Goal: Information Seeking & Learning: Learn about a topic

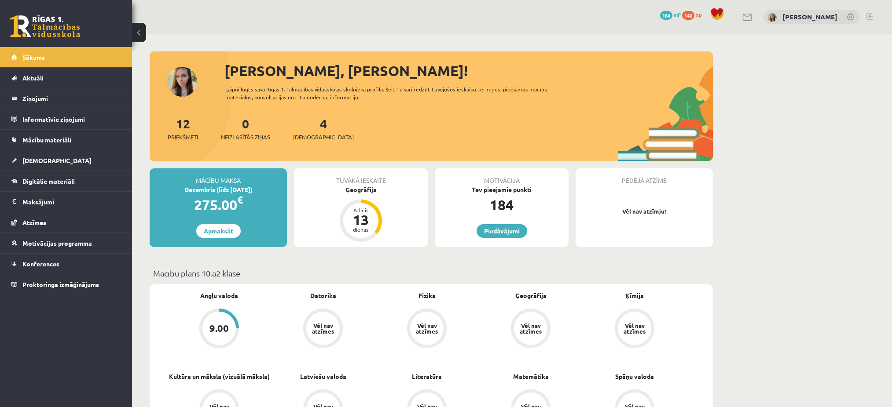
click at [35, 30] on link at bounding box center [45, 26] width 70 height 22
click at [40, 95] on legend "Ziņojumi 1" at bounding box center [71, 98] width 99 height 20
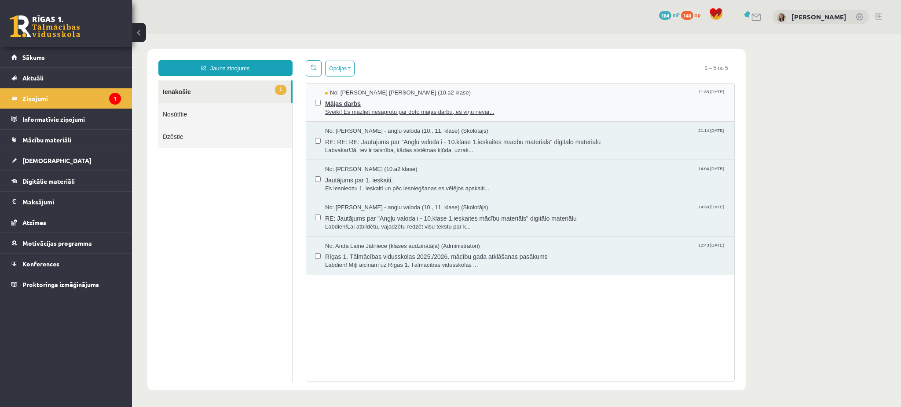
click at [351, 105] on span "Mājas darbs" at bounding box center [525, 102] width 400 height 11
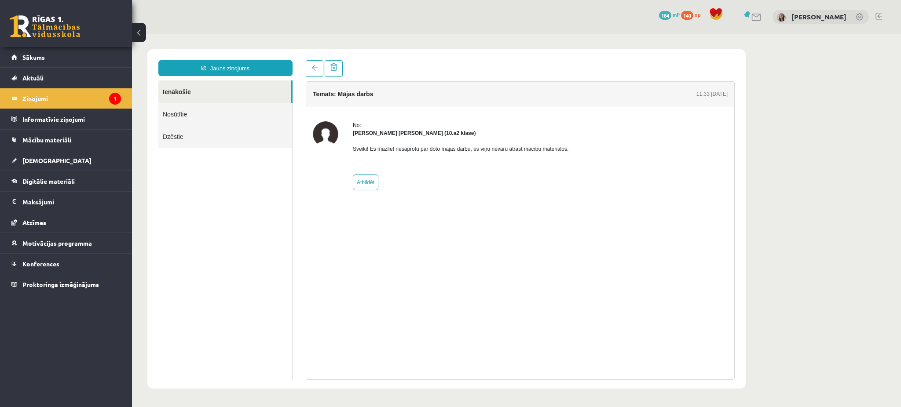
click at [273, 111] on link "Nosūtītie" at bounding box center [225, 114] width 134 height 22
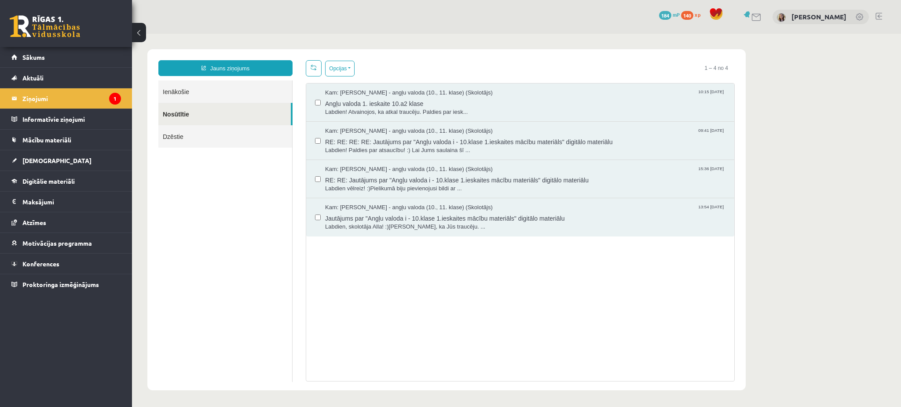
click at [262, 95] on link "Ienākošie" at bounding box center [225, 92] width 134 height 22
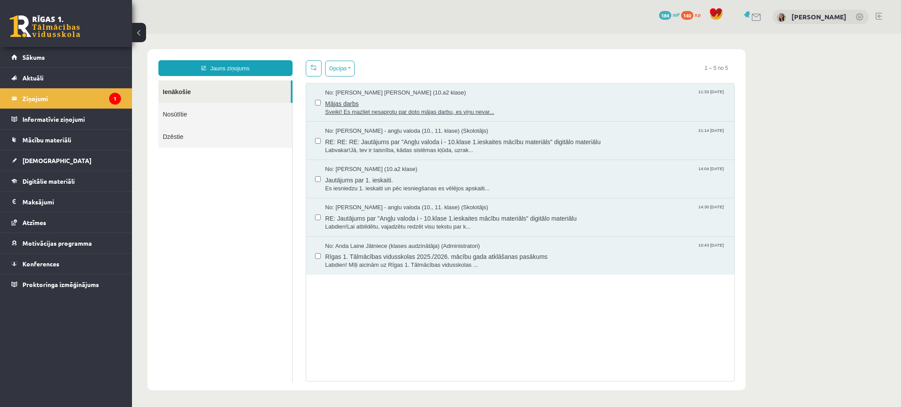
click at [383, 109] on span "Sveiki! Es mazliet nesaprotu par doto mājas darbu, es viņu nevar..." at bounding box center [525, 112] width 400 height 8
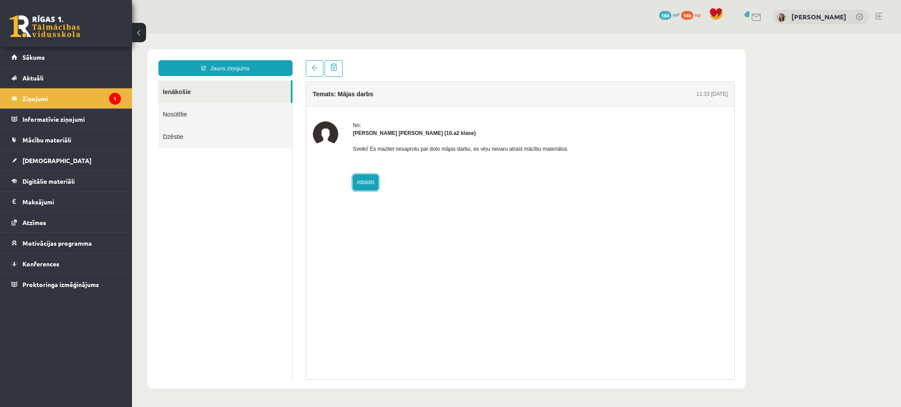
click at [370, 181] on link "Atbildēt" at bounding box center [366, 183] width 26 height 16
type input "**********"
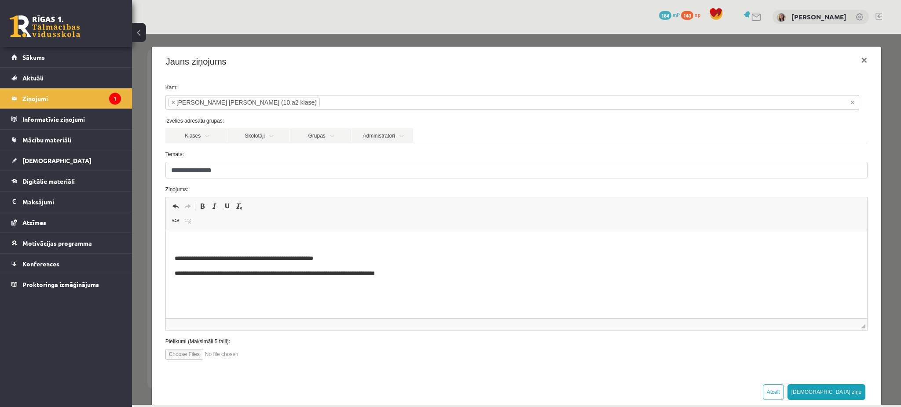
click at [188, 238] on html "**********" at bounding box center [516, 259] width 702 height 56
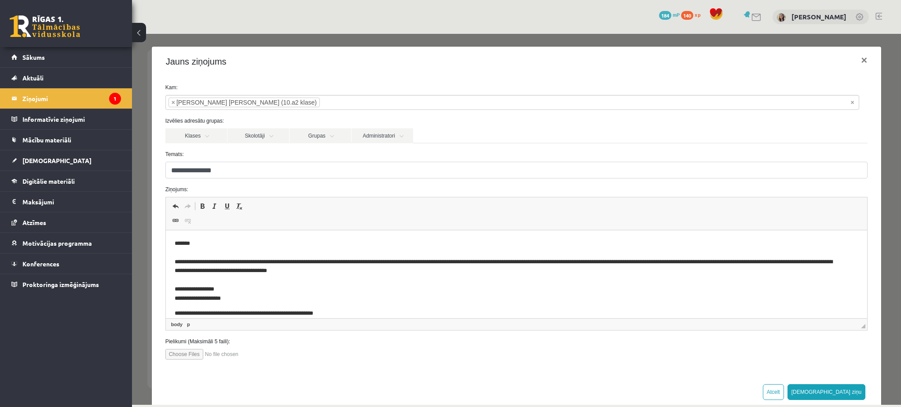
click at [526, 264] on p "**********" at bounding box center [507, 271] width 666 height 64
click at [585, 264] on p "**********" at bounding box center [507, 271] width 666 height 64
click at [372, 264] on p "**********" at bounding box center [507, 271] width 666 height 64
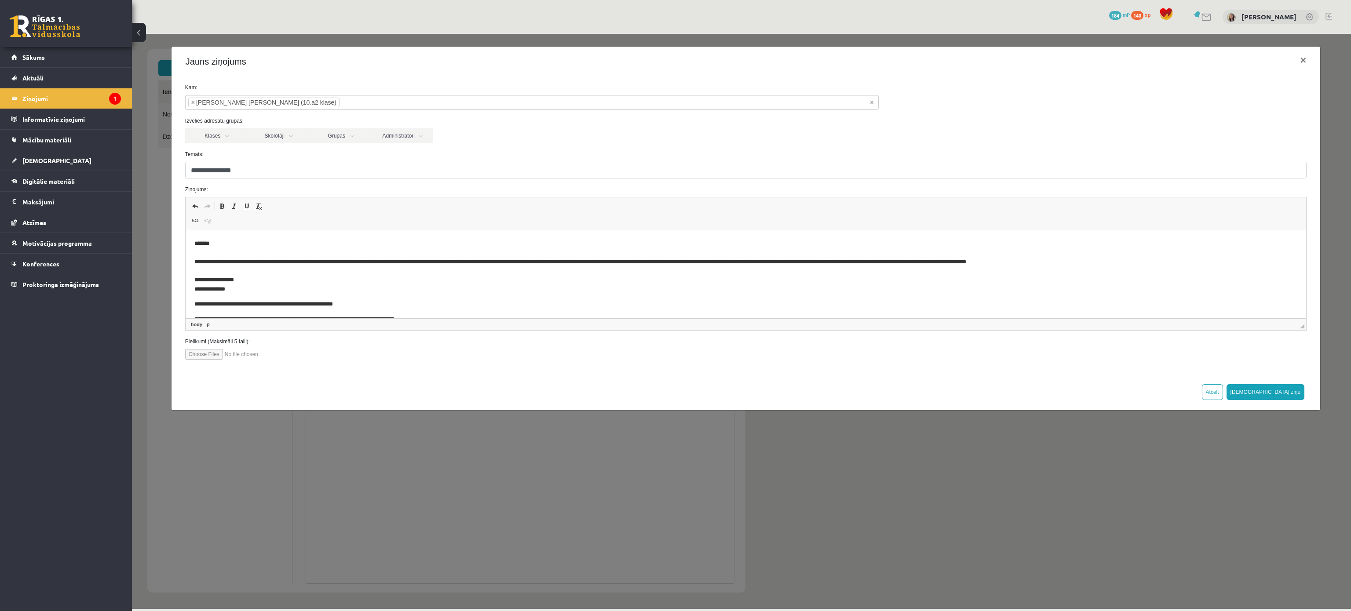
click at [198, 358] on input "file" at bounding box center [235, 354] width 100 height 11
type input "**********"
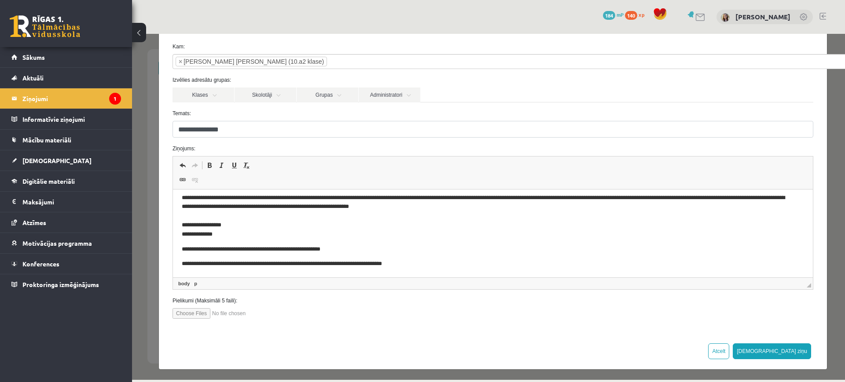
scroll to position [43, 0]
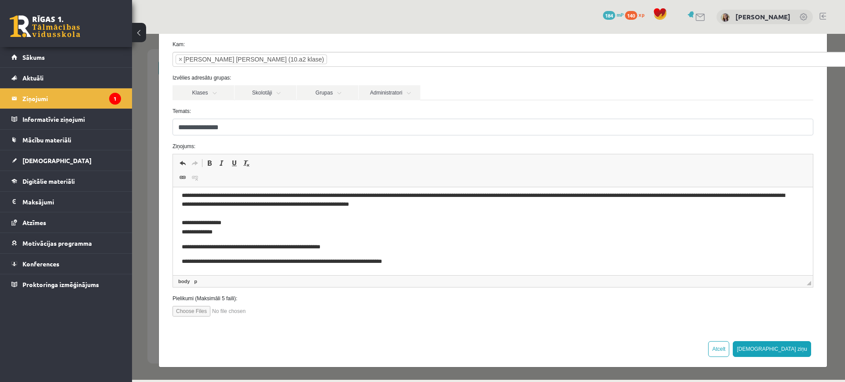
click at [421, 208] on p "**********" at bounding box center [485, 205] width 606 height 64
click at [785, 347] on button "Sūtīt ziņu" at bounding box center [771, 349] width 78 height 16
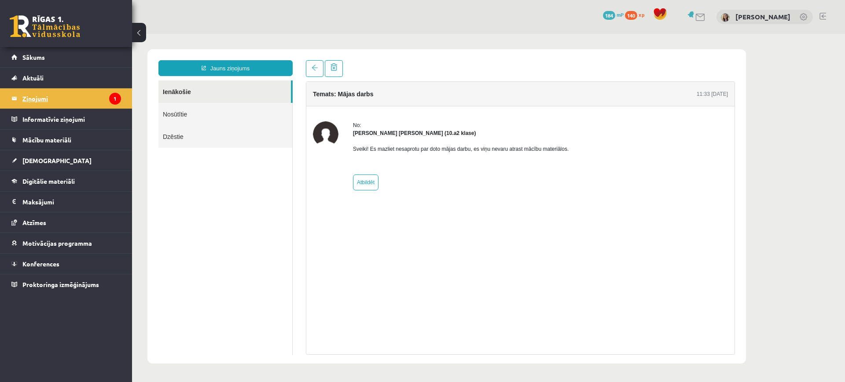
scroll to position [0, 0]
click at [170, 117] on link "Nosūtītie" at bounding box center [225, 114] width 134 height 22
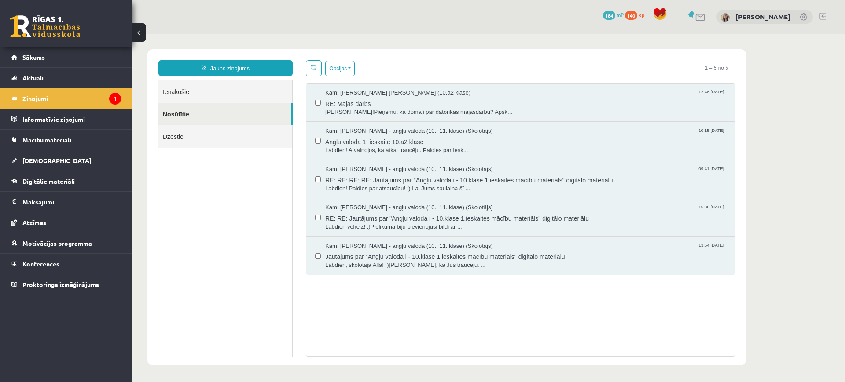
click at [182, 91] on link "Ienākošie" at bounding box center [225, 92] width 134 height 22
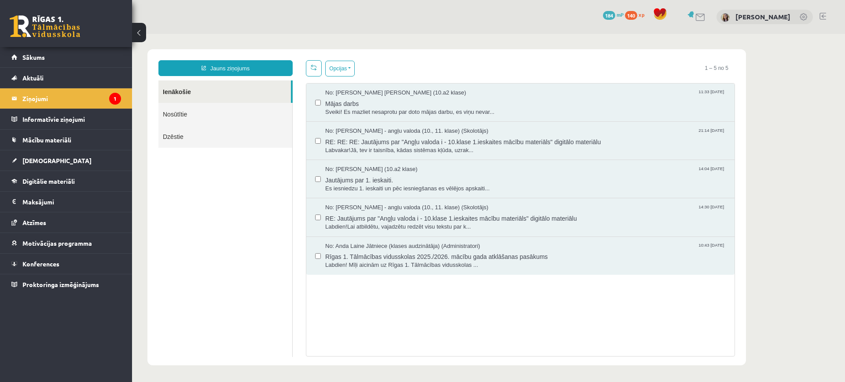
click at [342, 58] on div "Jauns ziņojums Ienākošie Nosūtītie Dzēstie ********* ********* ******* Opcijas …" at bounding box center [446, 207] width 598 height 316
click at [338, 68] on button "Opcijas" at bounding box center [339, 69] width 29 height 16
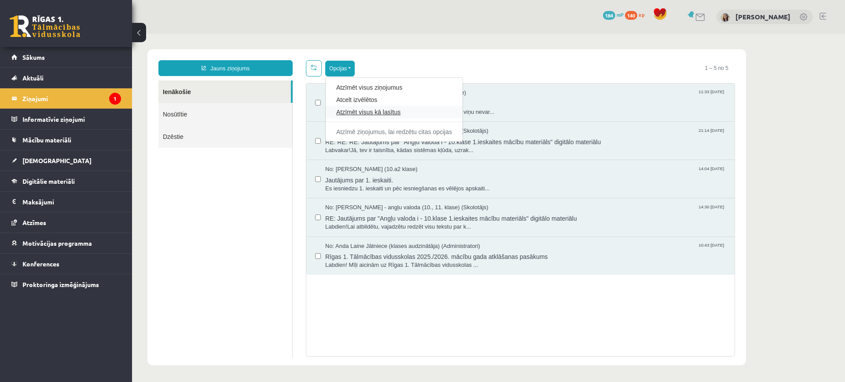
click at [359, 115] on link "Atzīmēt visus kā lasītus" at bounding box center [394, 112] width 116 height 9
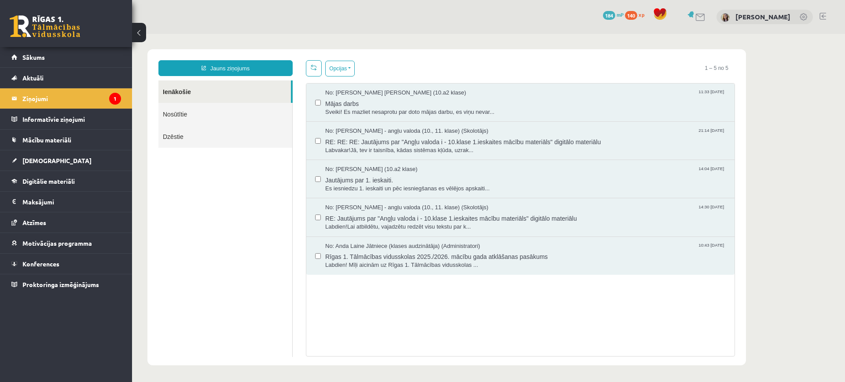
click at [172, 109] on link "Nosūtītie" at bounding box center [225, 114] width 134 height 22
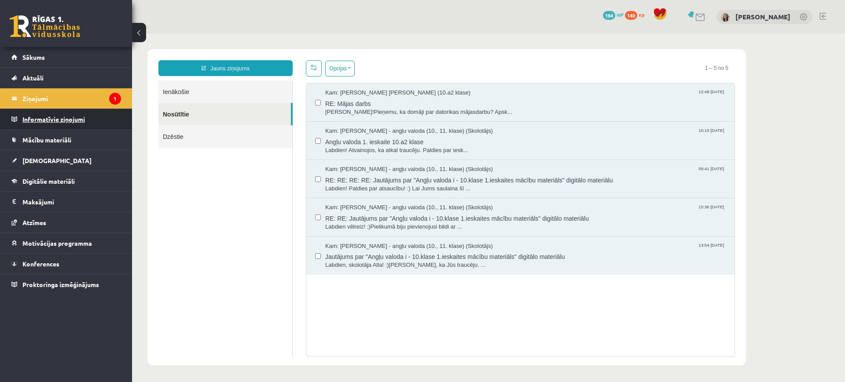
click at [83, 116] on legend "Informatīvie ziņojumi 0" at bounding box center [71, 119] width 99 height 20
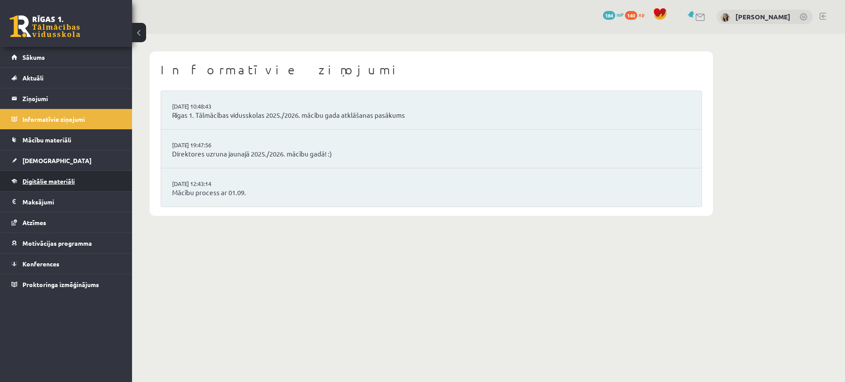
click at [51, 181] on span "Digitālie materiāli" at bounding box center [48, 181] width 52 height 8
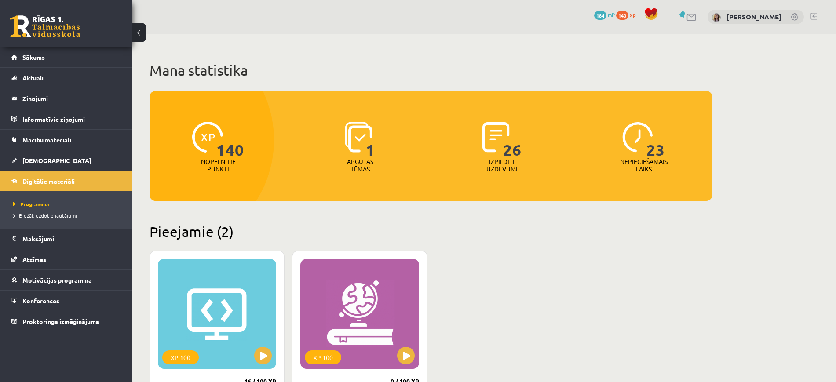
click at [693, 14] on link at bounding box center [692, 17] width 11 height 7
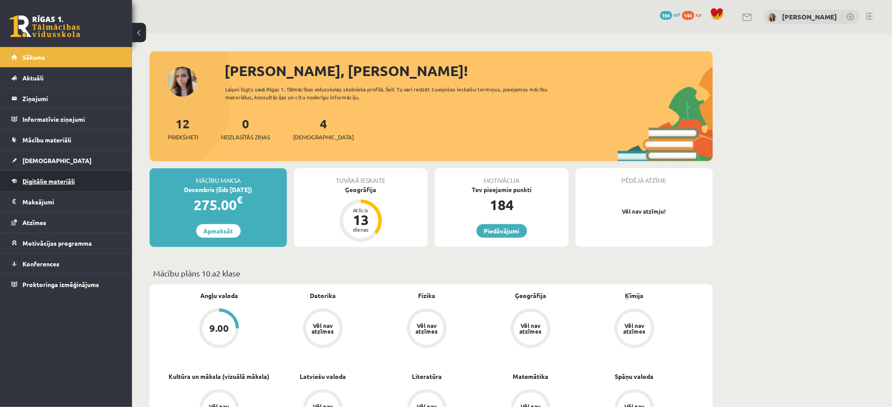
click at [44, 182] on span "Digitālie materiāli" at bounding box center [48, 181] width 52 height 8
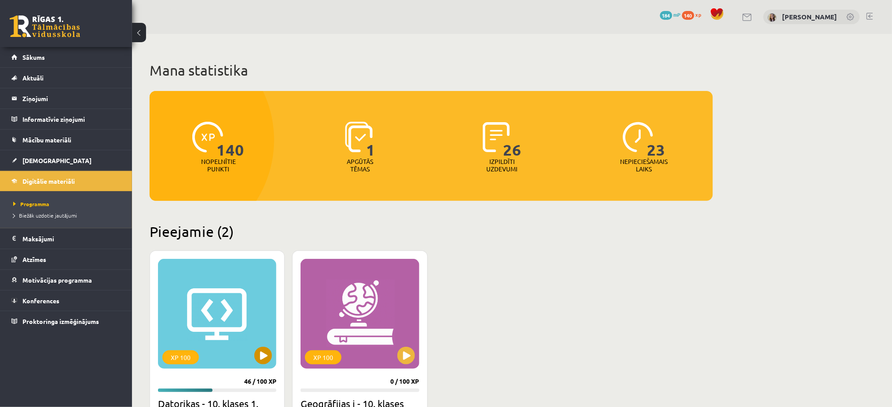
scroll to position [181, 0]
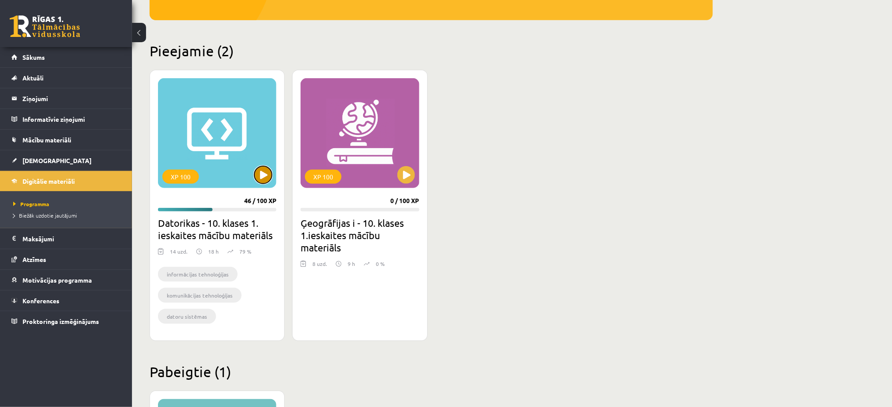
click at [260, 171] on button at bounding box center [263, 175] width 18 height 18
click at [203, 163] on div "XP 100" at bounding box center [217, 133] width 118 height 110
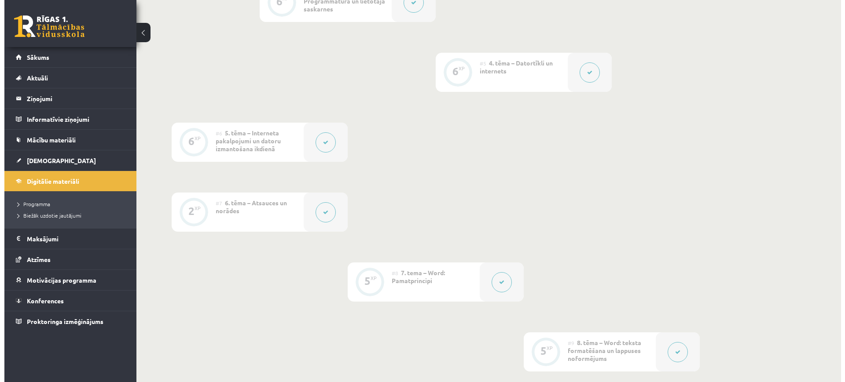
scroll to position [716, 0]
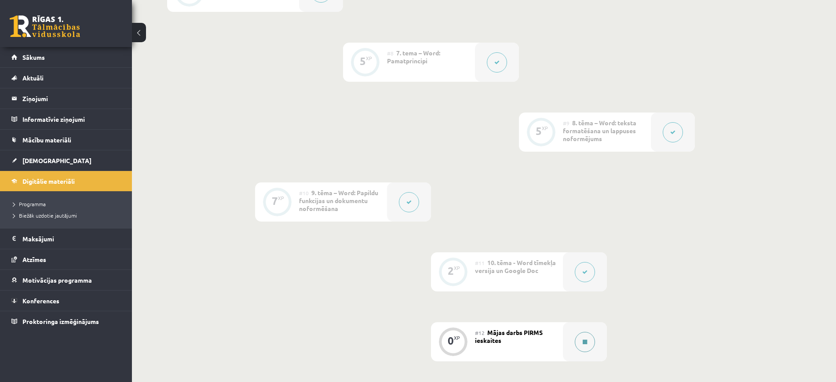
click at [578, 340] on button at bounding box center [585, 342] width 20 height 20
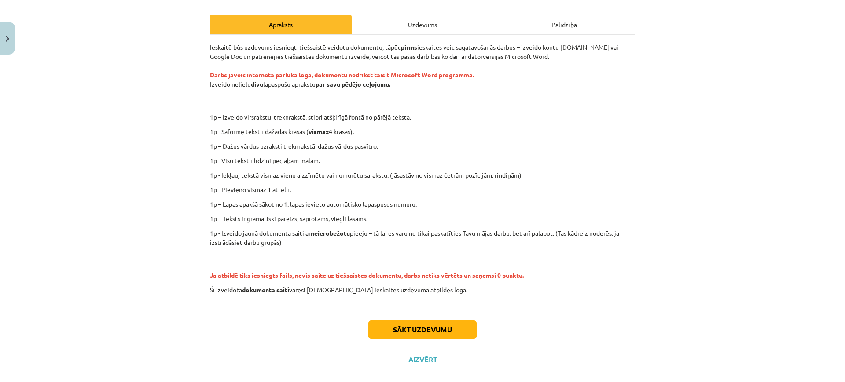
scroll to position [129, 0]
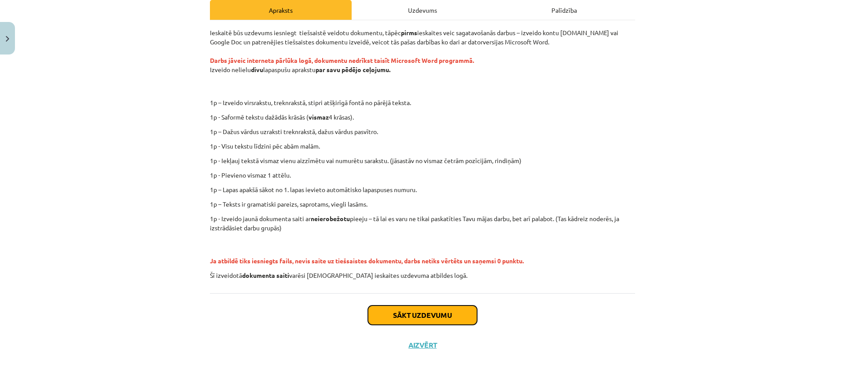
click at [455, 310] on button "Sākt uzdevumu" at bounding box center [422, 315] width 109 height 19
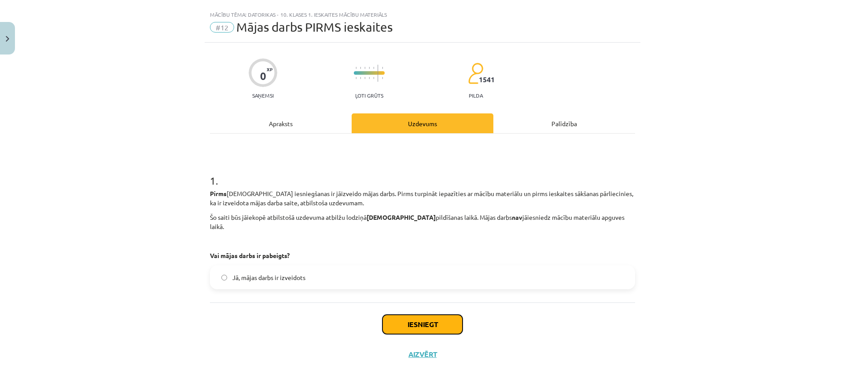
click at [431, 315] on button "Iesniegt" at bounding box center [422, 324] width 80 height 19
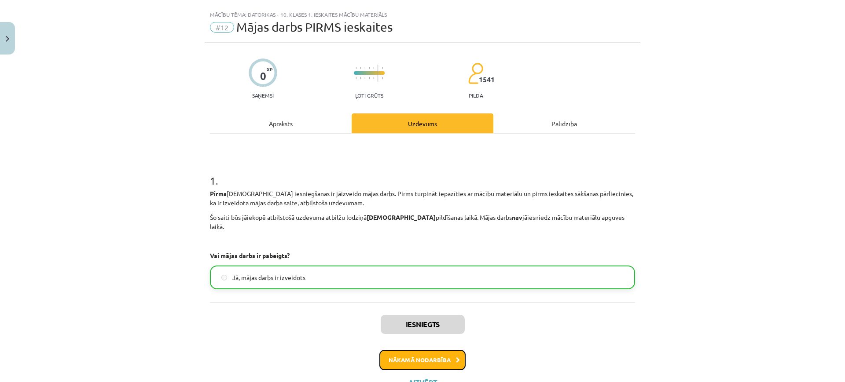
click at [456, 358] on icon at bounding box center [458, 361] width 4 height 6
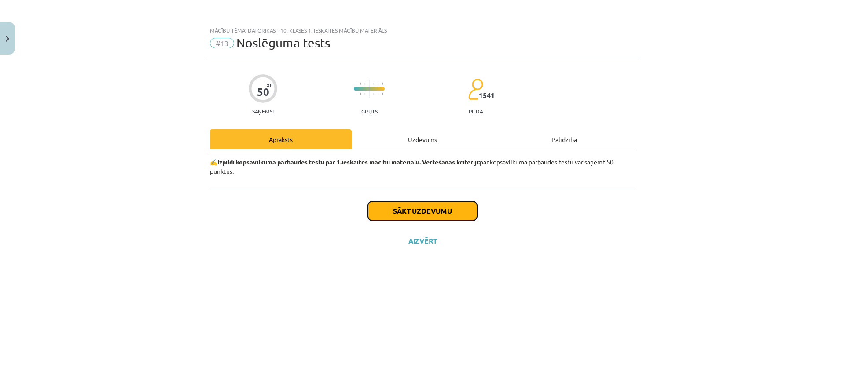
click at [406, 212] on button "Sākt uzdevumu" at bounding box center [422, 210] width 109 height 19
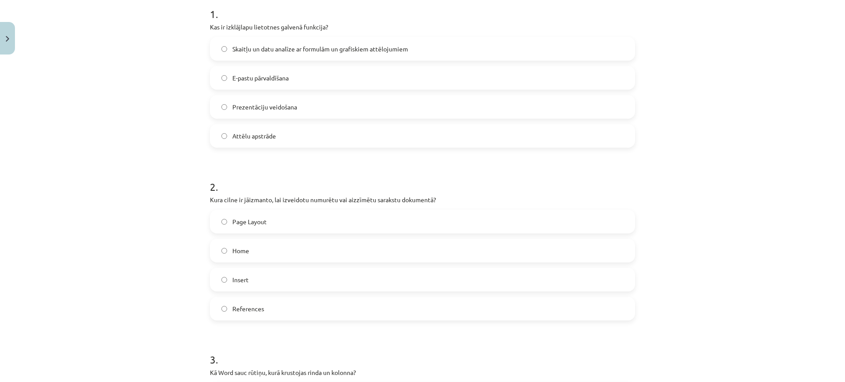
scroll to position [220, 0]
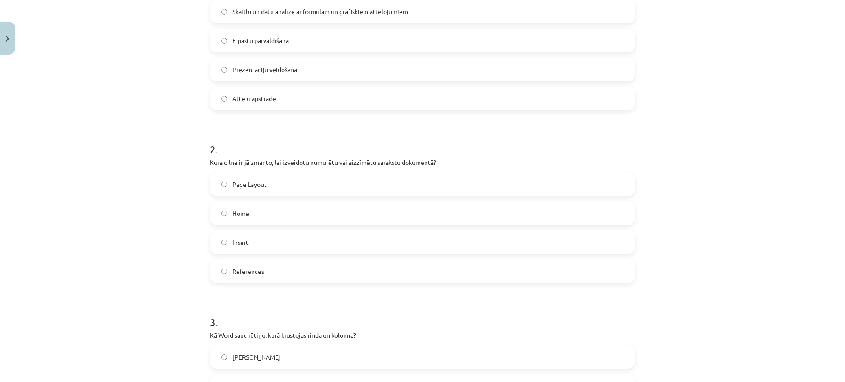
click at [225, 207] on label "Home" at bounding box center [422, 213] width 423 height 22
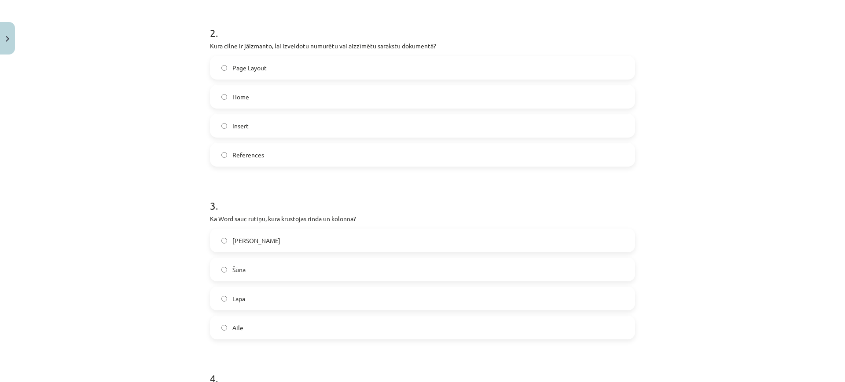
scroll to position [366, 0]
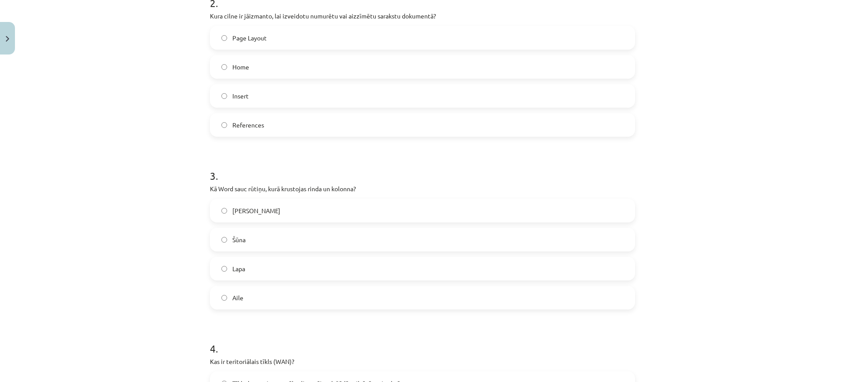
click at [216, 244] on label "Šūna" at bounding box center [422, 240] width 423 height 22
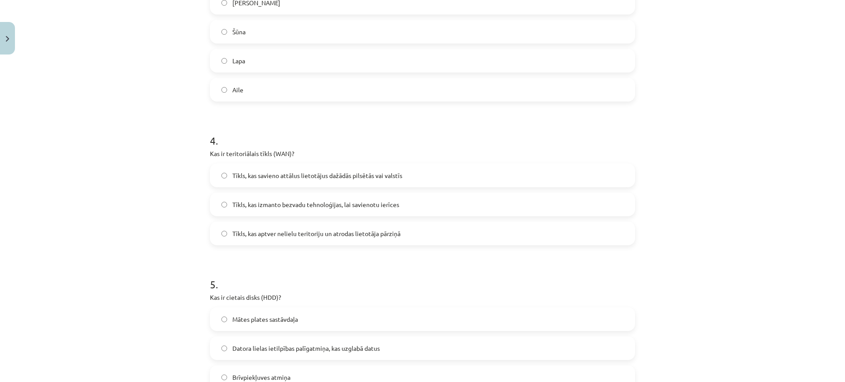
scroll to position [586, 0]
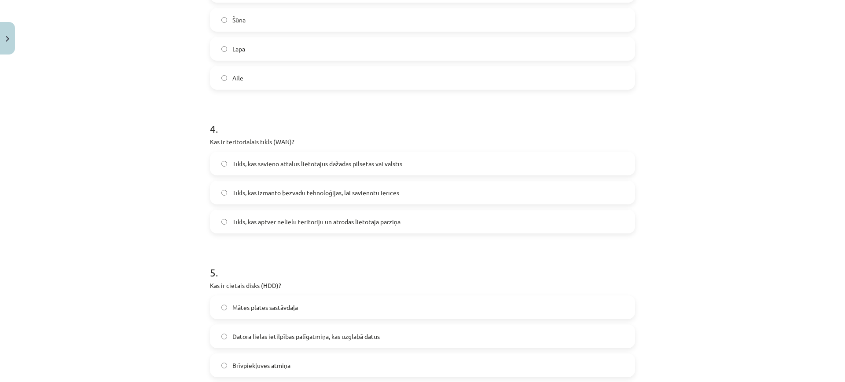
click at [275, 140] on p "Kas ir teritoriālais tīkls (WAN)?" at bounding box center [422, 141] width 425 height 9
copy div "Kas ir teritoriālais tīkls (WAN)?"
click at [159, 209] on div "Mācību tēma: Datorikas - 10. klases 1. ieskaites mācību materiāls #13 Noslēguma…" at bounding box center [422, 191] width 845 height 382
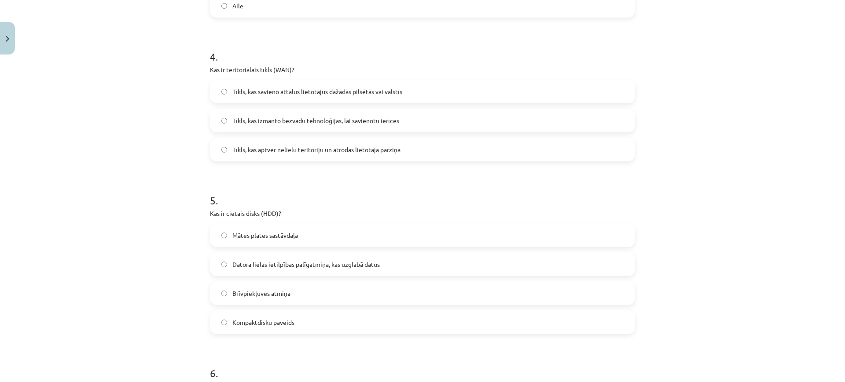
scroll to position [733, 0]
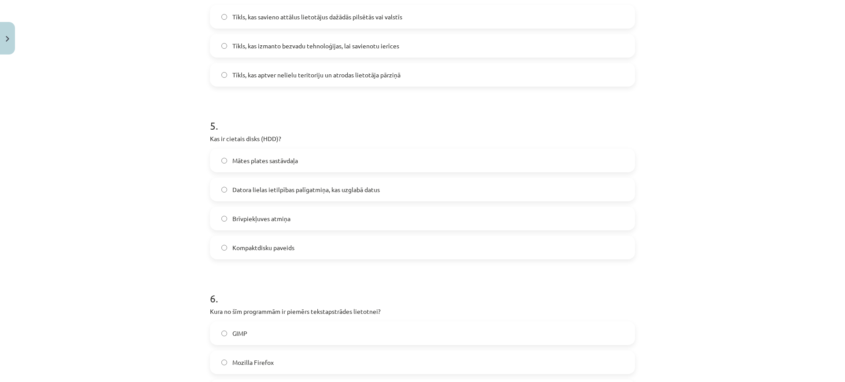
click at [243, 138] on p "Kas ir cietais disks (HDD)?" at bounding box center [422, 138] width 425 height 9
copy div "Kas ir cietais disks (HDD)?"
click at [216, 190] on label "Datora lielas ietilpības palīgatmiņa, kas uzglabā datus" at bounding box center [422, 190] width 423 height 22
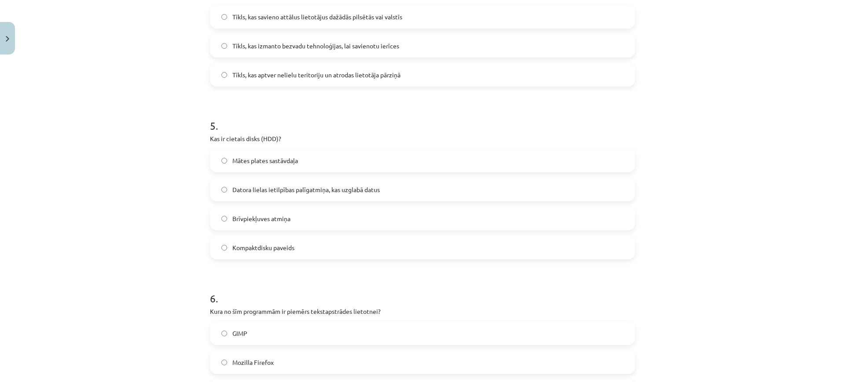
click at [193, 201] on div "Mācību tēma: Datorikas - 10. klases 1. ieskaites mācību materiāls #13 Noslēguma…" at bounding box center [422, 191] width 845 height 382
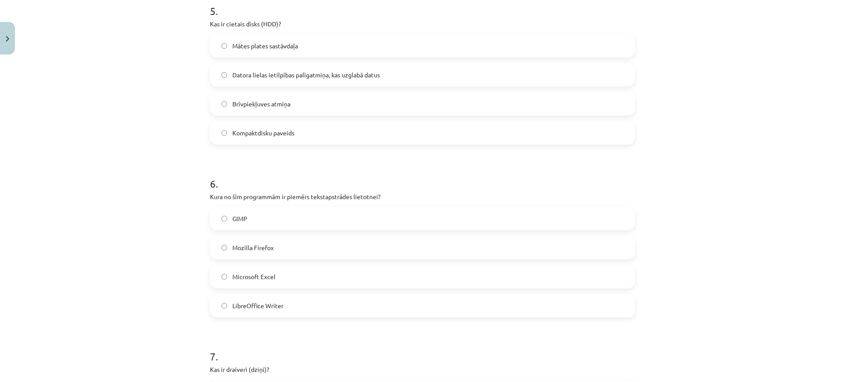
scroll to position [880, 0]
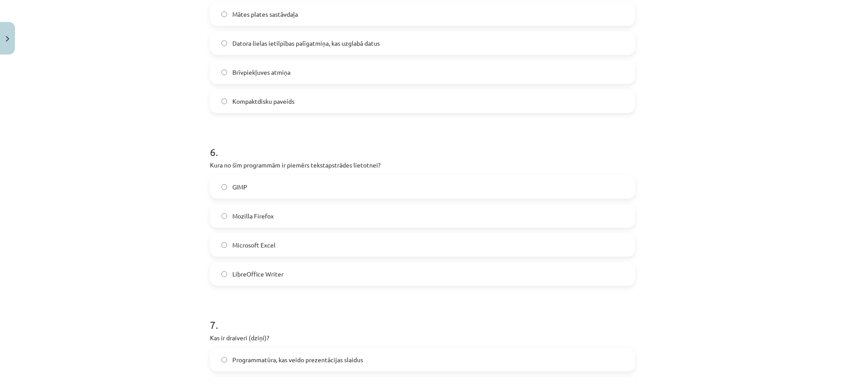
click at [219, 278] on label "LibreOffice Writer" at bounding box center [422, 274] width 423 height 22
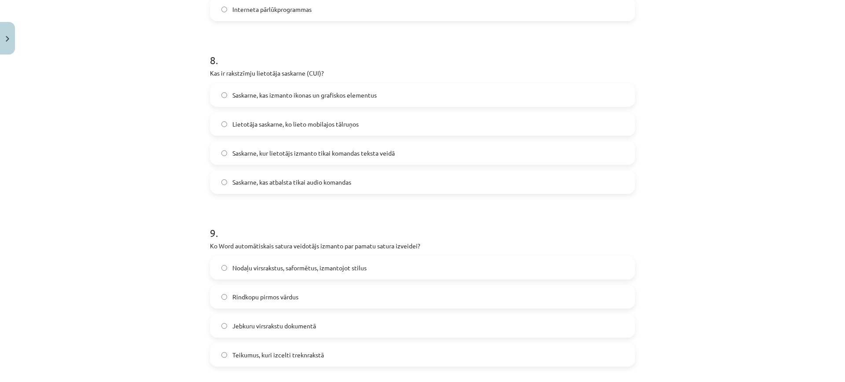
scroll to position [1296, 0]
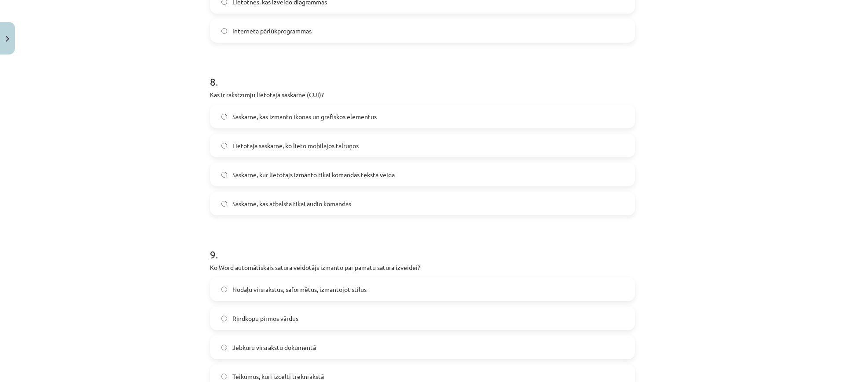
click at [243, 97] on p "Kas ir rakstzīmju lietotāja saskarne (CUI)?" at bounding box center [422, 94] width 425 height 9
copy div "Kas ir rakstzīmju lietotāja saskarne (CUI)?"
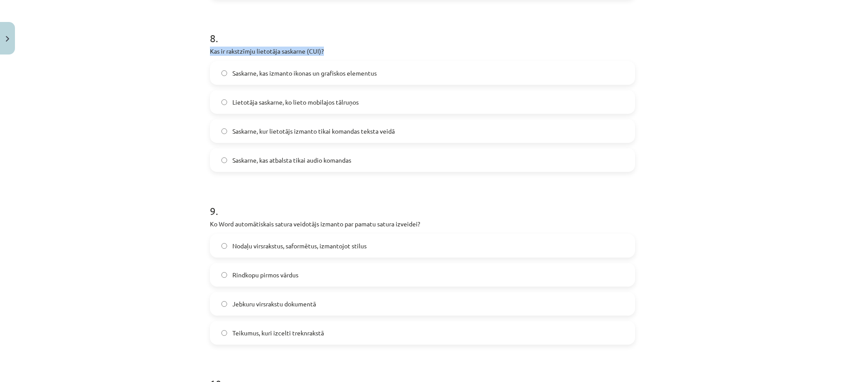
scroll to position [1369, 0]
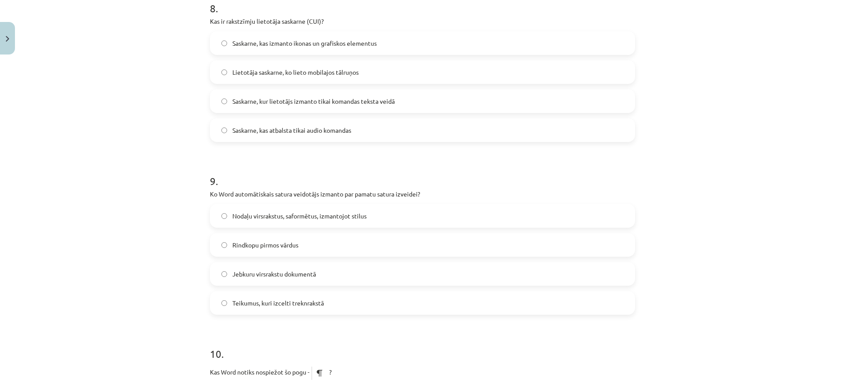
click at [157, 206] on div "Mācību tēma: Datorikas - 10. klases 1. ieskaites mācību materiāls #13 Noslēguma…" at bounding box center [422, 191] width 845 height 382
click at [215, 278] on label "Jebkuru virsrakstu dokumentā" at bounding box center [422, 274] width 423 height 22
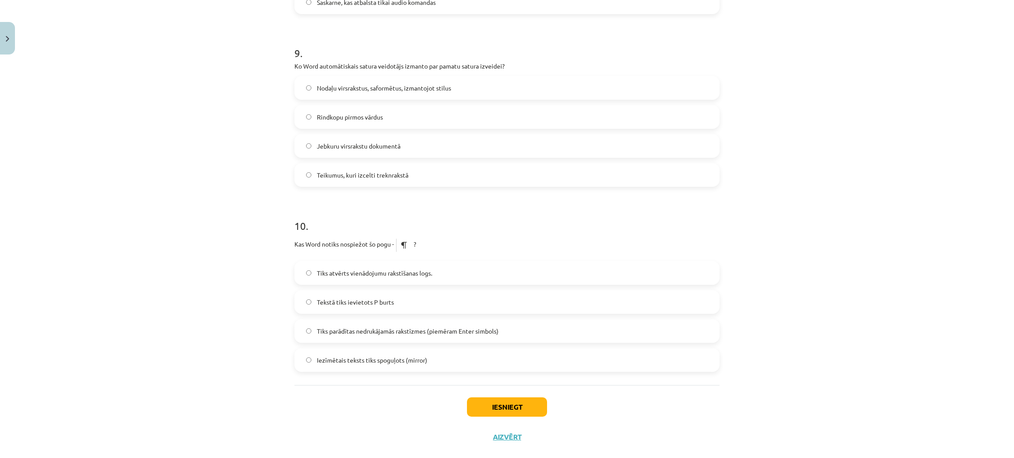
scroll to position [1513, 0]
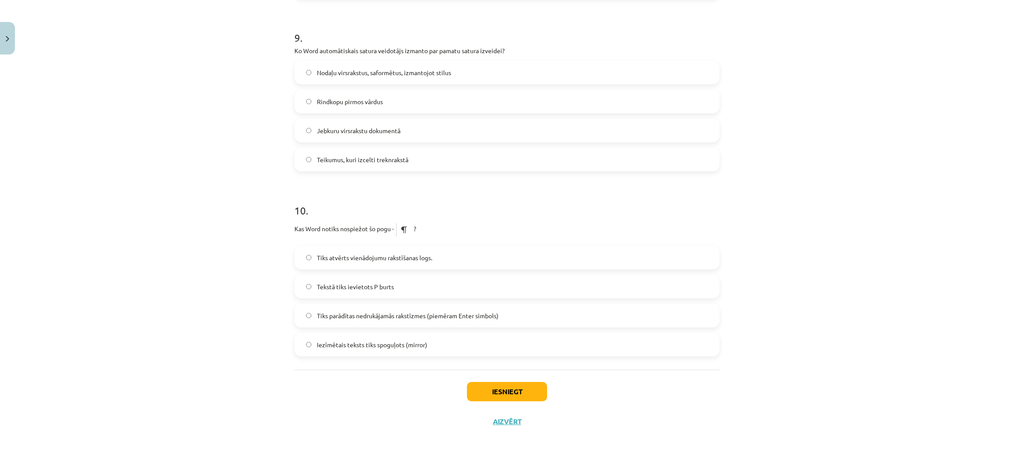
click at [300, 73] on label "Nodaļu virsrakstus, saformētus, izmantojot stilus" at bounding box center [506, 73] width 423 height 22
click at [482, 392] on button "Iesniegt" at bounding box center [507, 391] width 80 height 19
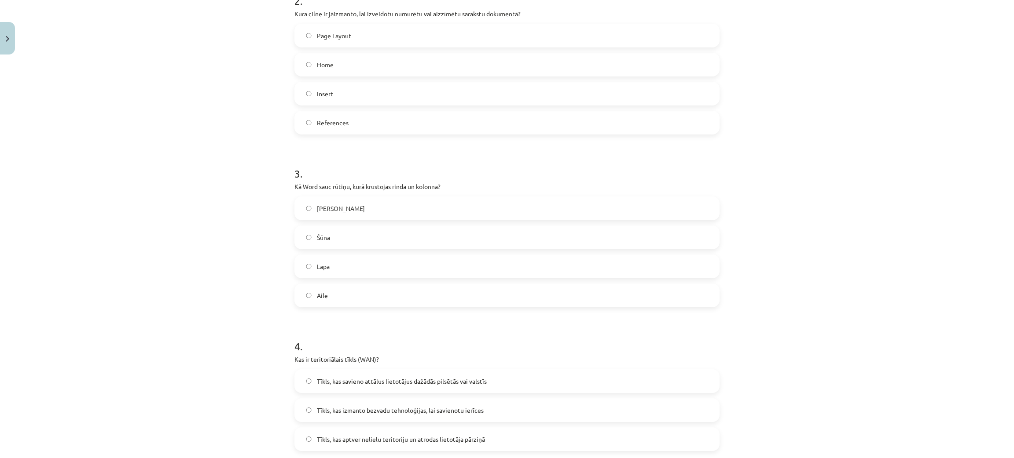
scroll to position [105, 0]
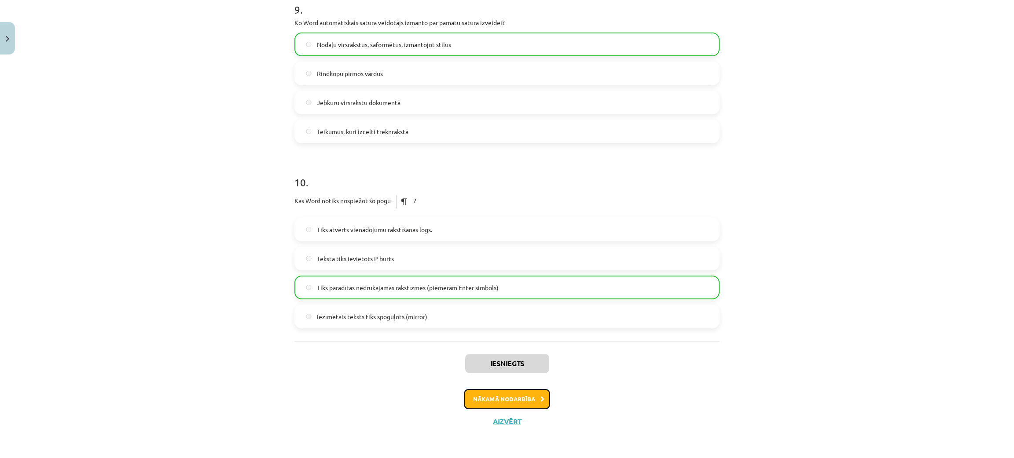
click at [496, 399] on button "Nākamā nodarbība" at bounding box center [507, 399] width 86 height 20
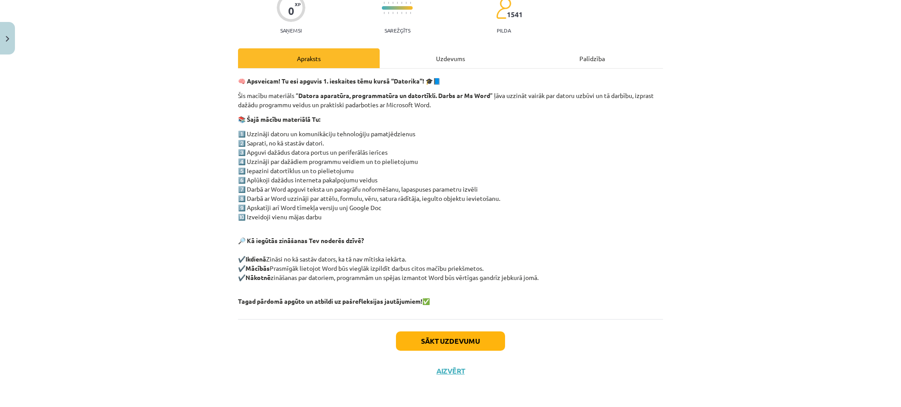
scroll to position [81, 0]
click at [408, 338] on button "Sākt uzdevumu" at bounding box center [450, 340] width 109 height 19
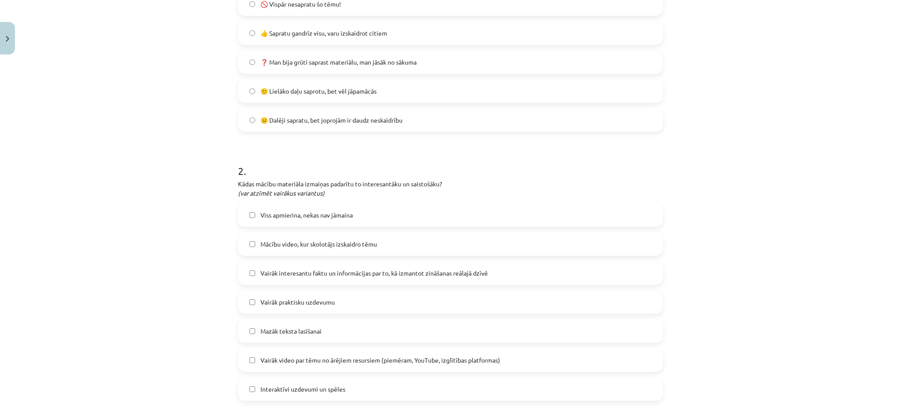
scroll to position [335, 0]
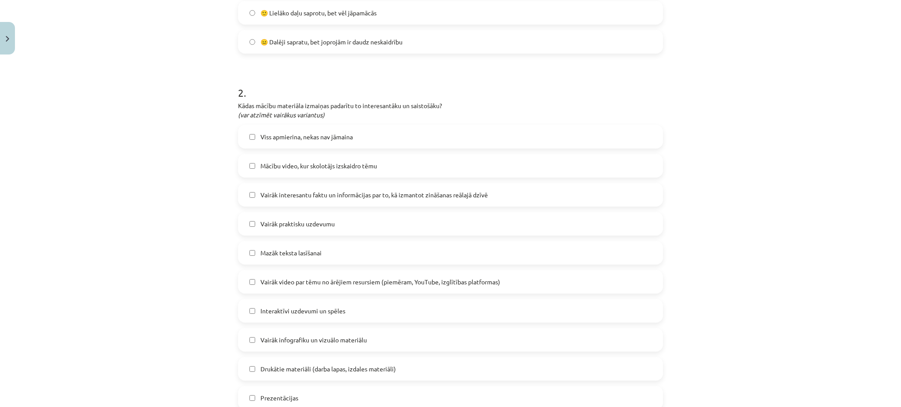
click at [242, 138] on label "Viss apmierina, nekas nav jāmaina" at bounding box center [450, 137] width 423 height 22
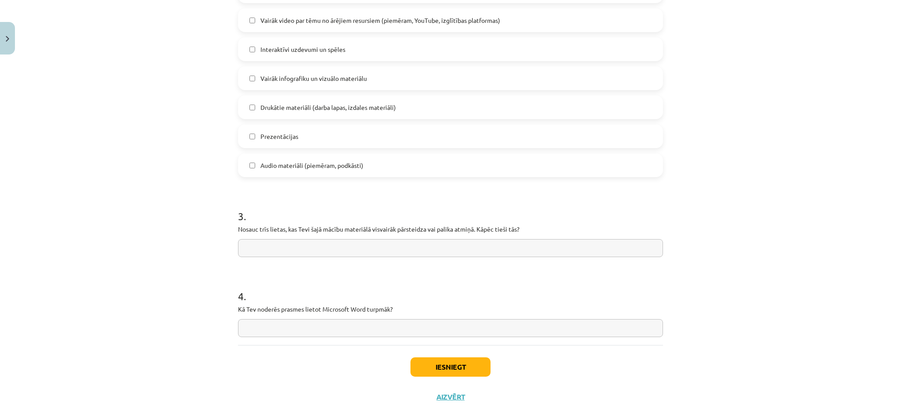
scroll to position [623, 0]
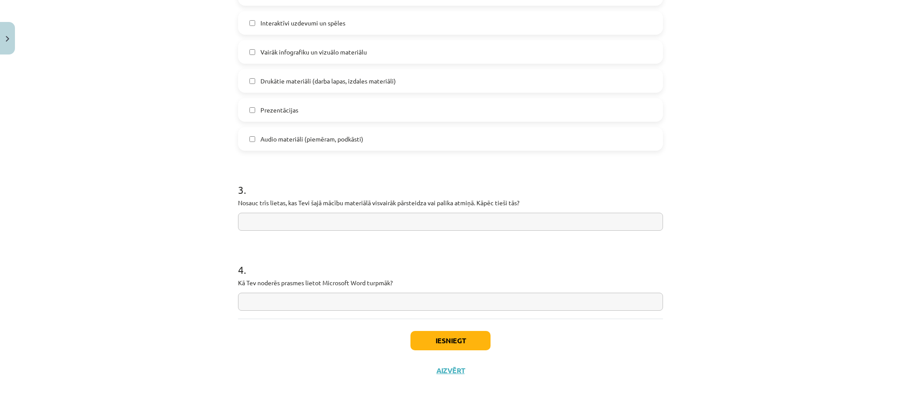
click at [284, 230] on input "text" at bounding box center [450, 222] width 425 height 18
click at [354, 223] on input "**********" at bounding box center [450, 222] width 425 height 18
click at [521, 227] on input "**********" at bounding box center [450, 222] width 425 height 18
click at [396, 224] on input "**********" at bounding box center [450, 222] width 425 height 18
click at [477, 223] on input "**********" at bounding box center [450, 222] width 425 height 18
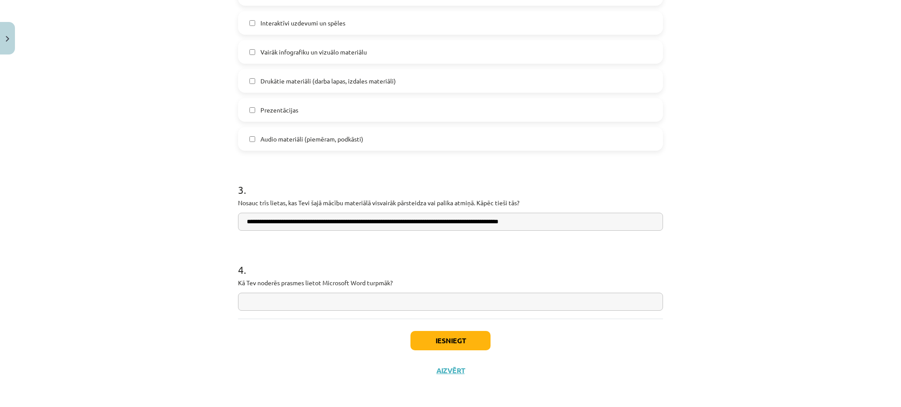
click at [373, 227] on input "**********" at bounding box center [450, 222] width 425 height 18
click at [532, 223] on input "**********" at bounding box center [450, 222] width 425 height 18
click at [486, 218] on input "**********" at bounding box center [450, 222] width 425 height 18
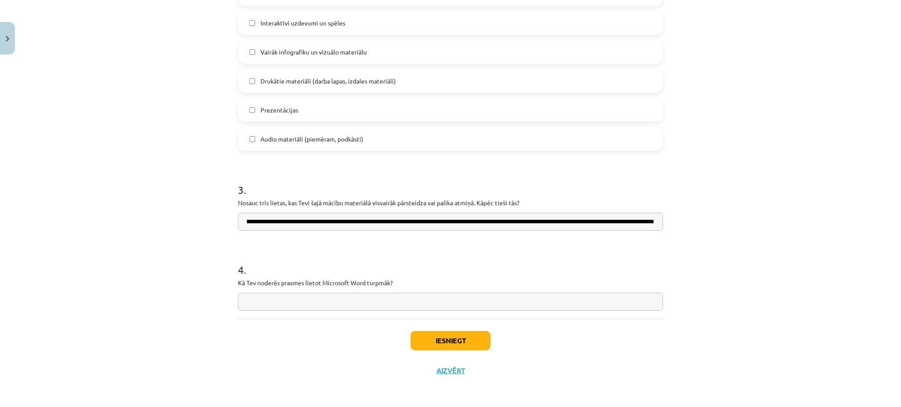
click at [610, 223] on input "**********" at bounding box center [450, 222] width 425 height 18
click at [561, 225] on input "**********" at bounding box center [450, 222] width 425 height 18
click at [463, 221] on input "**********" at bounding box center [450, 222] width 425 height 18
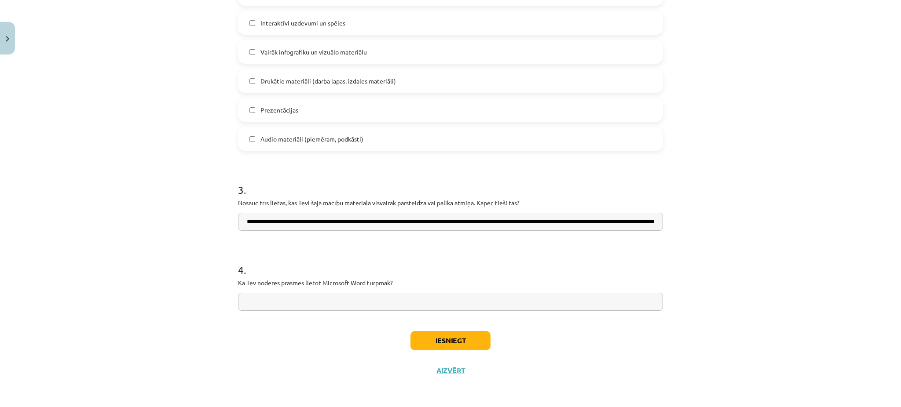
click at [496, 216] on input "**********" at bounding box center [450, 222] width 425 height 18
click at [533, 223] on input "**********" at bounding box center [450, 222] width 425 height 18
click at [618, 225] on input "**********" at bounding box center [450, 222] width 425 height 18
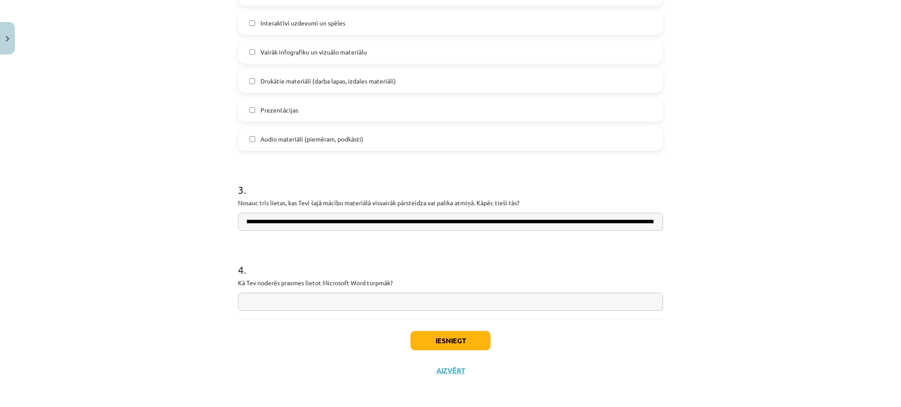
scroll to position [0, 485]
click at [567, 222] on input "**********" at bounding box center [450, 222] width 425 height 18
click at [603, 217] on input "**********" at bounding box center [450, 222] width 425 height 18
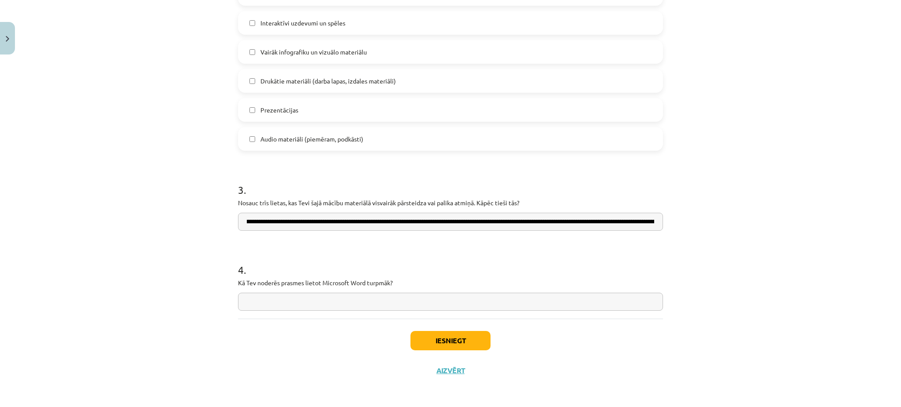
drag, startPoint x: 463, startPoint y: 224, endPoint x: 423, endPoint y: 224, distance: 40.0
click at [423, 224] on input "**********" at bounding box center [450, 222] width 425 height 18
click at [553, 222] on input "**********" at bounding box center [450, 222] width 425 height 18
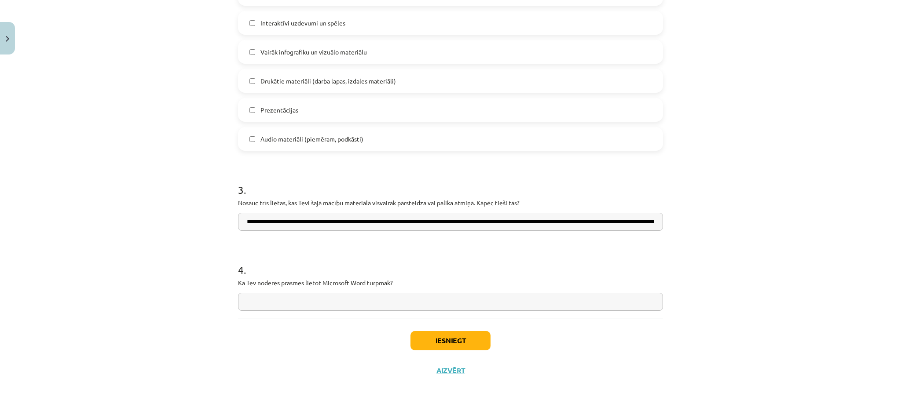
click at [574, 223] on input "**********" at bounding box center [450, 222] width 425 height 18
click at [603, 221] on input "**********" at bounding box center [450, 222] width 425 height 18
click at [623, 223] on input "**********" at bounding box center [450, 222] width 425 height 18
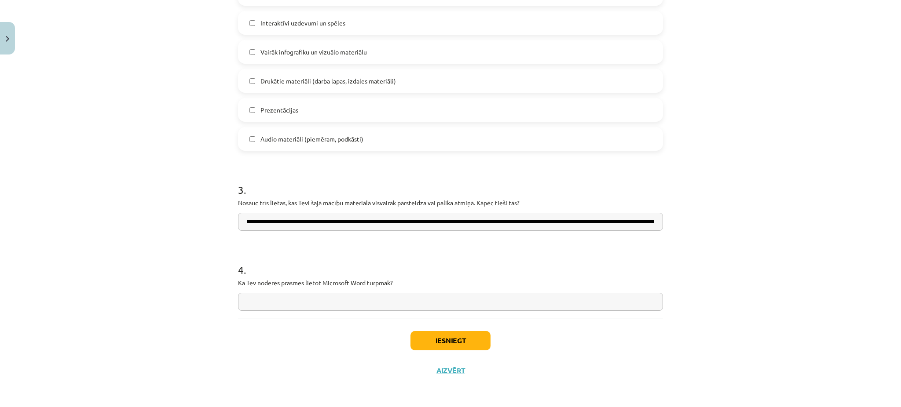
scroll to position [0, 136]
click at [522, 223] on input "**********" at bounding box center [450, 222] width 425 height 18
type input "**********"
click at [361, 307] on input "text" at bounding box center [450, 302] width 425 height 18
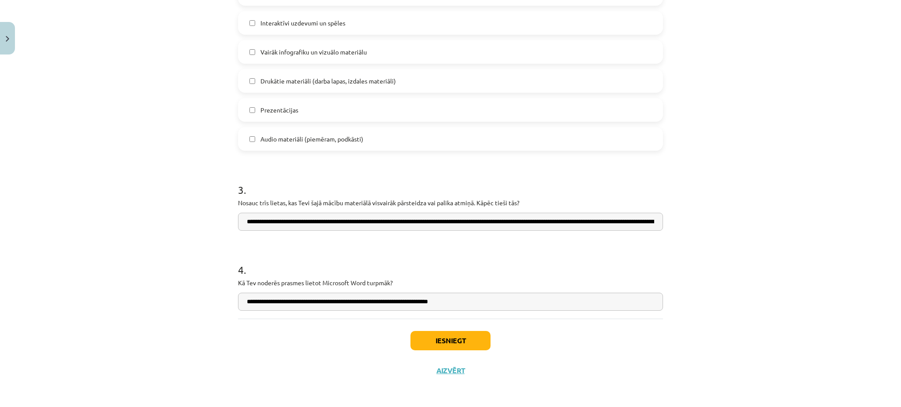
drag, startPoint x: 501, startPoint y: 300, endPoint x: 326, endPoint y: 301, distance: 175.1
click at [326, 301] on input "**********" at bounding box center [450, 302] width 425 height 18
click at [342, 301] on input "**********" at bounding box center [450, 302] width 425 height 18
click at [465, 306] on input "**********" at bounding box center [450, 302] width 425 height 18
click at [334, 299] on input "**********" at bounding box center [450, 302] width 425 height 18
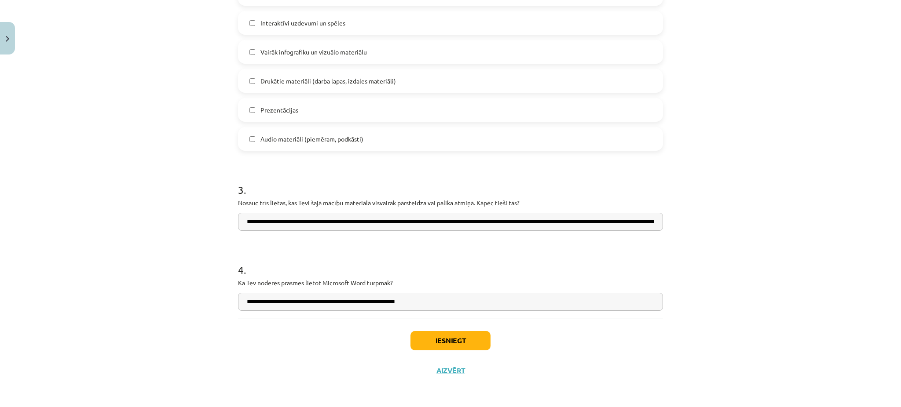
click at [427, 305] on input "**********" at bounding box center [450, 302] width 425 height 18
click at [571, 301] on input "**********" at bounding box center [450, 302] width 425 height 18
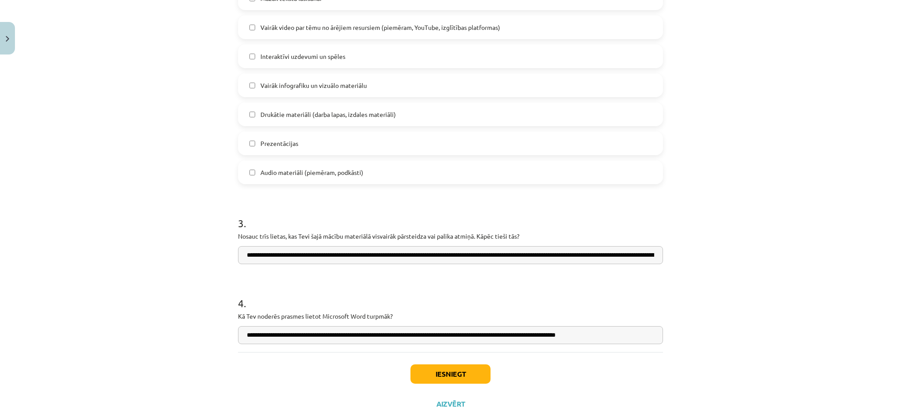
scroll to position [623, 0]
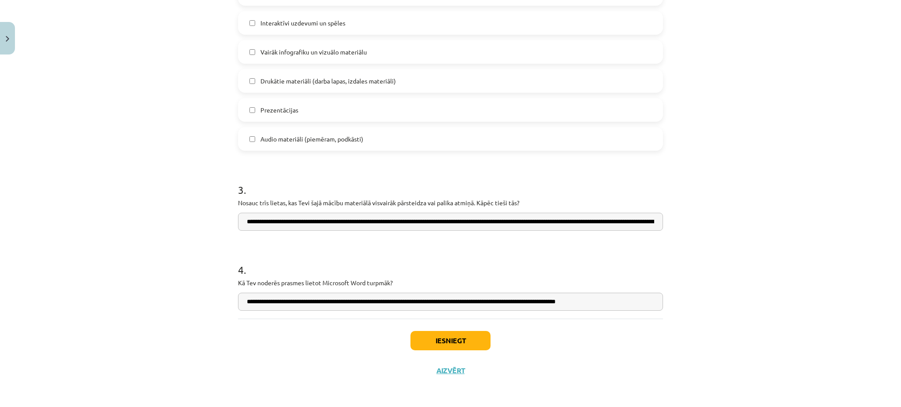
type input "**********"
click at [451, 338] on button "Iesniegt" at bounding box center [450, 340] width 80 height 19
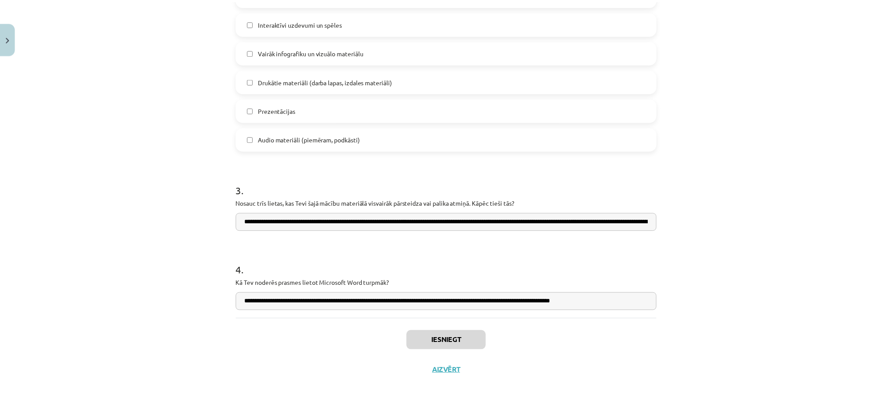
scroll to position [715, 0]
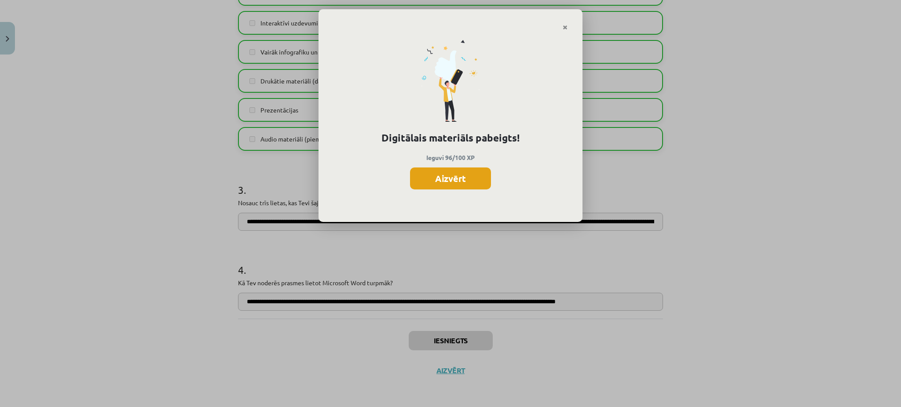
click at [477, 179] on button "Aizvērt" at bounding box center [450, 179] width 81 height 22
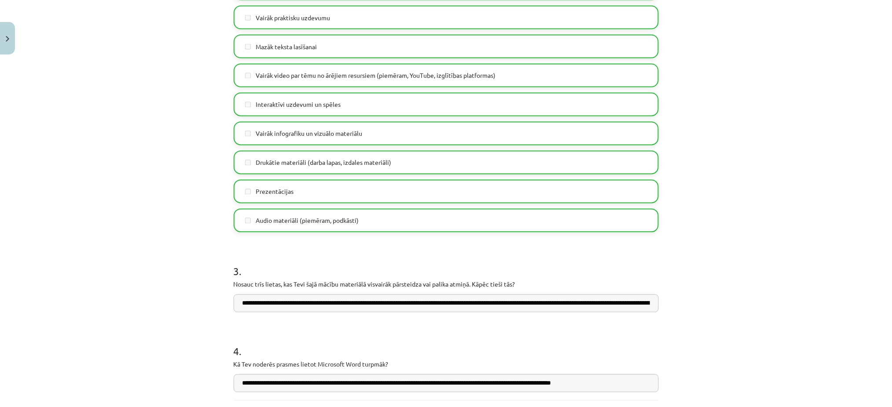
scroll to position [623, 0]
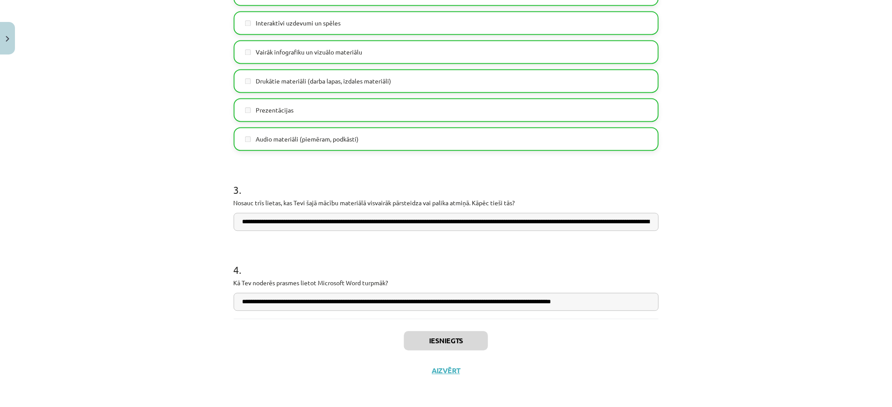
click at [782, 118] on div "Mācību tēma: Datorikas - 10. klases 1. ieskaites mācību materiāls #14 Temata ap…" at bounding box center [446, 203] width 892 height 407
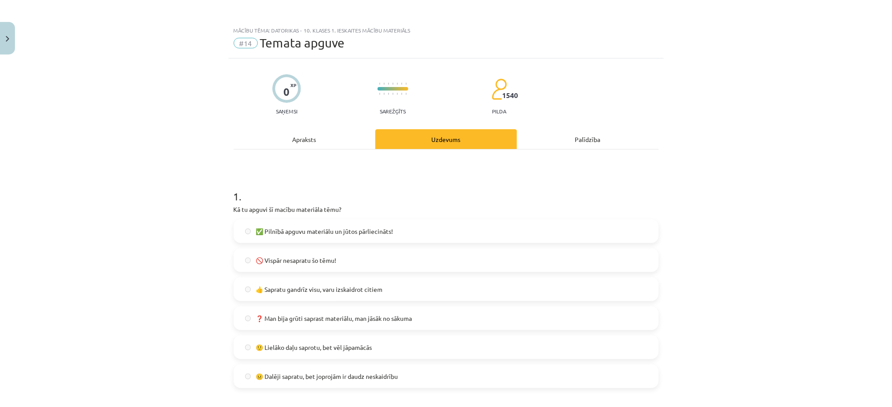
scroll to position [504, 0]
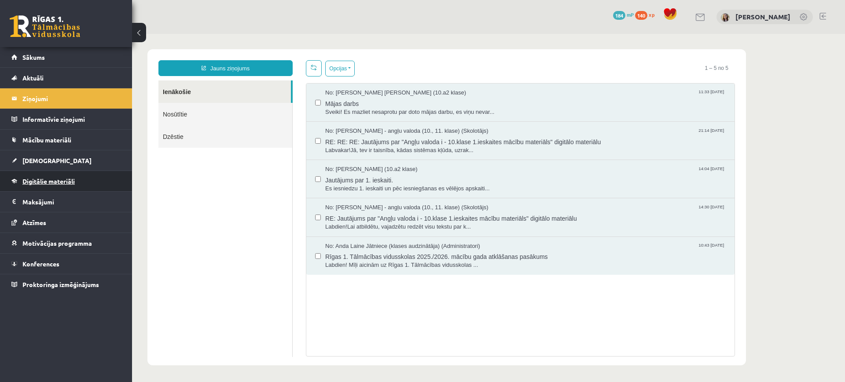
click at [44, 184] on span "Digitālie materiāli" at bounding box center [48, 181] width 52 height 8
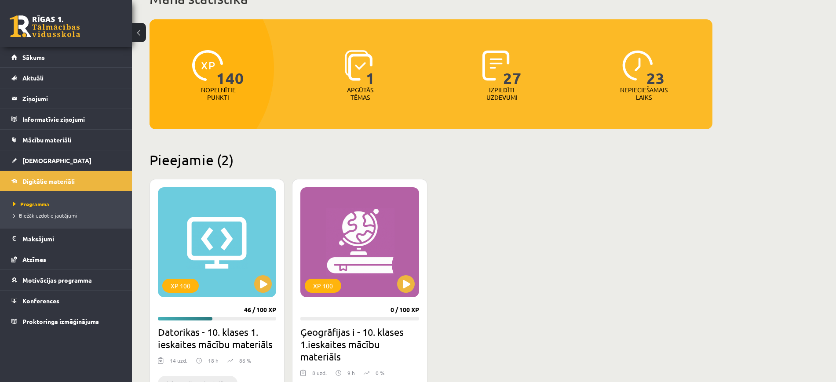
scroll to position [73, 0]
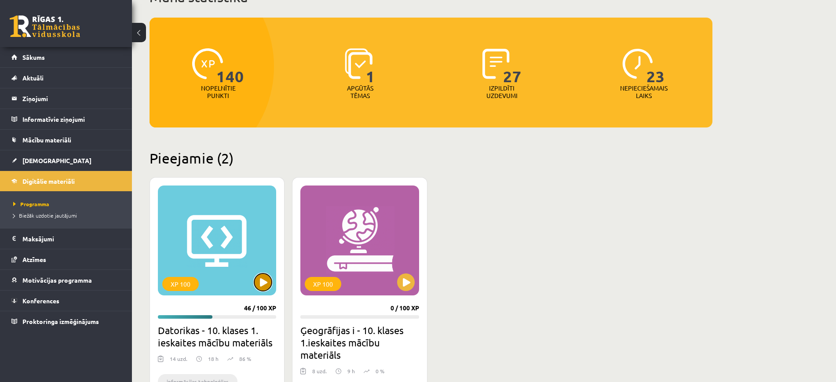
click at [268, 284] on button at bounding box center [263, 283] width 18 height 18
click at [249, 280] on div "XP 100" at bounding box center [217, 241] width 118 height 110
click at [197, 257] on div "XP 100" at bounding box center [217, 241] width 118 height 110
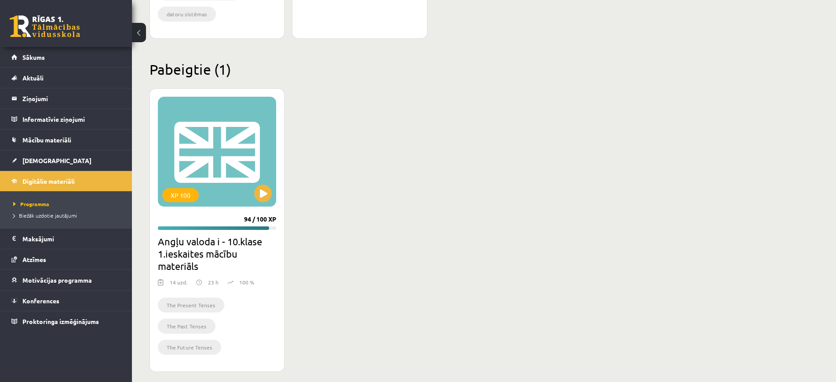
scroll to position [491, 0]
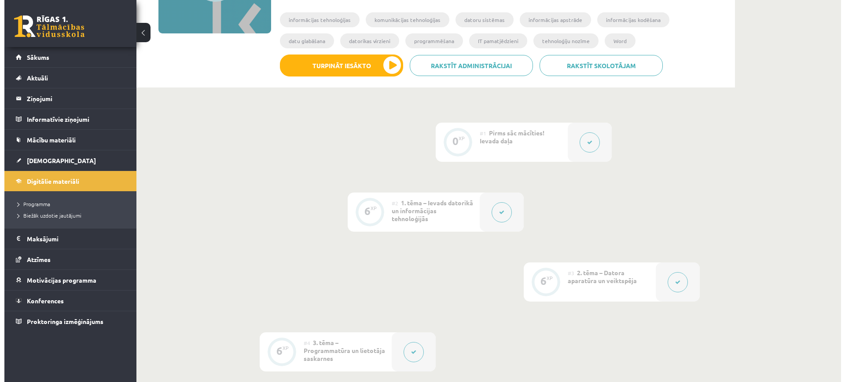
scroll to position [293, 0]
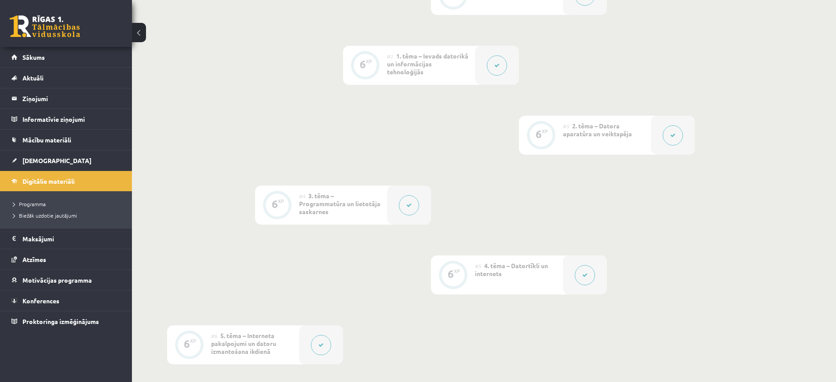
click at [408, 203] on icon at bounding box center [408, 205] width 5 height 5
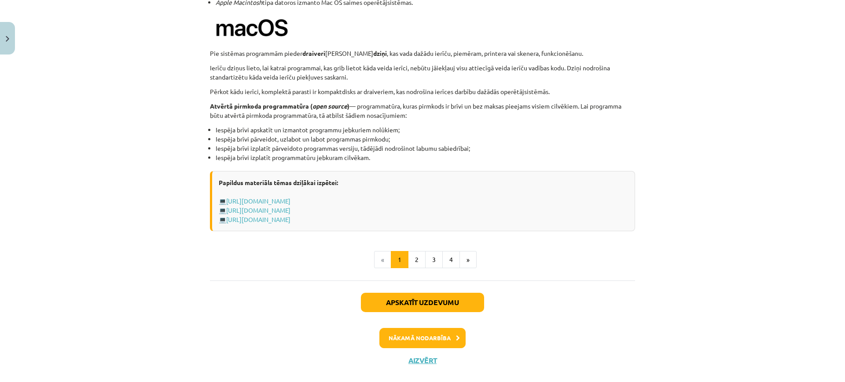
scroll to position [892, 0]
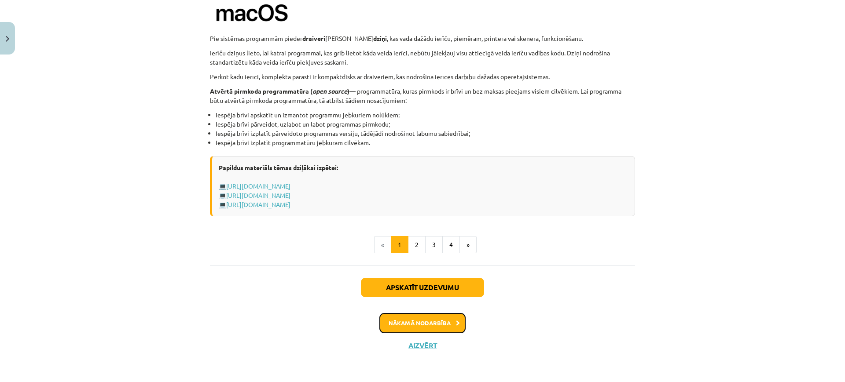
click at [446, 326] on button "Nākamā nodarbība" at bounding box center [422, 323] width 86 height 20
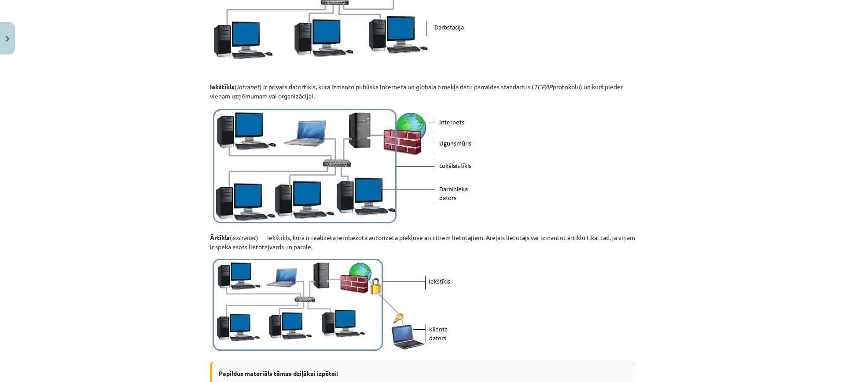
scroll to position [1043, 0]
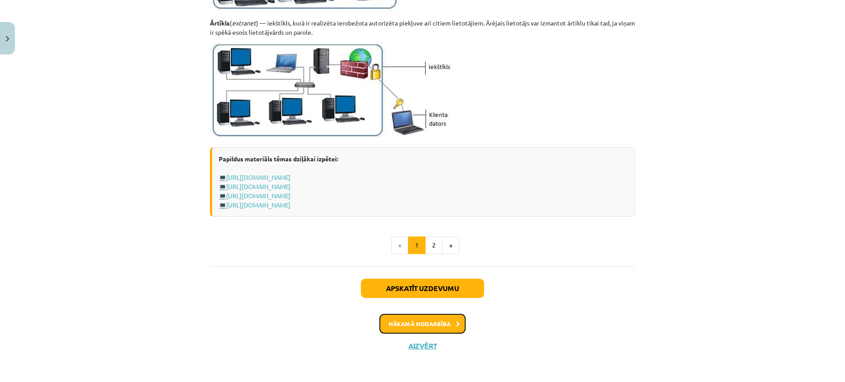
click at [417, 326] on button "Nākamā nodarbība" at bounding box center [422, 324] width 86 height 20
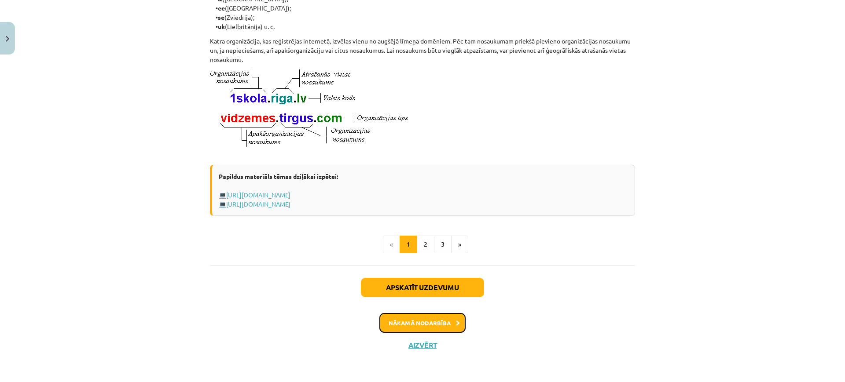
click at [424, 328] on button "Nākamā nodarbība" at bounding box center [422, 323] width 86 height 20
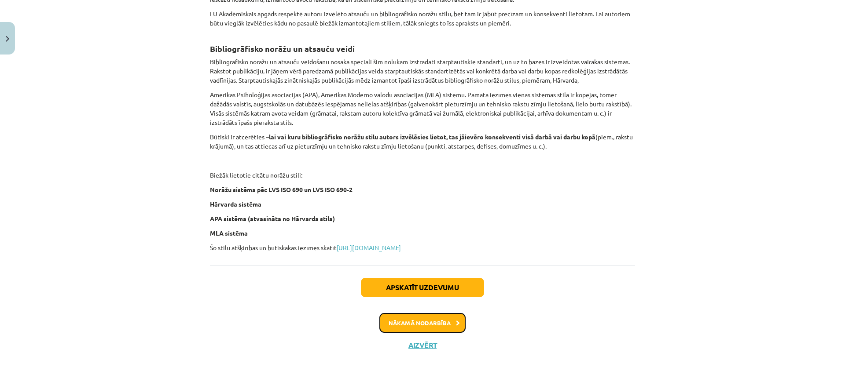
click at [413, 318] on button "Nākamā nodarbība" at bounding box center [422, 323] width 86 height 20
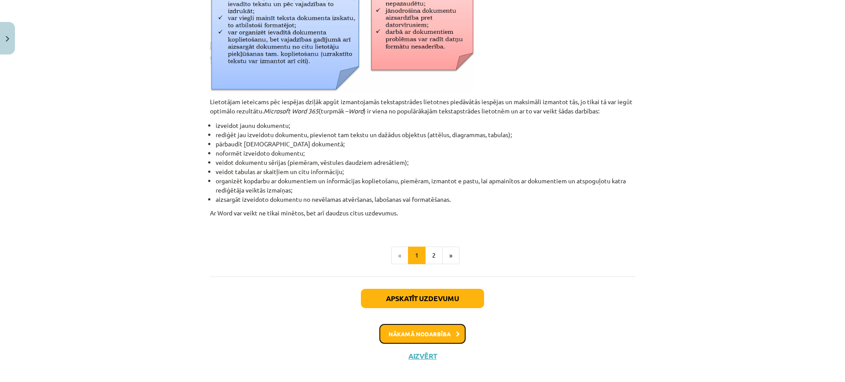
scroll to position [377, 0]
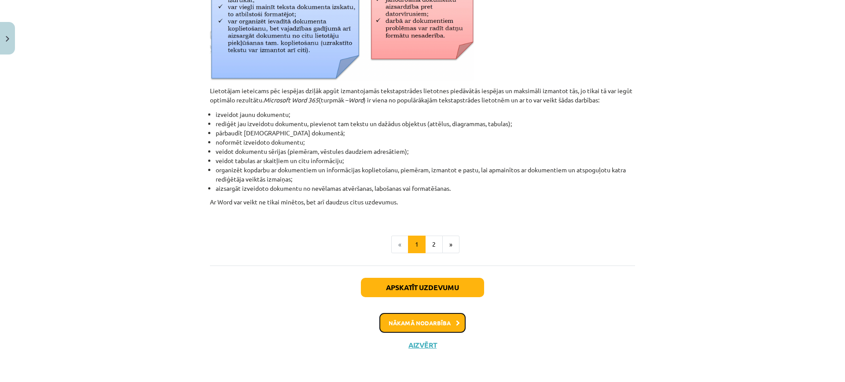
click at [421, 322] on button "Nākamā nodarbība" at bounding box center [422, 323] width 86 height 20
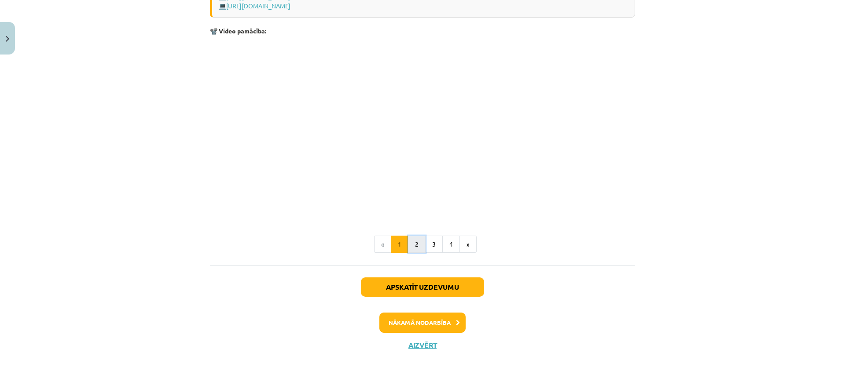
click at [413, 247] on button "2" at bounding box center [417, 245] width 18 height 18
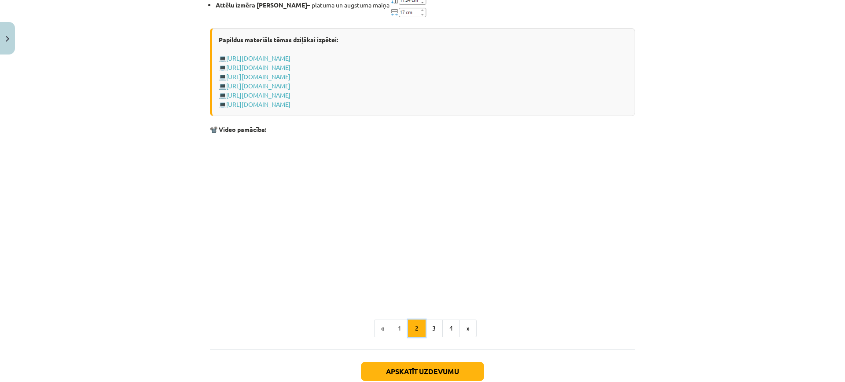
scroll to position [1328, 0]
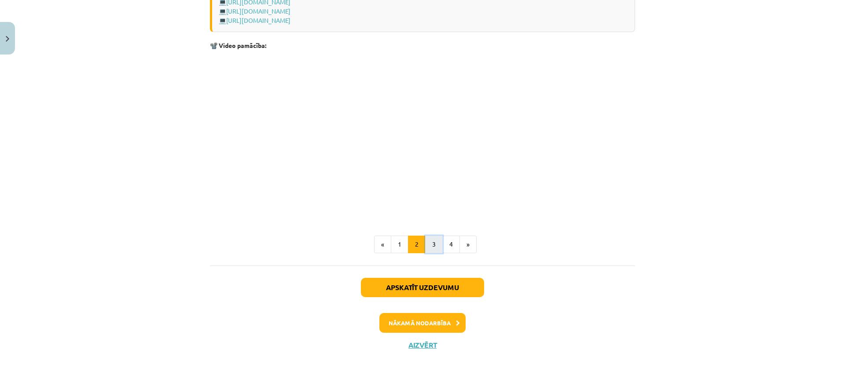
click at [425, 251] on button "3" at bounding box center [434, 245] width 18 height 18
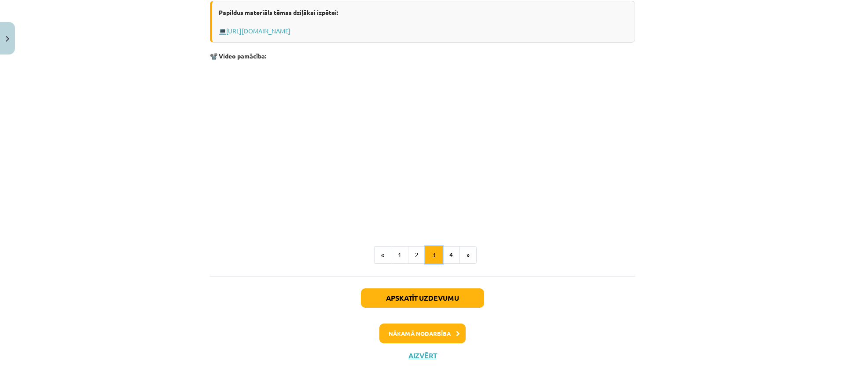
scroll to position [1408, 0]
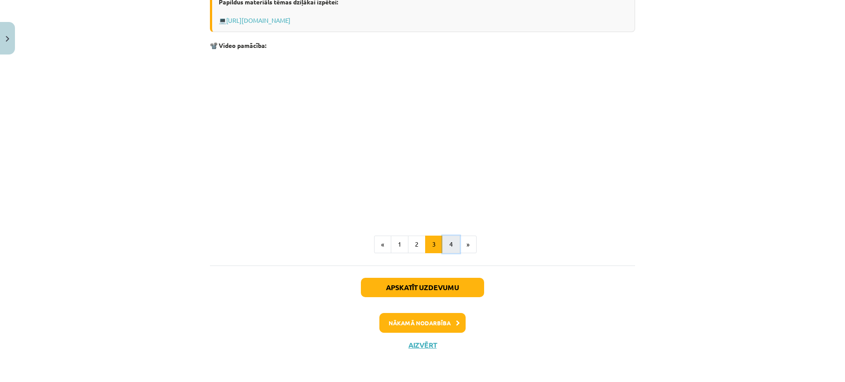
click at [443, 250] on button "4" at bounding box center [451, 245] width 18 height 18
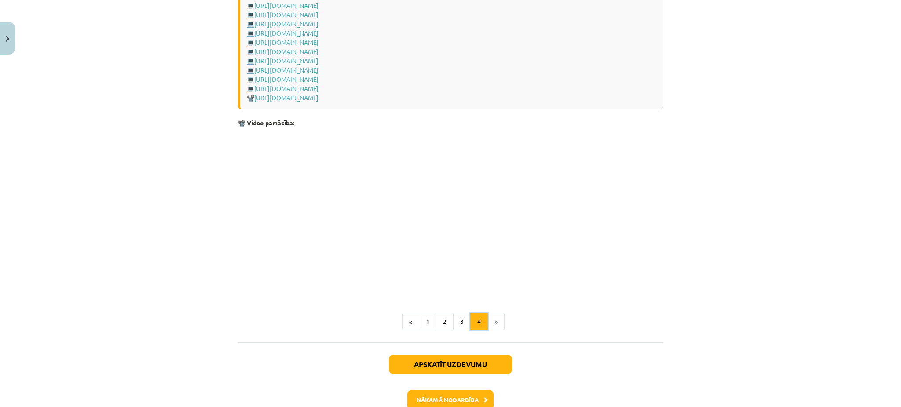
scroll to position [1256, 0]
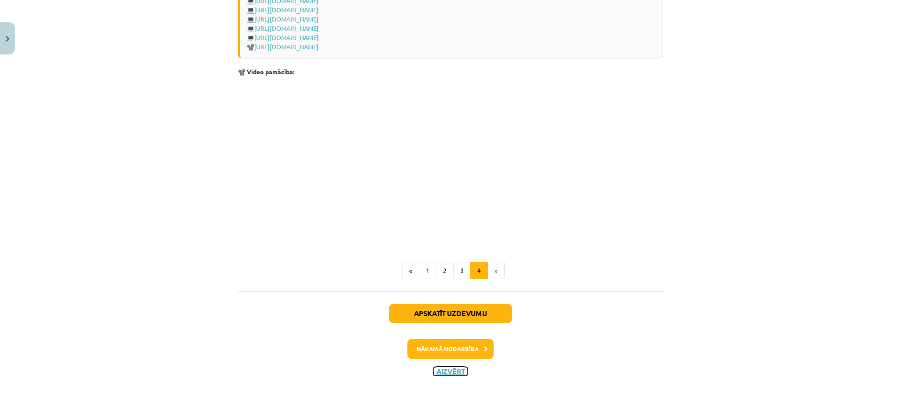
click at [454, 369] on button "Aizvērt" at bounding box center [450, 371] width 33 height 9
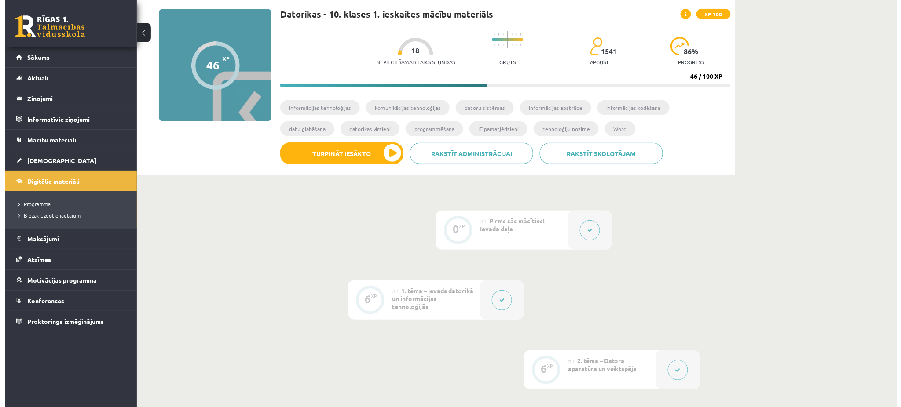
scroll to position [78, 0]
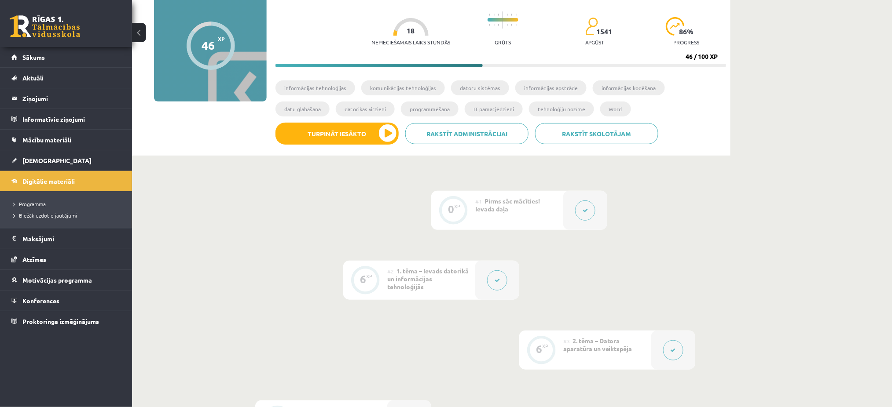
click at [497, 279] on icon at bounding box center [496, 280] width 5 height 5
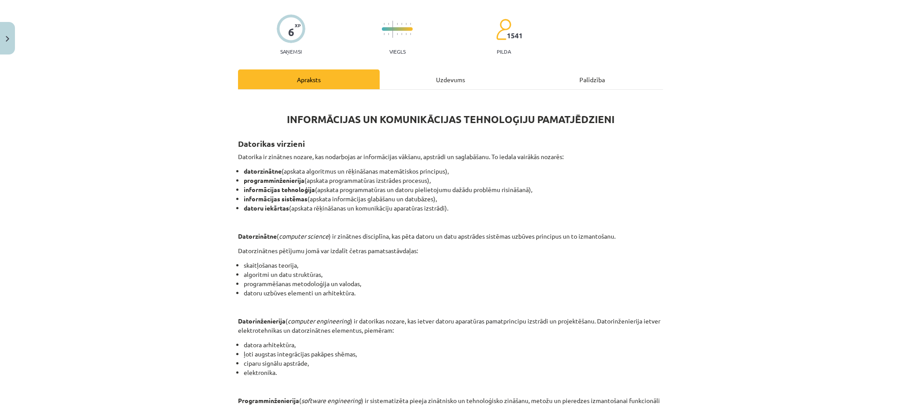
scroll to position [373, 0]
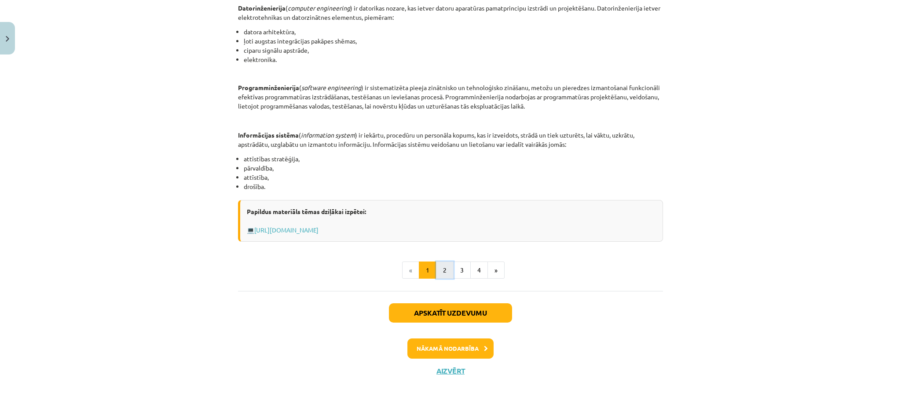
click at [436, 274] on button "2" at bounding box center [445, 271] width 18 height 18
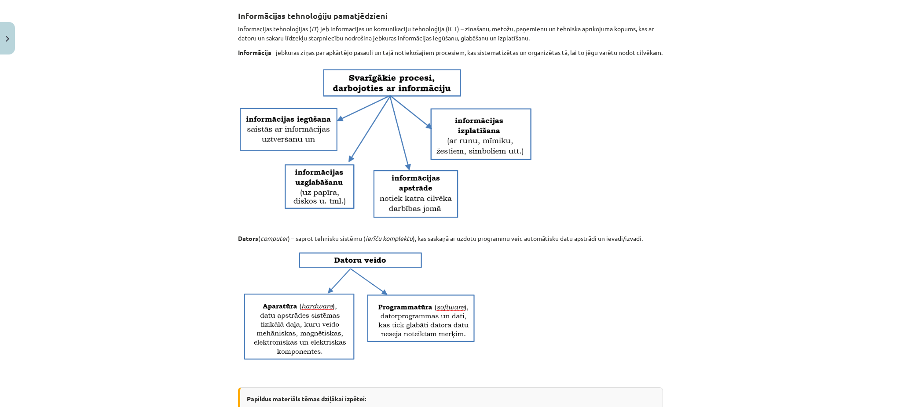
scroll to position [530, 0]
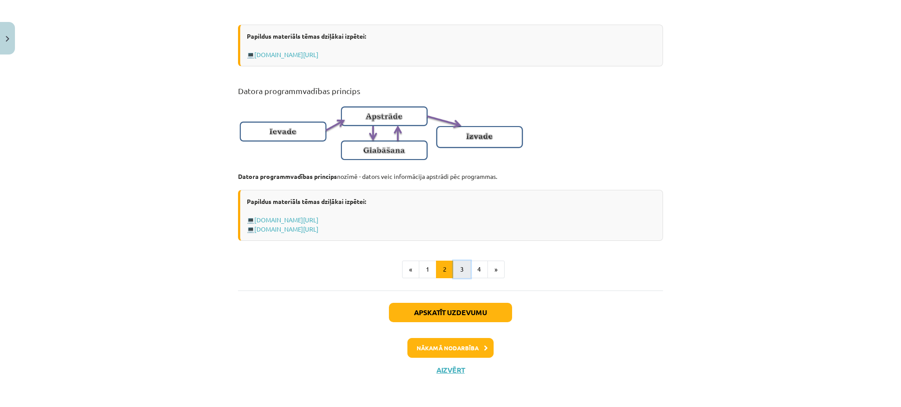
click at [453, 273] on button "3" at bounding box center [462, 270] width 18 height 18
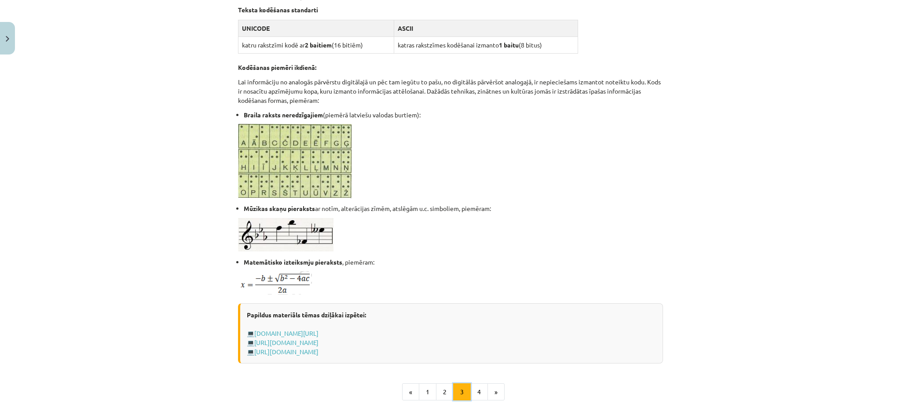
scroll to position [470, 0]
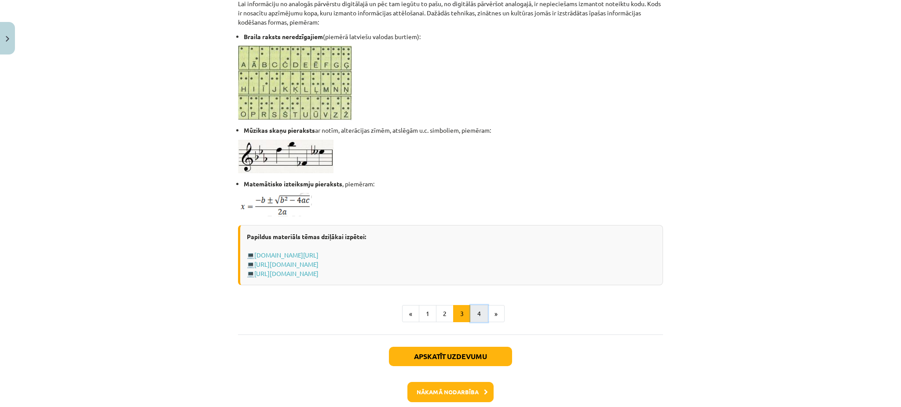
click at [470, 312] on button "4" at bounding box center [479, 314] width 18 height 18
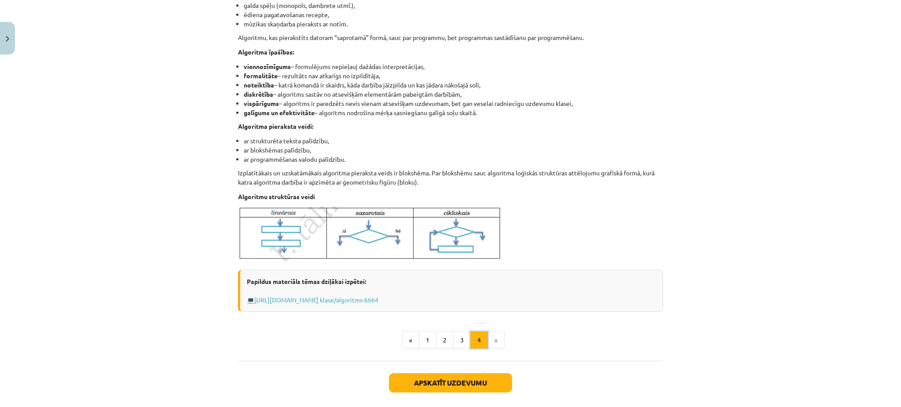
scroll to position [221, 0]
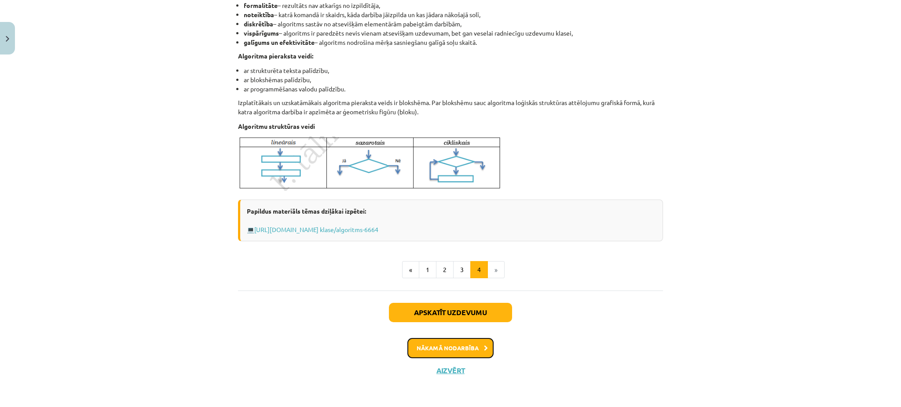
click at [445, 343] on button "Nākamā nodarbība" at bounding box center [450, 348] width 86 height 20
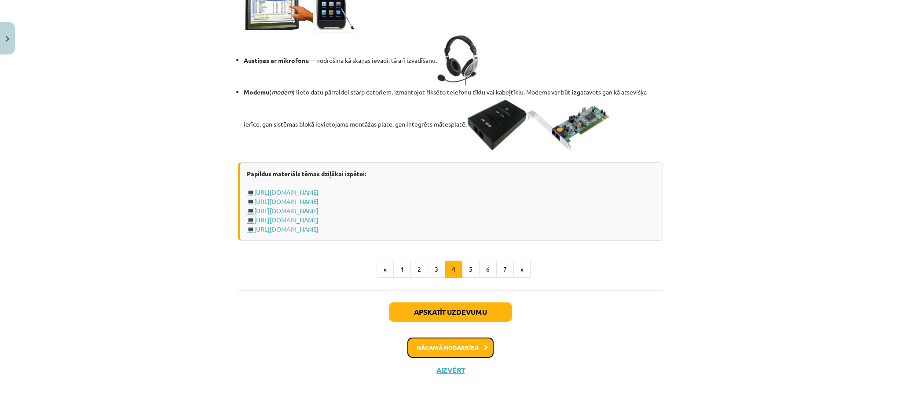
scroll to position [1520, 0]
click at [467, 278] on button "5" at bounding box center [471, 270] width 18 height 18
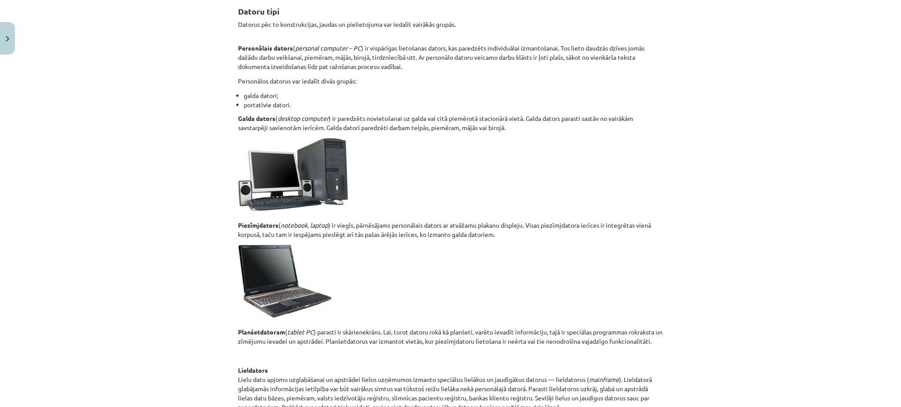
scroll to position [412, 0]
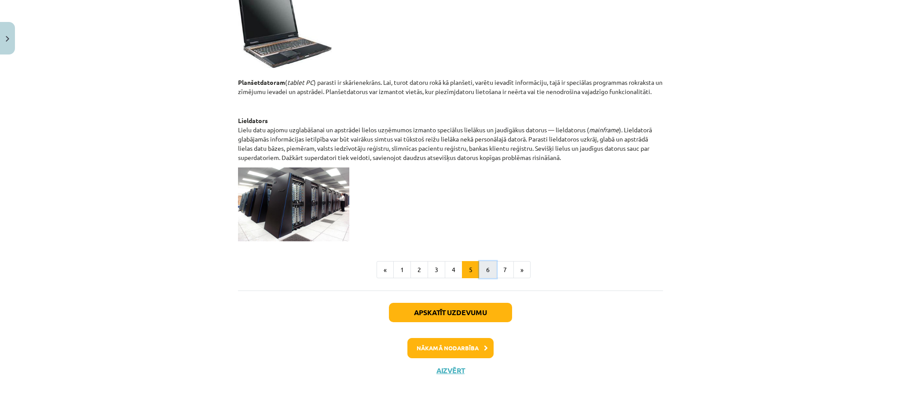
click at [482, 268] on button "6" at bounding box center [488, 270] width 18 height 18
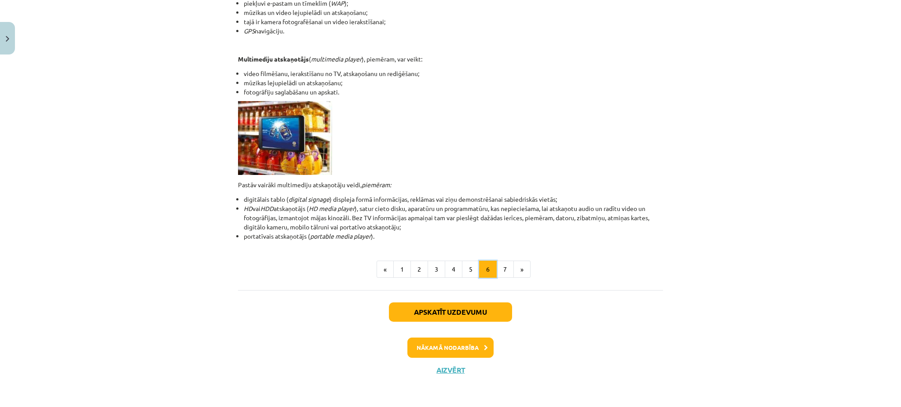
scroll to position [157, 0]
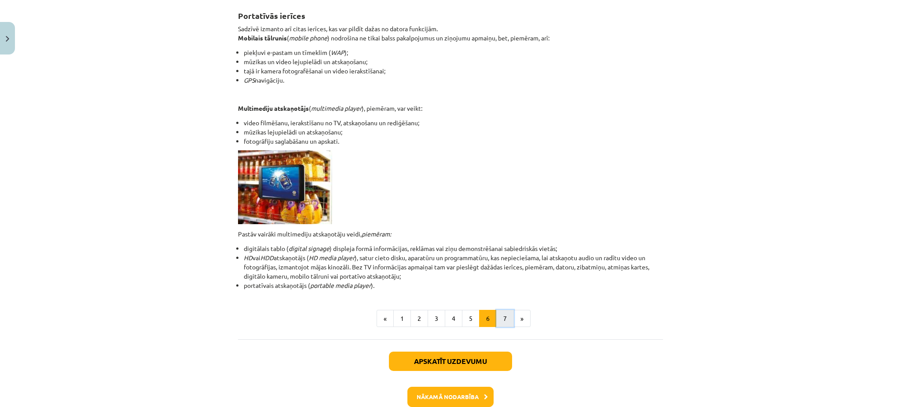
click at [504, 322] on button "7" at bounding box center [505, 319] width 18 height 18
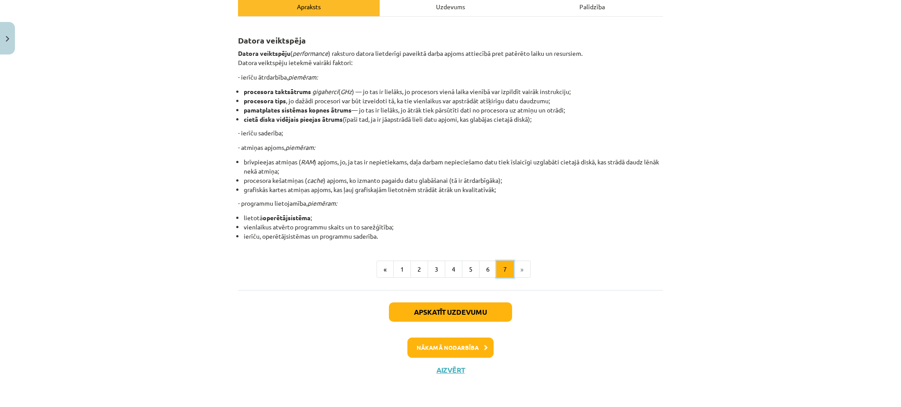
scroll to position [132, 0]
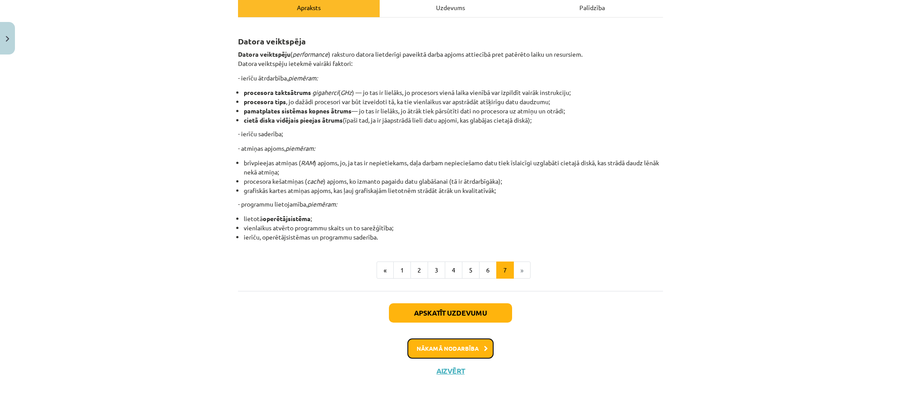
click at [468, 354] on button "Nākamā nodarbība" at bounding box center [450, 349] width 86 height 20
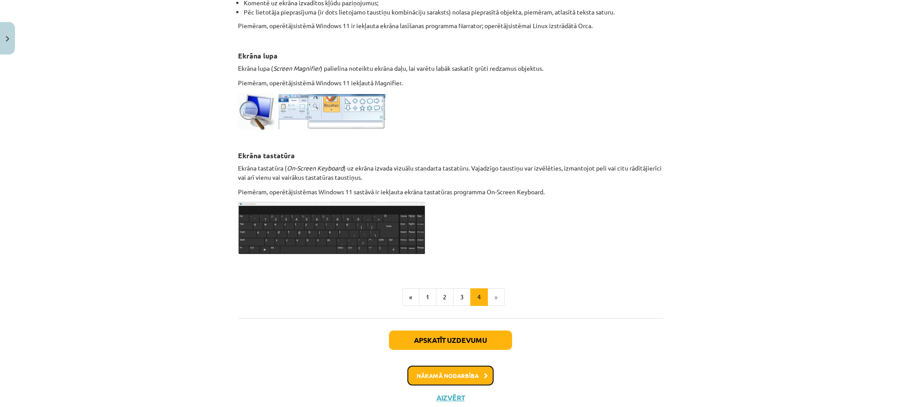
scroll to position [416, 0]
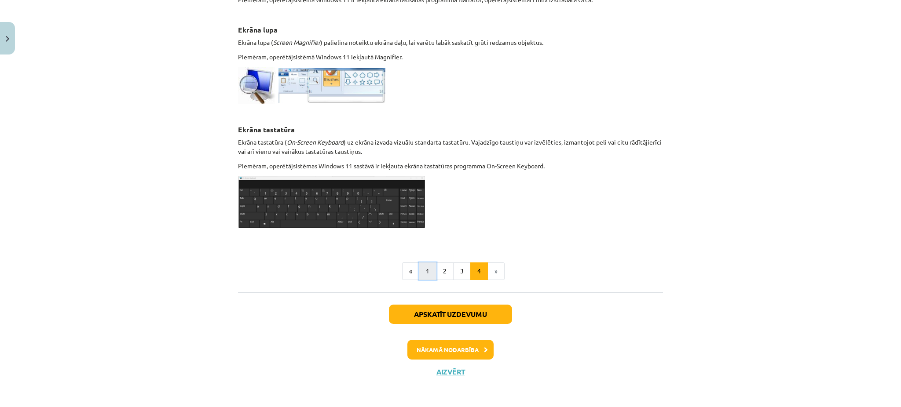
click at [419, 270] on button "1" at bounding box center [428, 272] width 18 height 18
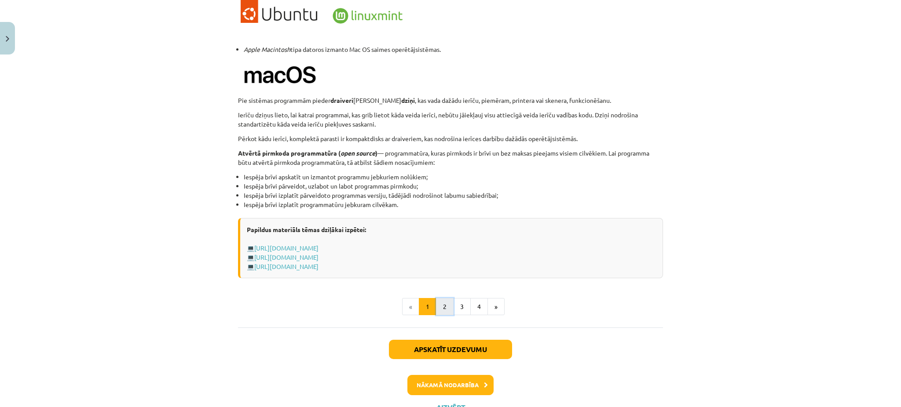
click at [439, 311] on button "2" at bounding box center [445, 307] width 18 height 18
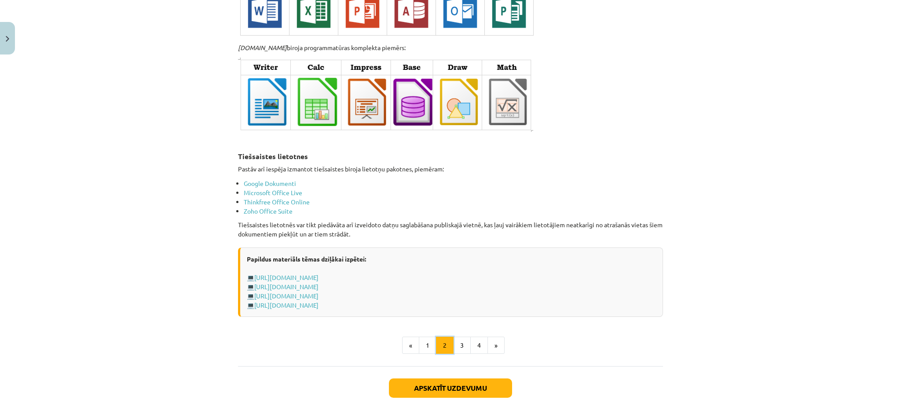
scroll to position [1450, 0]
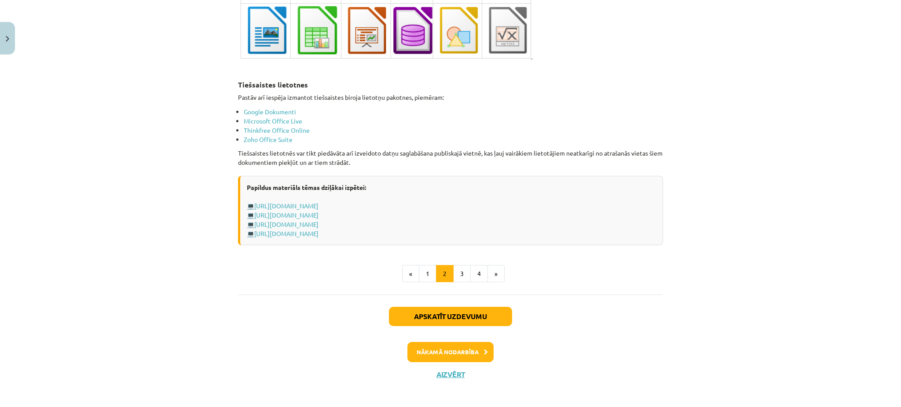
click at [455, 271] on button "3" at bounding box center [462, 274] width 18 height 18
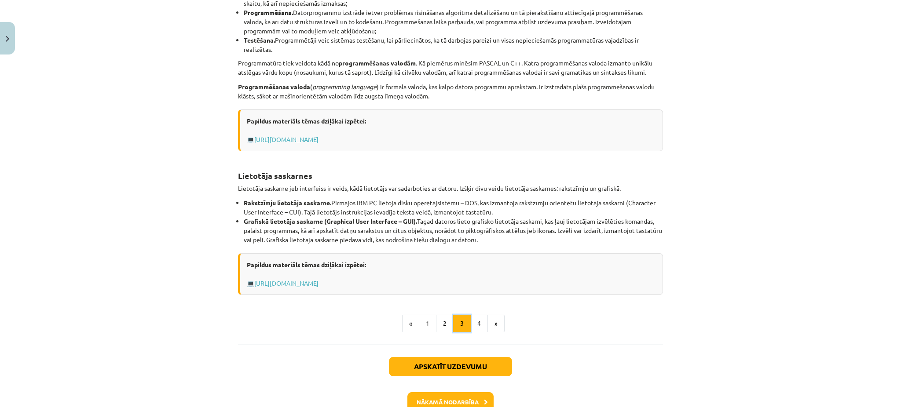
scroll to position [244, 0]
click at [472, 322] on button "4" at bounding box center [479, 324] width 18 height 18
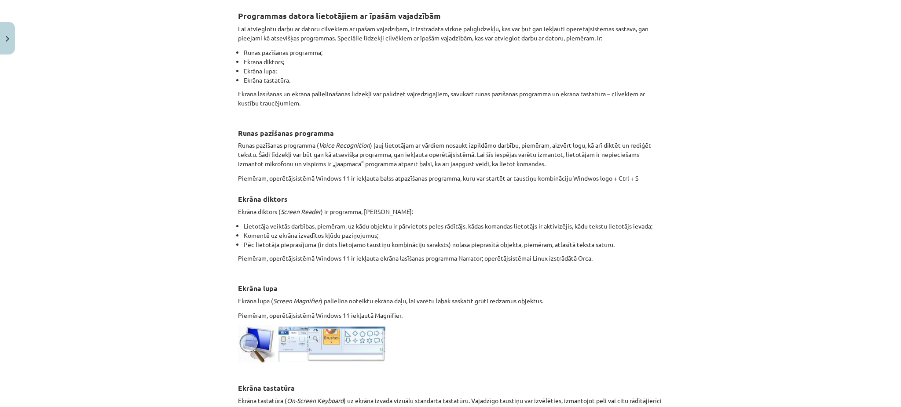
scroll to position [416, 0]
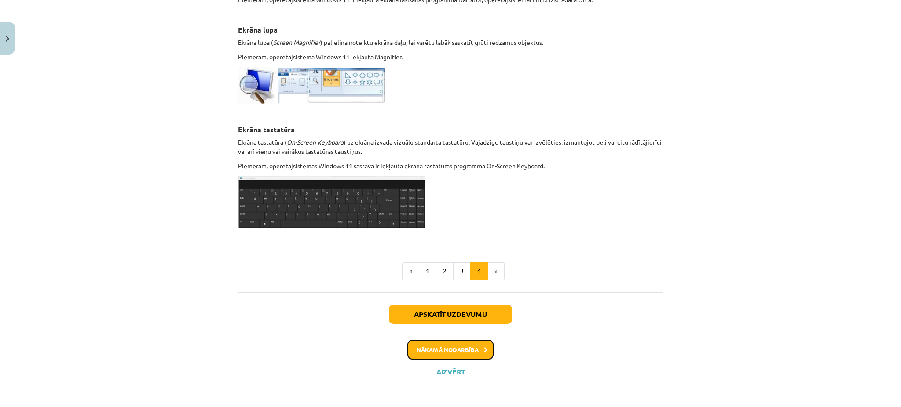
click at [470, 355] on button "Nākamā nodarbība" at bounding box center [450, 350] width 86 height 20
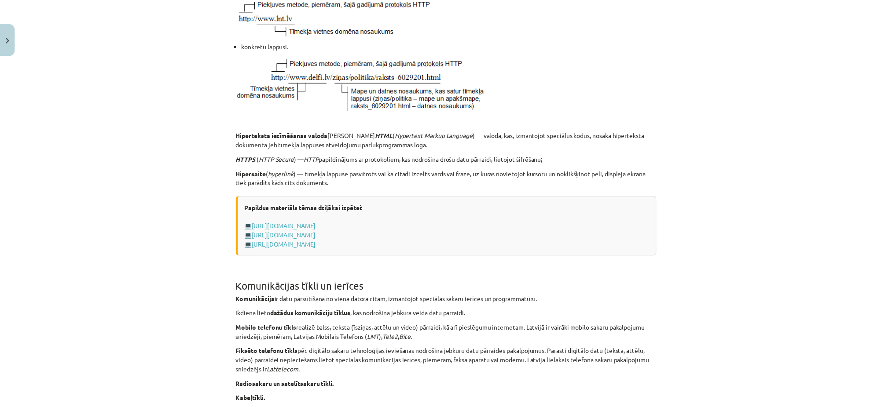
scroll to position [0, 0]
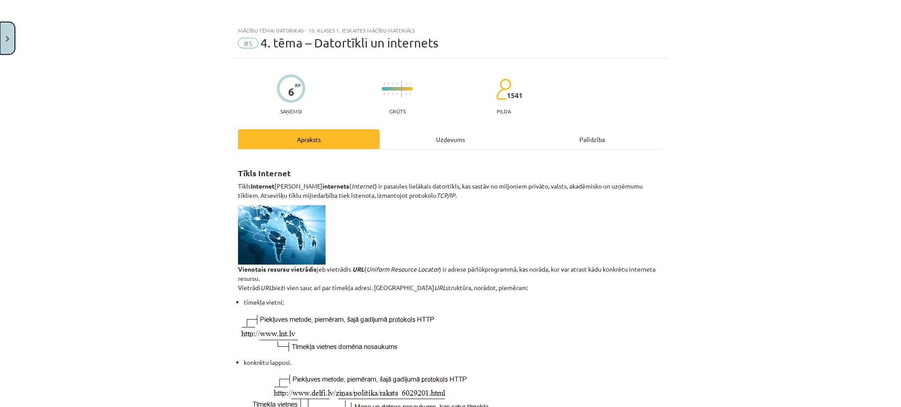
click at [1, 42] on button "Close" at bounding box center [7, 38] width 15 height 33
click at [46, 32] on div "Mācību tēma: Datorikas - 10. klases 1. ieskaites mācību materiāls #5 4. tēma – …" at bounding box center [450, 203] width 901 height 407
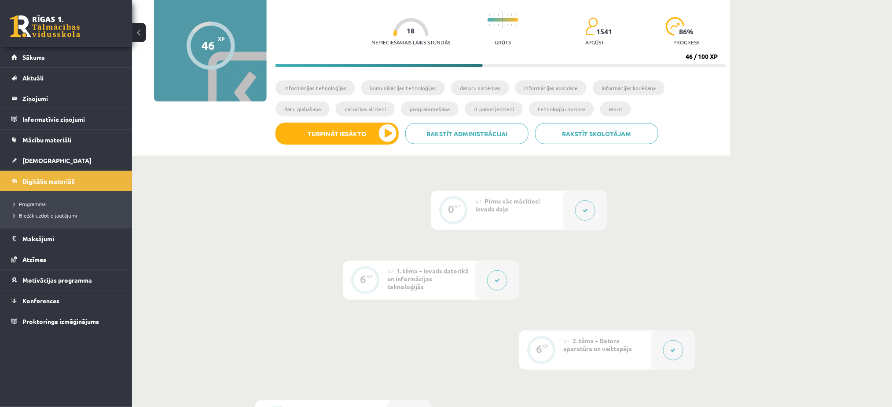
click at [33, 29] on link at bounding box center [45, 26] width 70 height 22
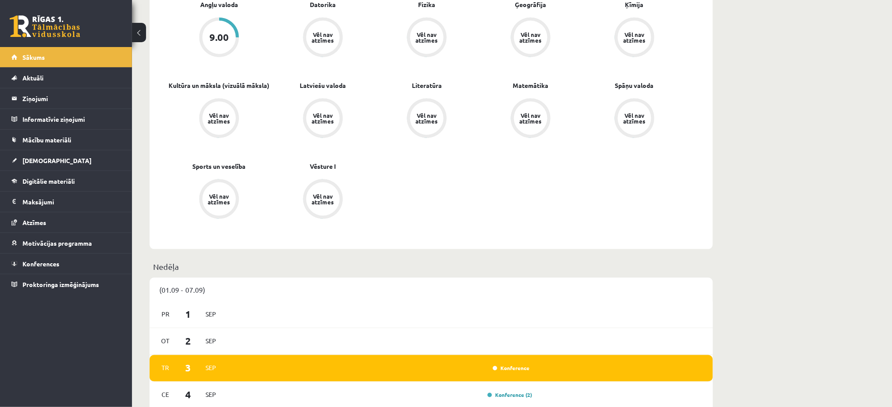
scroll to position [297, 0]
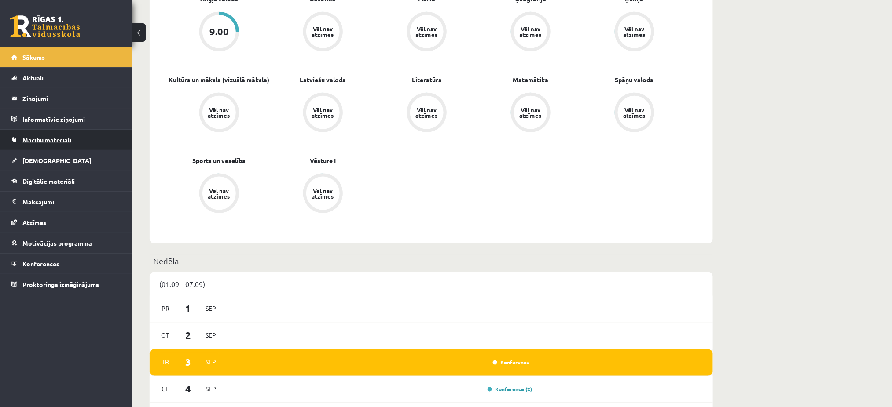
click at [40, 141] on span "Mācību materiāli" at bounding box center [46, 140] width 49 height 8
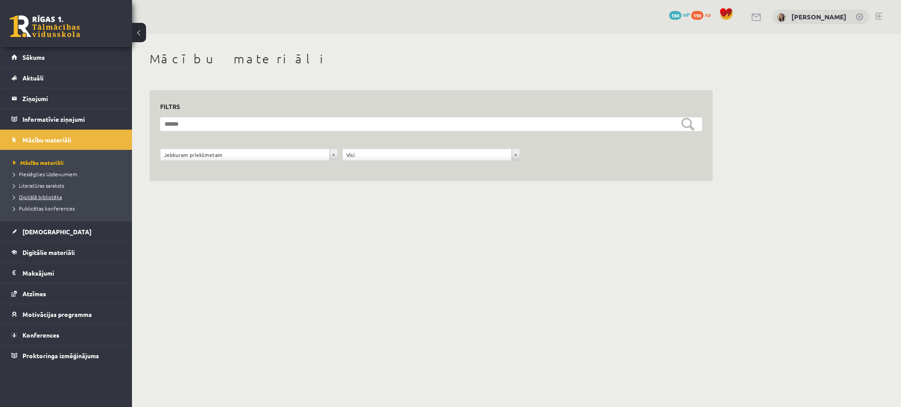
click at [38, 199] on span "Digitālā bibliotēka" at bounding box center [37, 197] width 49 height 7
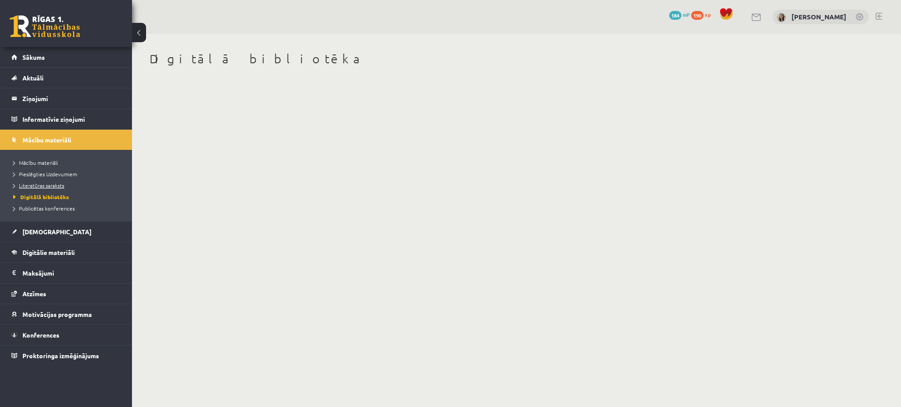
click at [48, 187] on span "Literatūras saraksts" at bounding box center [38, 185] width 51 height 7
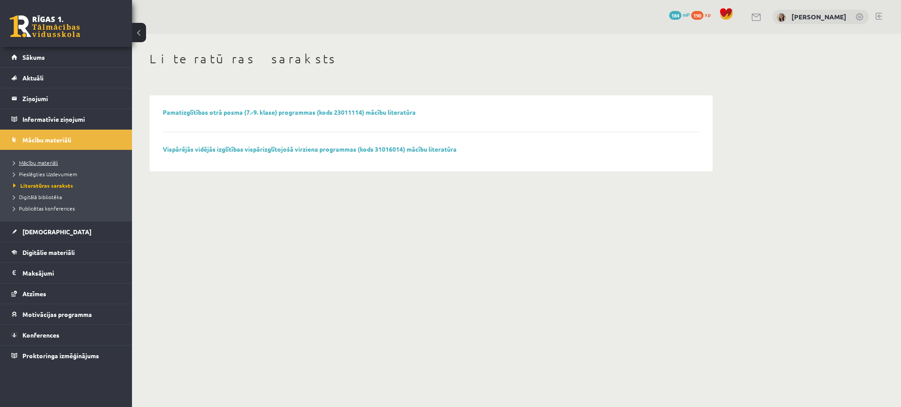
click at [41, 163] on span "Mācību materiāli" at bounding box center [35, 162] width 45 height 7
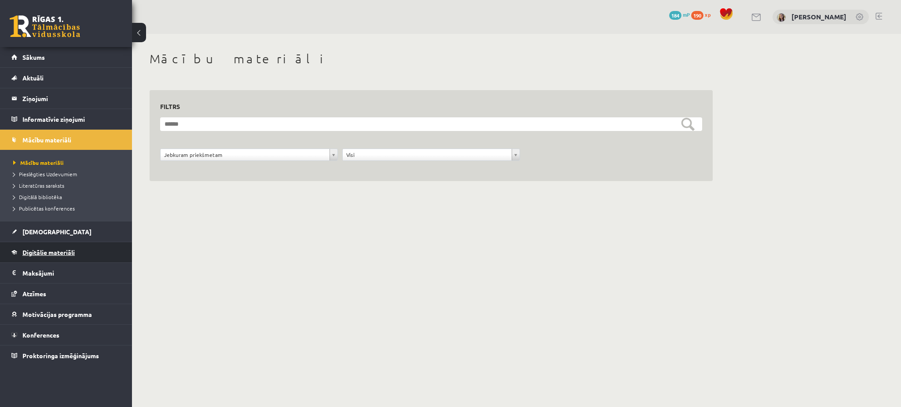
click at [30, 249] on span "Digitālie materiāli" at bounding box center [48, 253] width 52 height 8
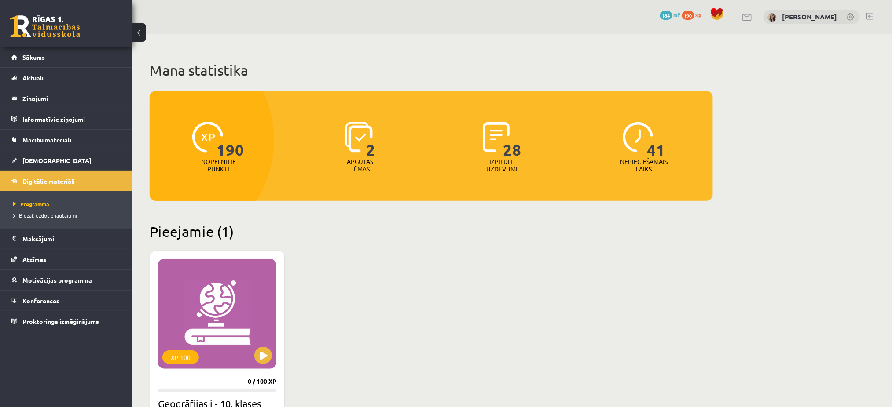
click at [753, 19] on link at bounding box center [747, 17] width 11 height 7
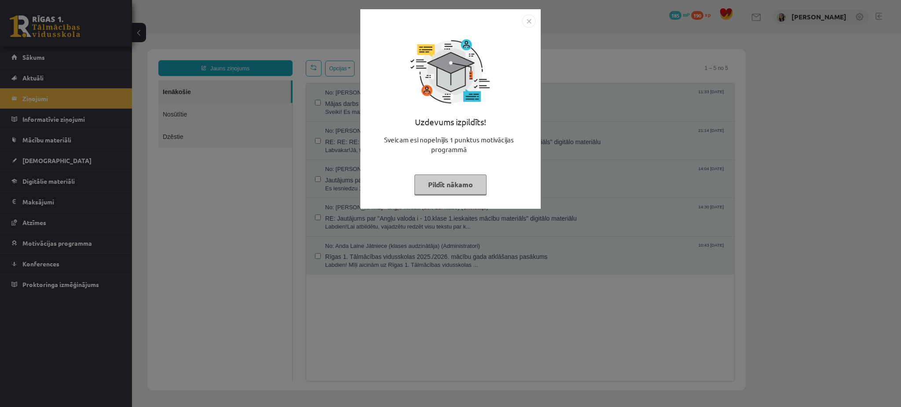
click at [454, 180] on button "Pildīt nākamo" at bounding box center [450, 185] width 72 height 20
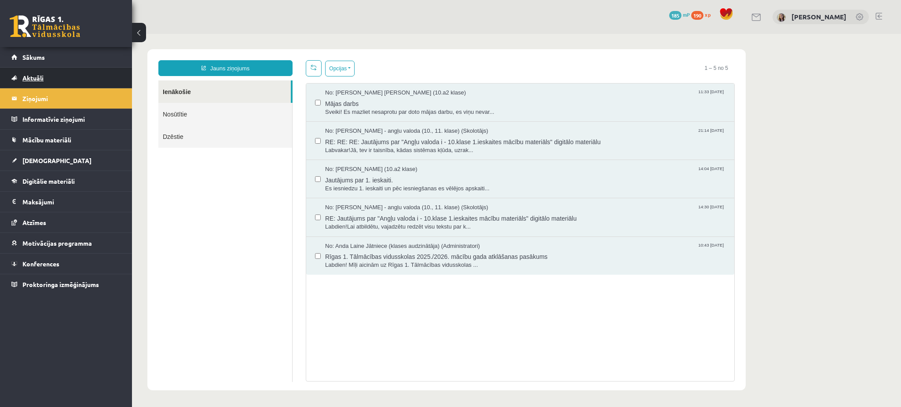
click at [37, 74] on span "Aktuāli" at bounding box center [32, 78] width 21 height 8
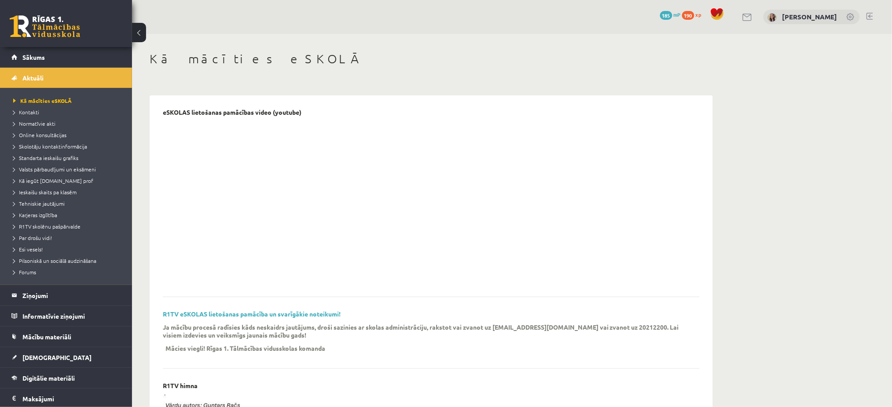
scroll to position [84, 0]
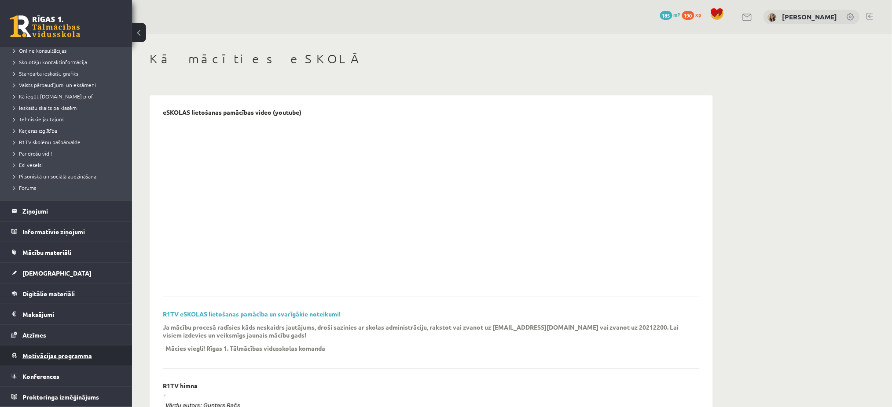
click at [46, 359] on link "Motivācijas programma" at bounding box center [66, 356] width 110 height 20
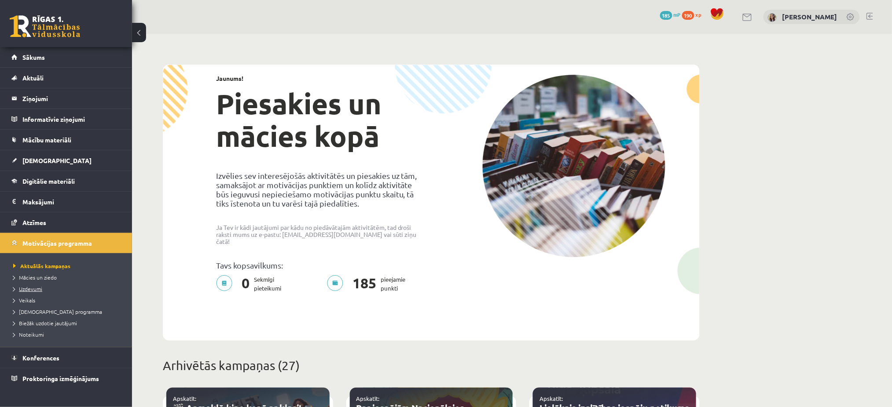
click at [29, 289] on span "Uzdevumi" at bounding box center [27, 288] width 29 height 7
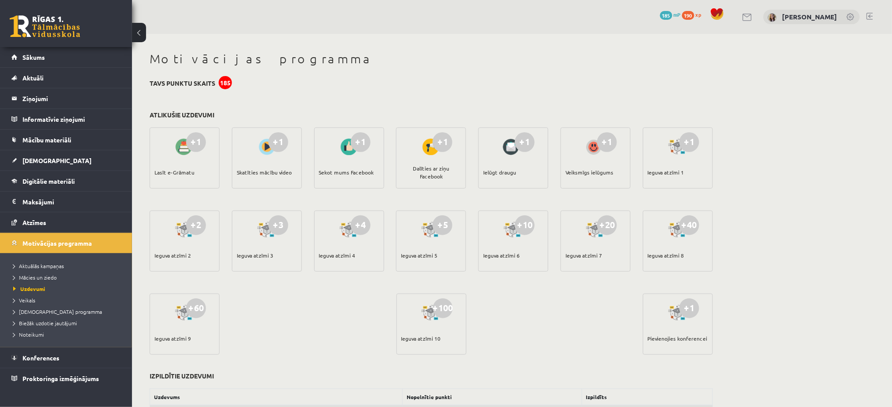
click at [38, 32] on link at bounding box center [45, 26] width 70 height 22
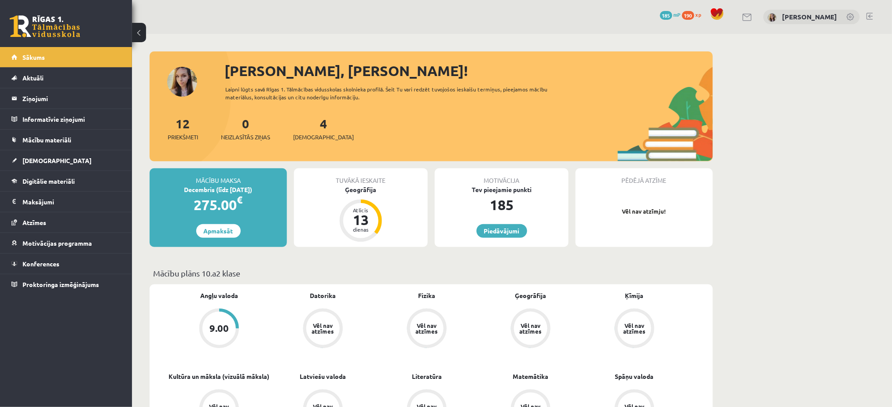
click at [752, 18] on link at bounding box center [747, 17] width 11 height 7
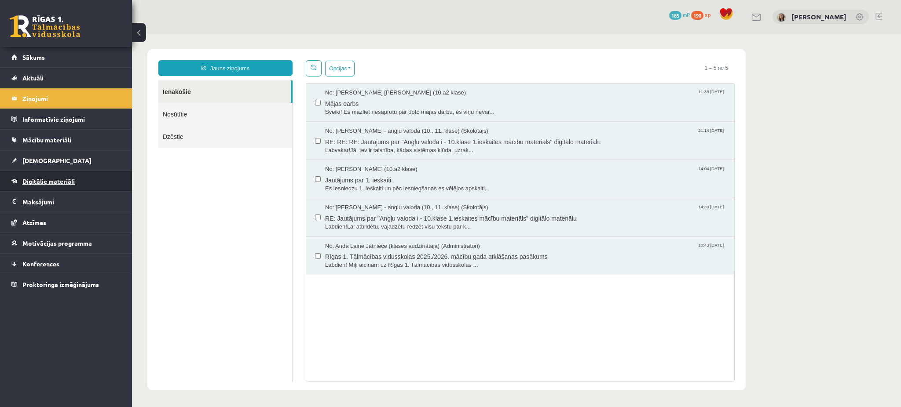
click at [32, 181] on span "Digitālie materiāli" at bounding box center [48, 181] width 52 height 8
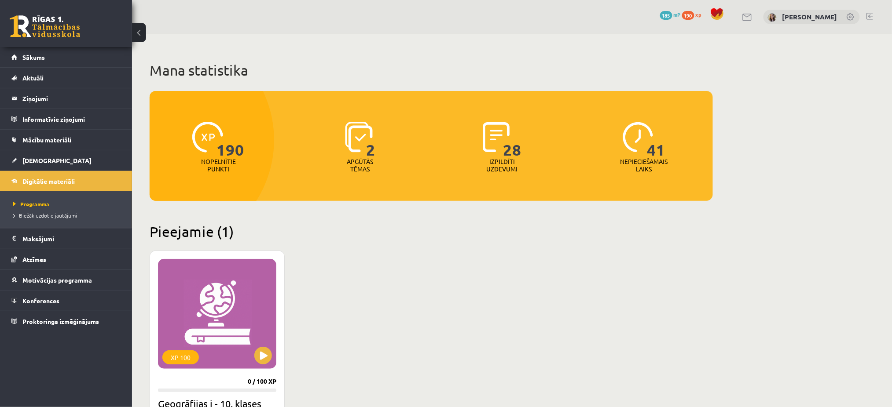
scroll to position [416, 0]
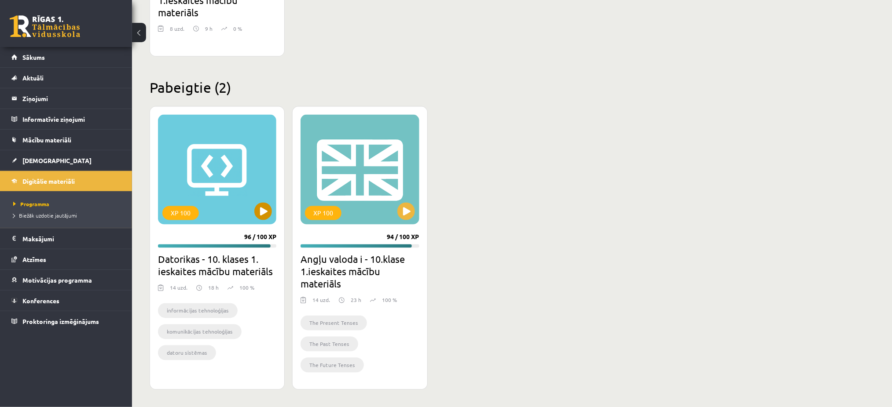
click at [229, 182] on div "XP 100" at bounding box center [217, 170] width 118 height 110
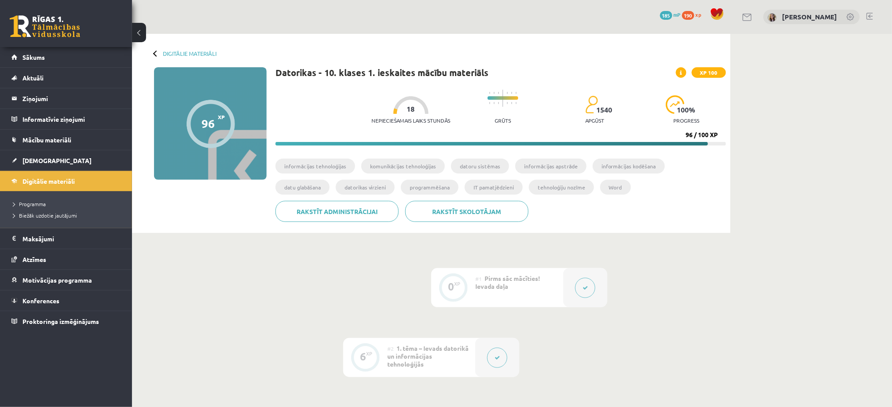
click at [393, 113] on div at bounding box center [410, 105] width 35 height 18
click at [395, 112] on div at bounding box center [410, 105] width 35 height 18
click at [424, 117] on p "Nepieciešamais laiks stundās" at bounding box center [410, 120] width 79 height 6
click at [473, 117] on div "Nepieciešamais laiks stundās 18 Grūts 1540 apgūst 100 % progress" at bounding box center [548, 107] width 355 height 44
click at [752, 17] on link at bounding box center [747, 17] width 11 height 7
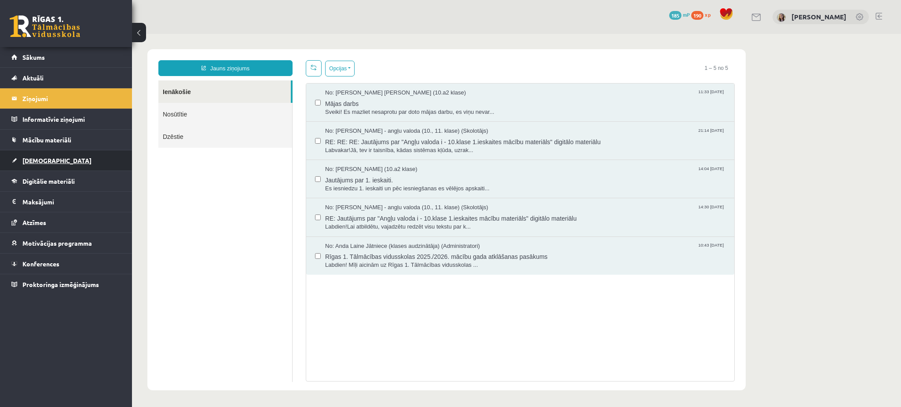
click at [37, 161] on span "[DEMOGRAPHIC_DATA]" at bounding box center [56, 161] width 69 height 8
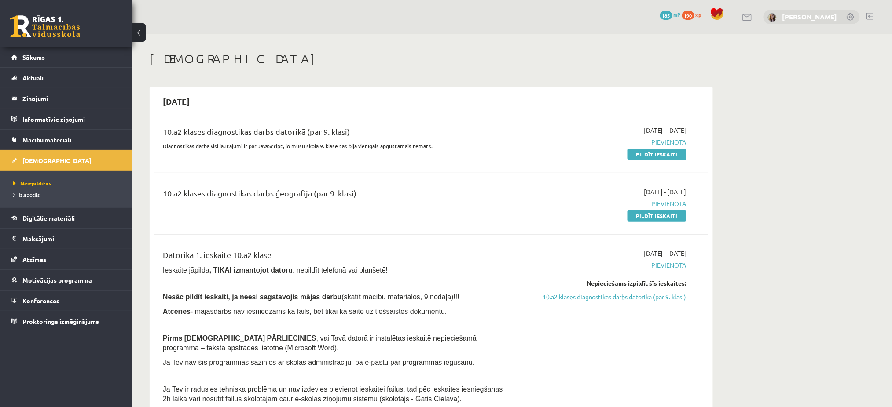
click at [796, 18] on link "[PERSON_NAME]" at bounding box center [809, 16] width 55 height 9
click at [801, 15] on link "[PERSON_NAME]" at bounding box center [809, 16] width 55 height 9
click at [804, 16] on link "[PERSON_NAME]" at bounding box center [809, 16] width 55 height 9
click at [39, 257] on span "Atzīmes" at bounding box center [34, 260] width 24 height 8
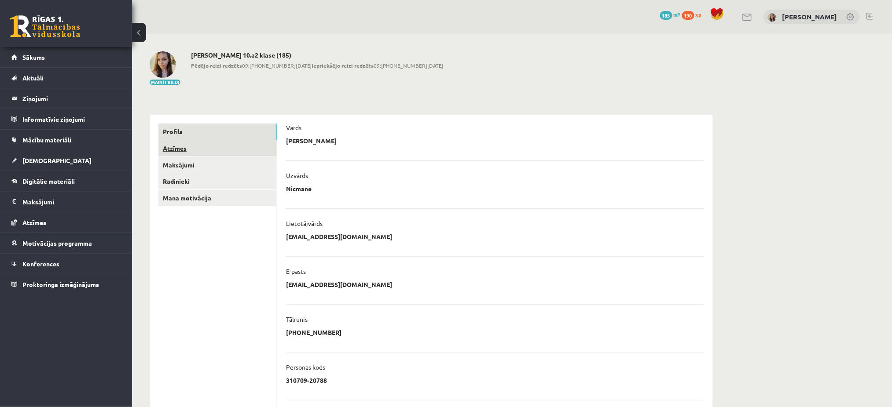
click at [168, 150] on link "Atzīmes" at bounding box center [217, 148] width 118 height 16
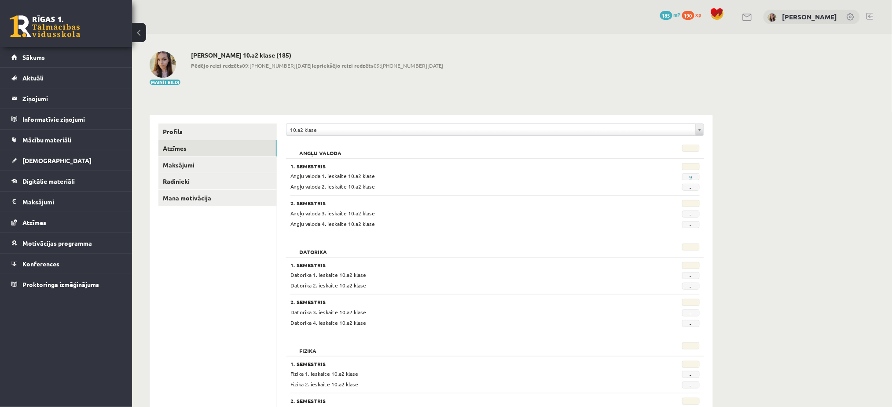
click at [691, 178] on link "9" at bounding box center [690, 177] width 3 height 7
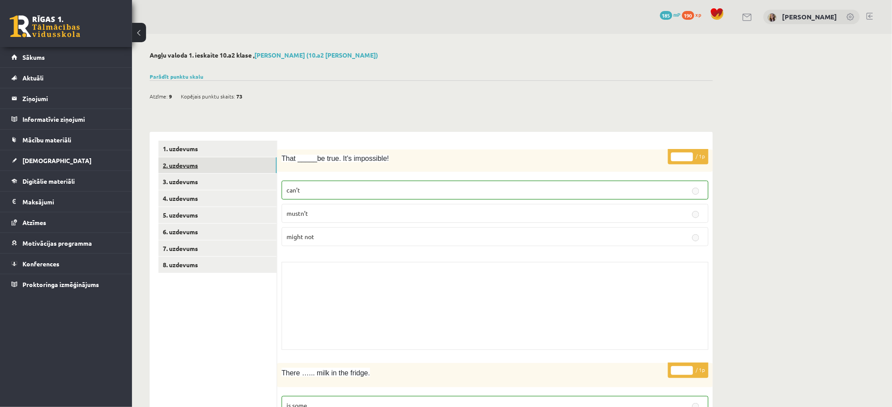
click at [187, 164] on link "2. uzdevums" at bounding box center [217, 165] width 118 height 16
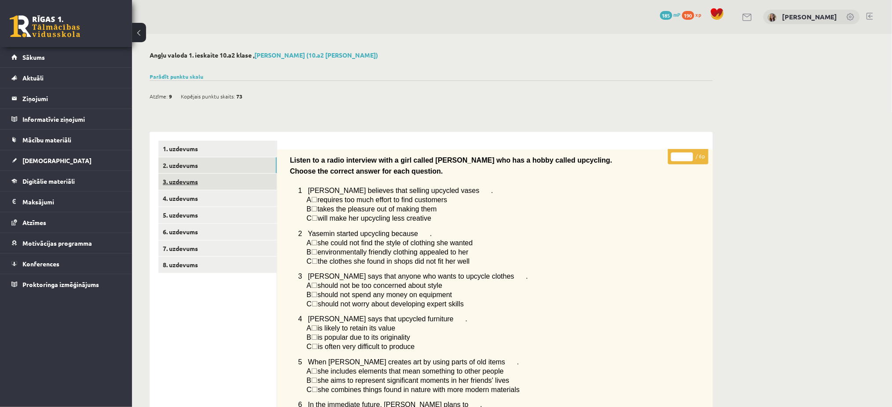
click at [166, 185] on link "3. uzdevums" at bounding box center [217, 182] width 118 height 16
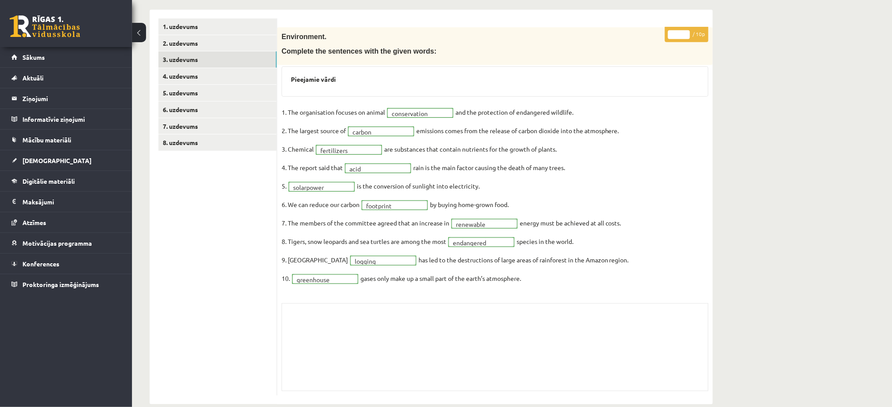
scroll to position [122, 0]
click at [186, 78] on link "4. uzdevums" at bounding box center [217, 77] width 118 height 16
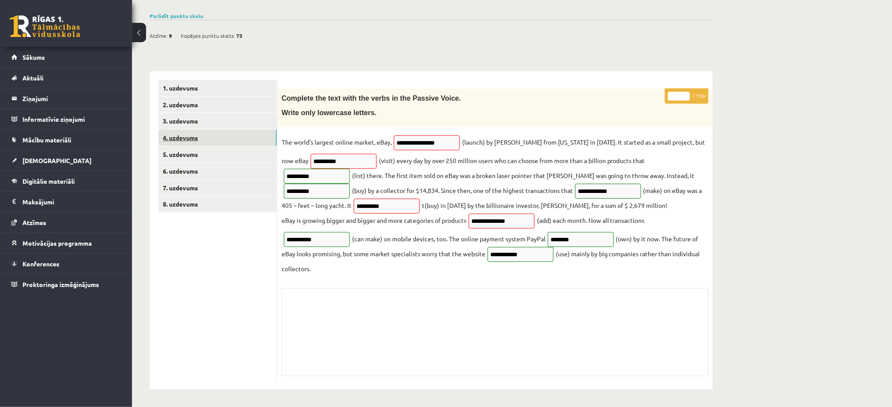
scroll to position [62, 0]
click at [185, 153] on link "5. uzdevums" at bounding box center [217, 154] width 118 height 16
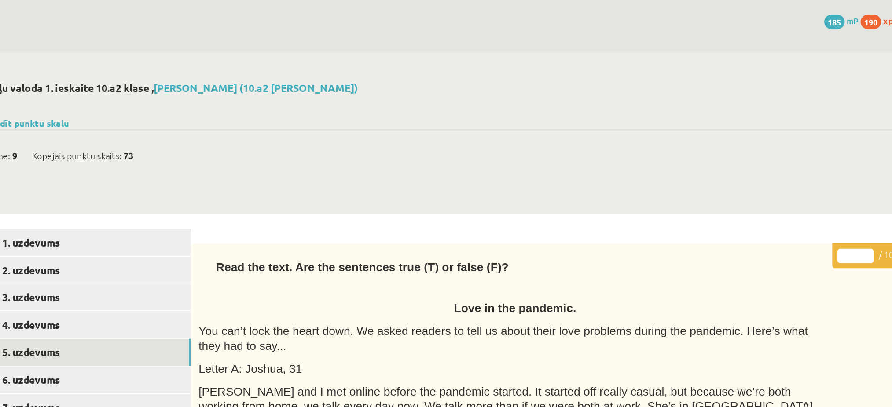
scroll to position [0, 0]
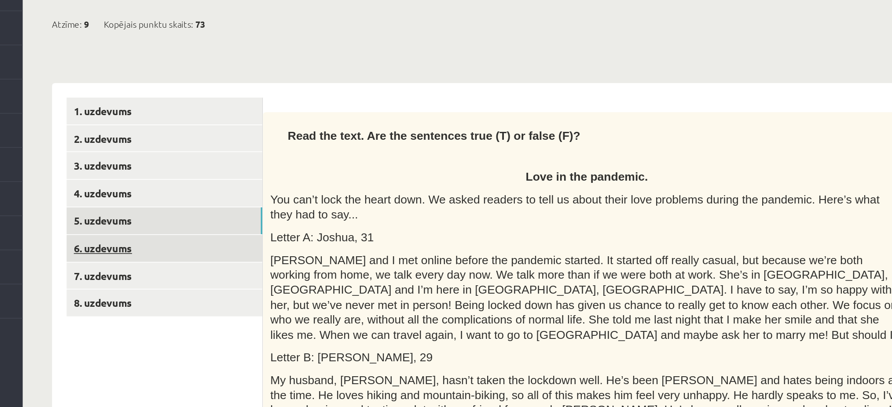
click at [171, 233] on link "6. uzdevums" at bounding box center [217, 232] width 118 height 16
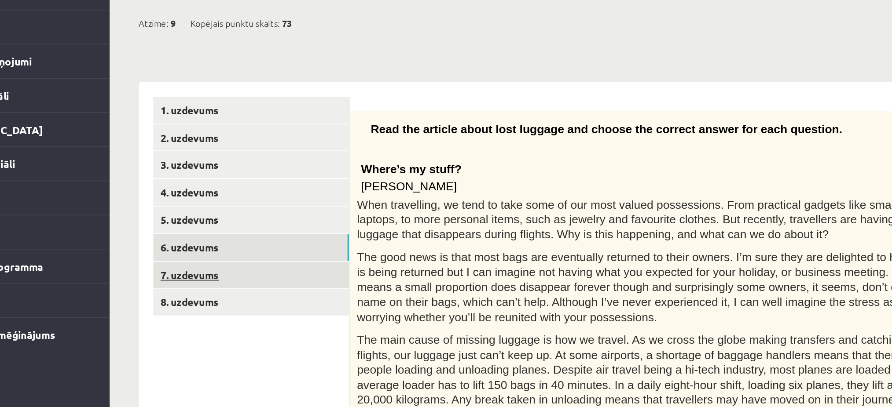
click at [175, 252] on link "7. uzdevums" at bounding box center [217, 249] width 118 height 16
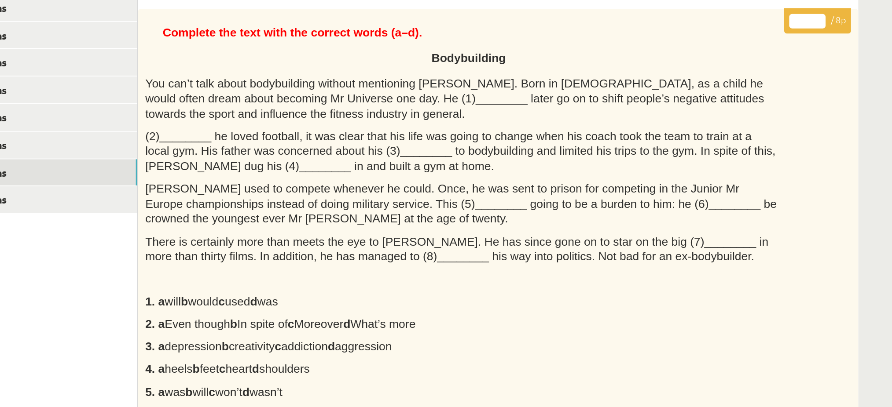
scroll to position [73, 0]
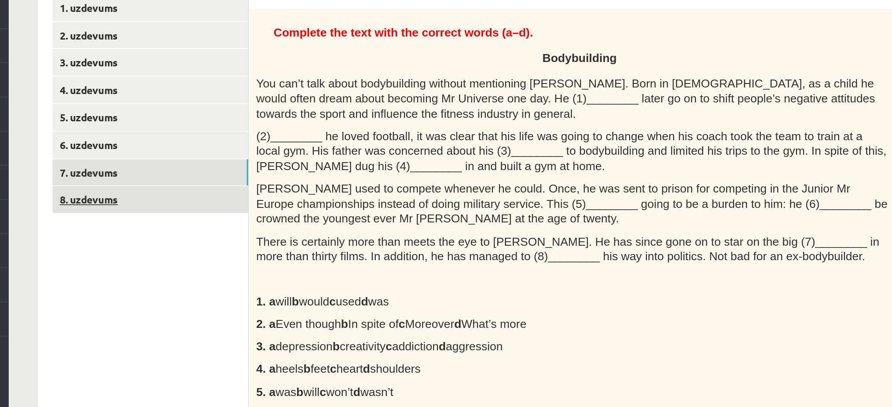
click at [179, 194] on link "8. uzdevums" at bounding box center [217, 191] width 118 height 16
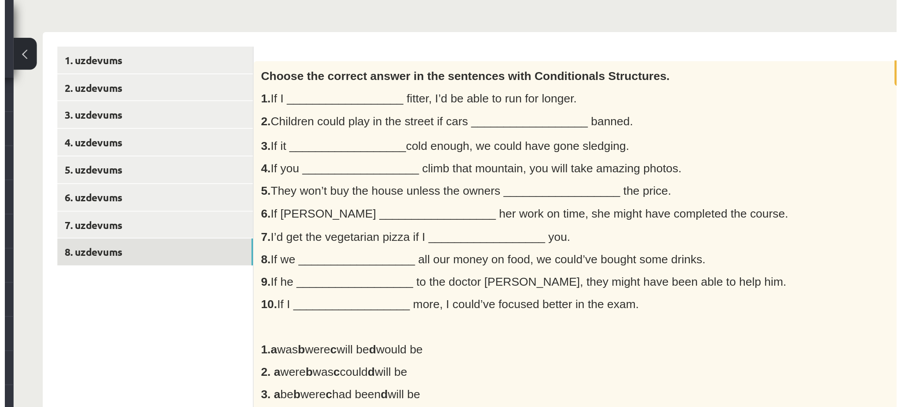
scroll to position [0, 0]
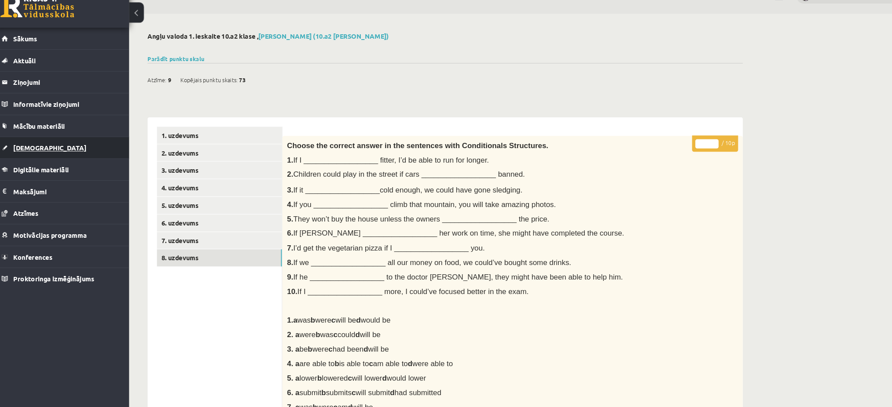
click at [44, 158] on span "[DEMOGRAPHIC_DATA]" at bounding box center [56, 161] width 69 height 8
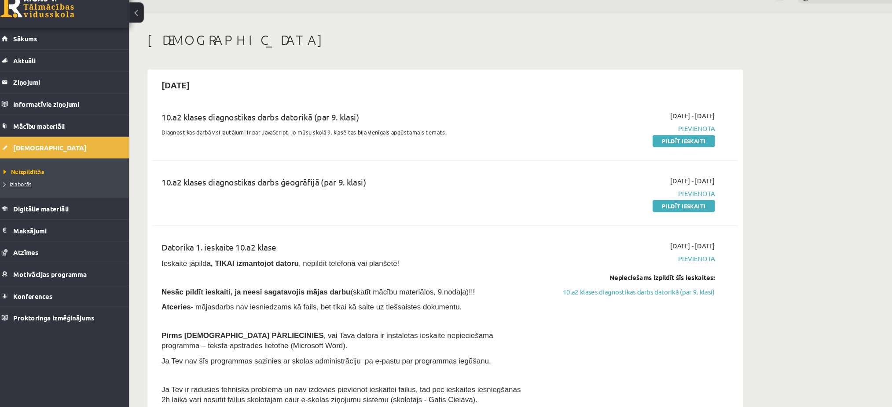
click at [28, 195] on span "Izlabotās" at bounding box center [26, 194] width 26 height 7
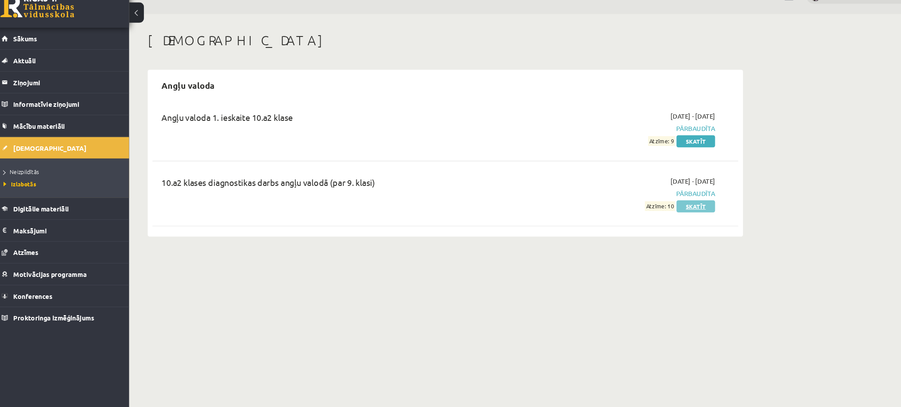
click at [666, 213] on link "Skatīt" at bounding box center [668, 215] width 37 height 11
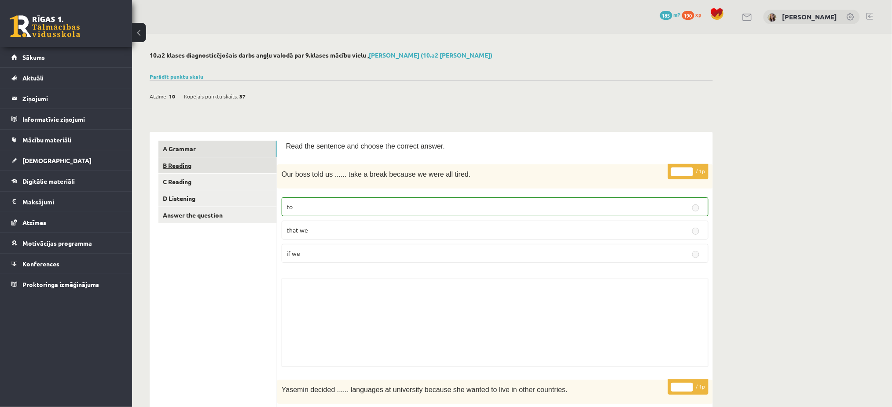
click at [183, 167] on link "B Reading" at bounding box center [217, 165] width 118 height 16
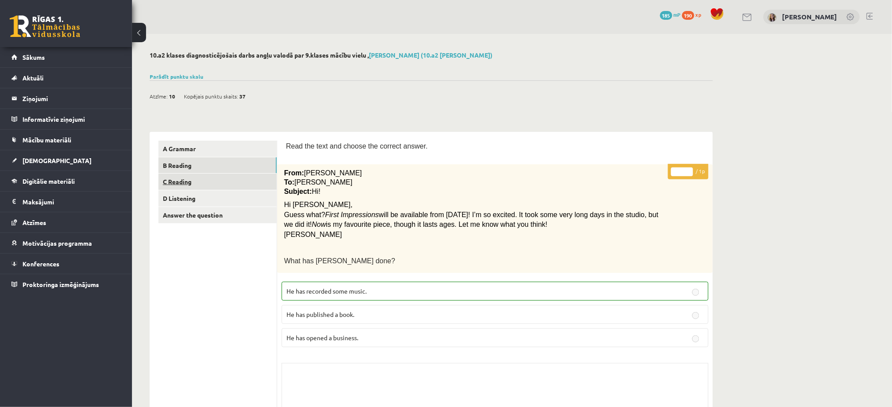
click at [173, 178] on link "C Reading" at bounding box center [217, 182] width 118 height 16
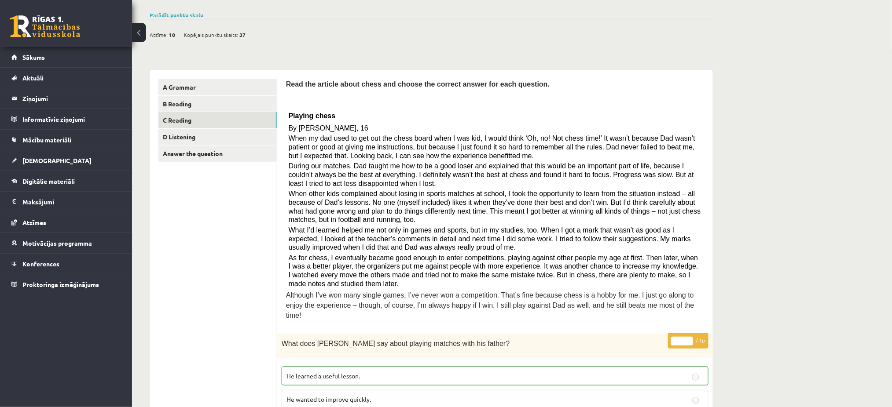
scroll to position [44, 0]
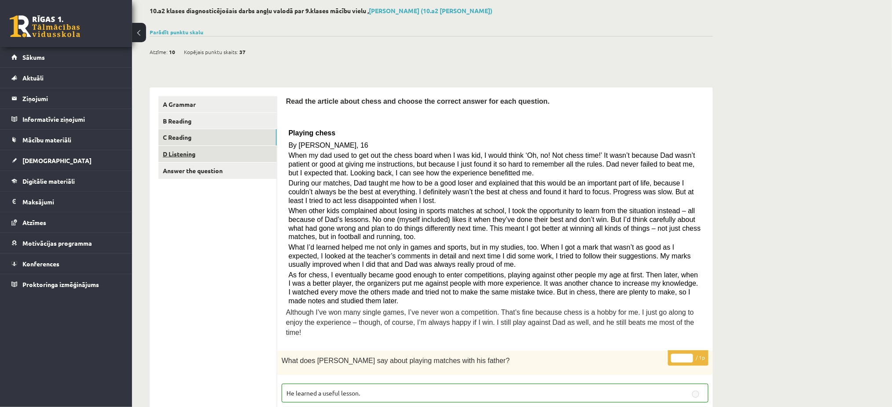
click at [194, 154] on link "D Listening" at bounding box center [217, 154] width 118 height 16
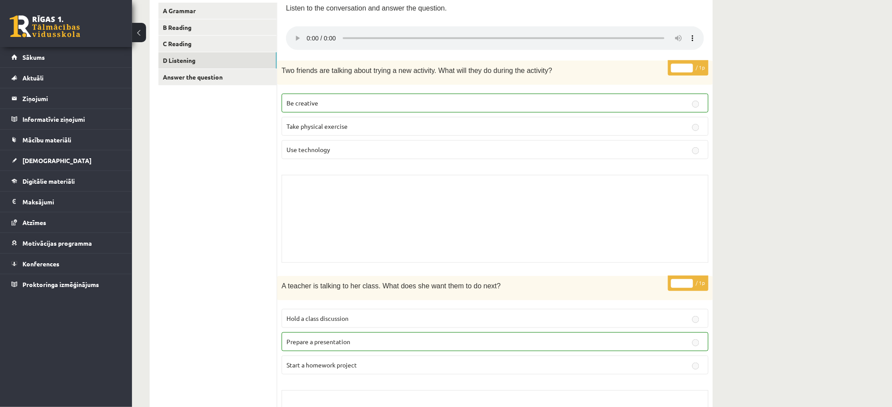
scroll to position [0, 0]
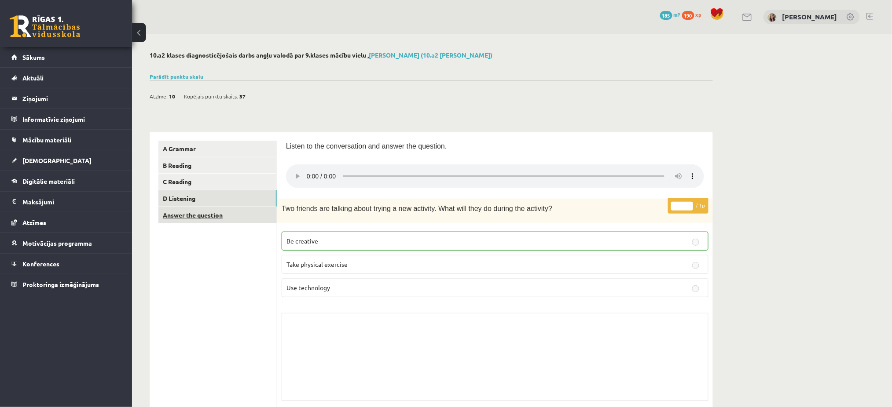
click at [188, 216] on link "Answer the question" at bounding box center [217, 215] width 118 height 16
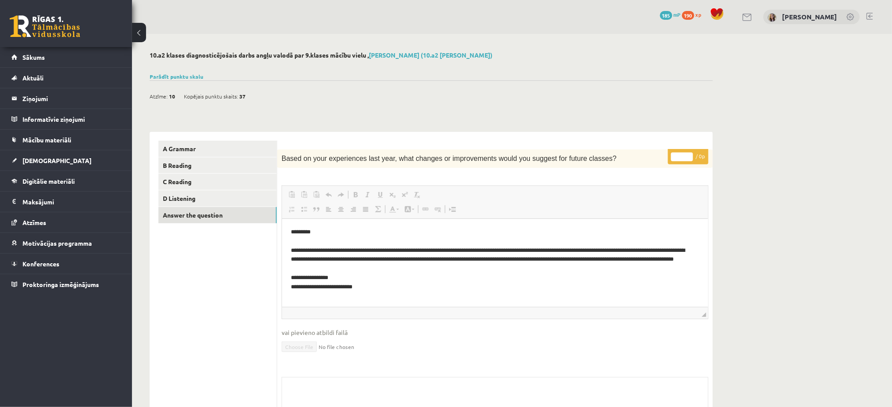
click at [29, 32] on link at bounding box center [45, 26] width 70 height 22
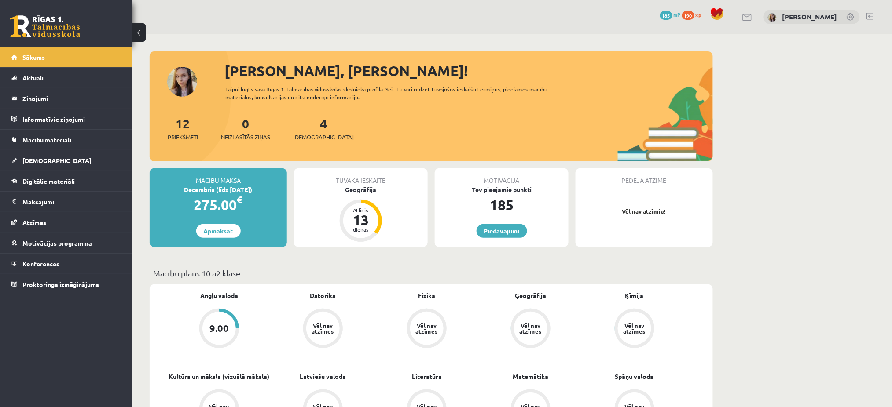
click at [498, 209] on div "185" at bounding box center [502, 204] width 134 height 21
click at [513, 212] on div "185" at bounding box center [502, 204] width 134 height 21
click at [509, 230] on link "Piedāvājumi" at bounding box center [501, 231] width 51 height 14
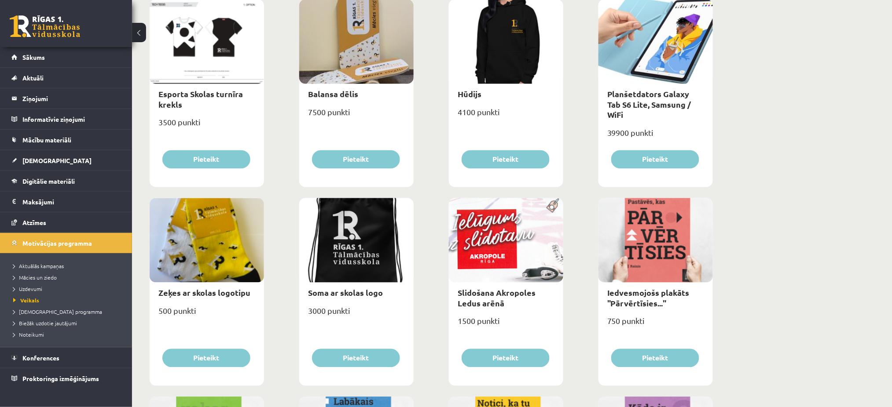
scroll to position [546, 0]
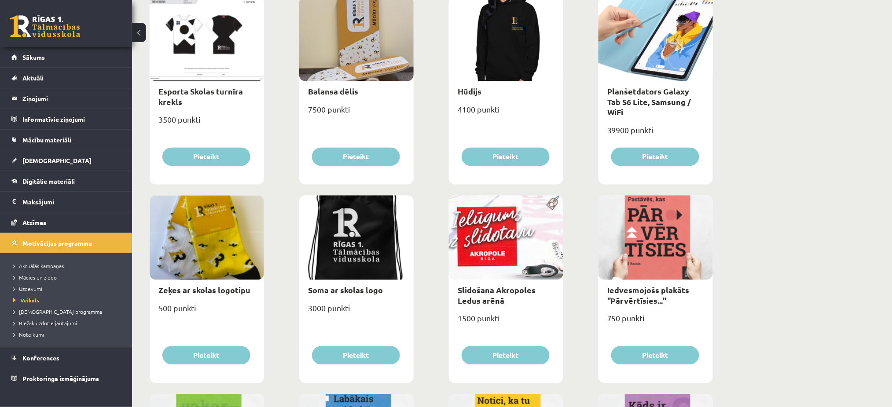
click at [165, 310] on div "500 punkti" at bounding box center [207, 312] width 114 height 22
click at [217, 313] on div "500 punkti" at bounding box center [207, 312] width 114 height 22
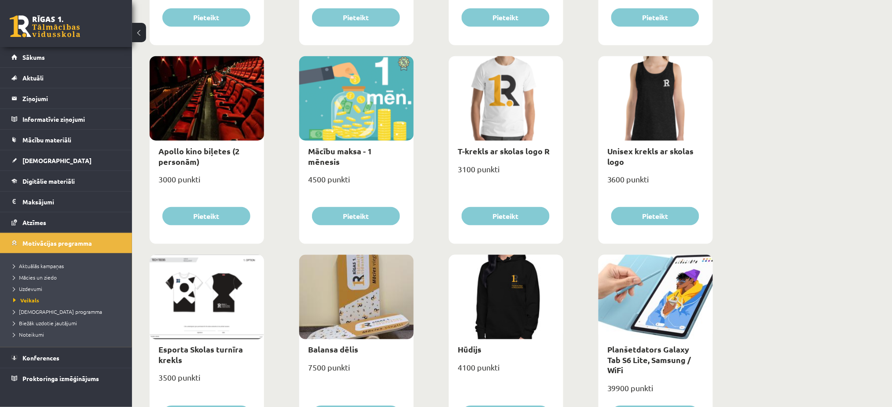
scroll to position [54, 0]
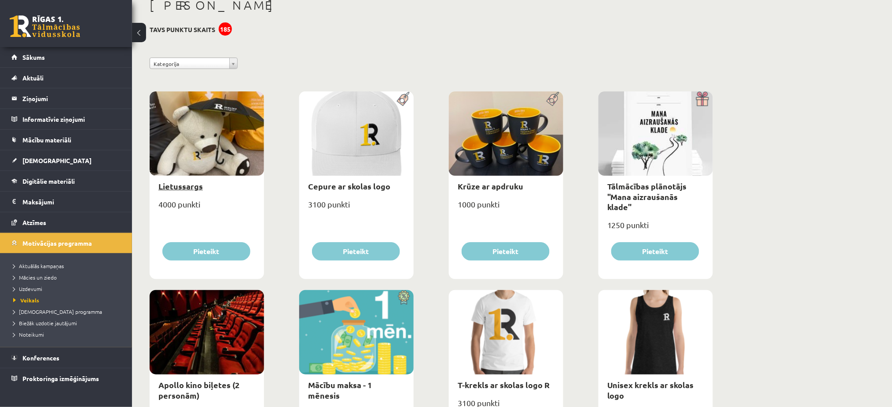
click at [189, 183] on link "Lietussargs" at bounding box center [180, 186] width 44 height 10
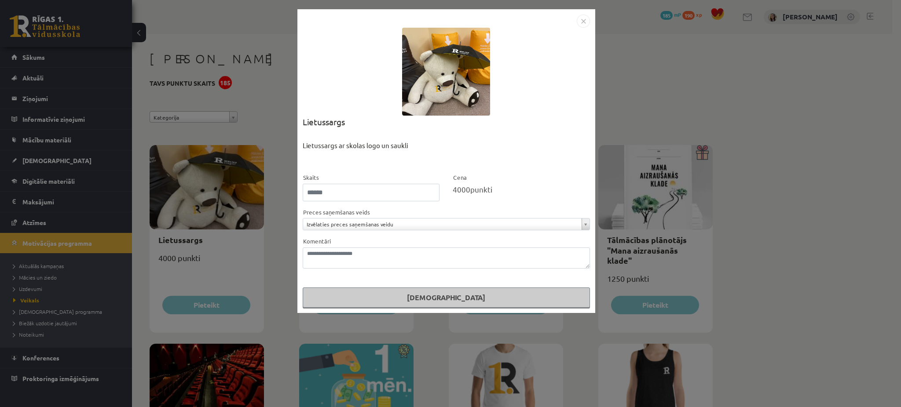
click at [585, 22] on img "Close" at bounding box center [583, 21] width 13 height 13
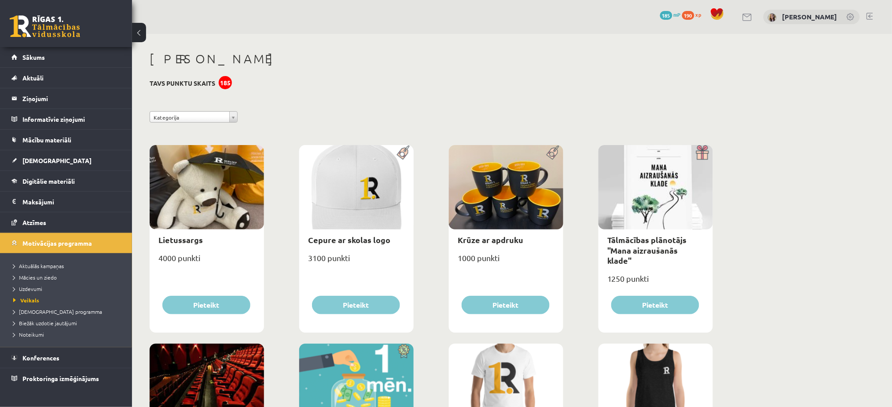
click at [54, 17] on link at bounding box center [45, 26] width 70 height 22
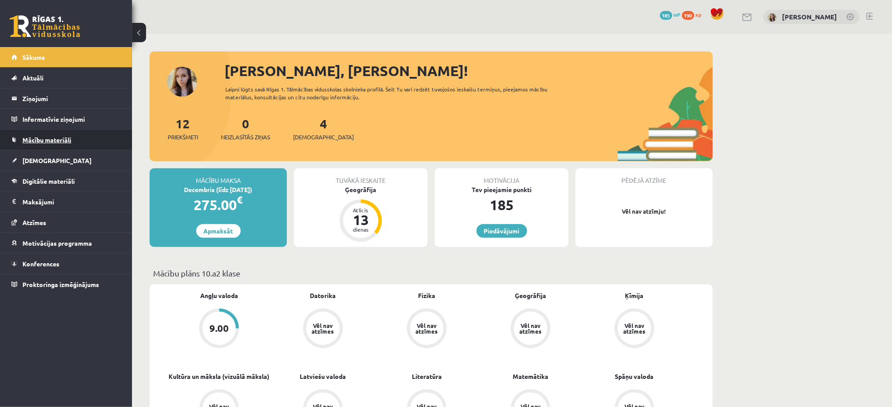
click at [39, 143] on link "Mācību materiāli" at bounding box center [66, 140] width 110 height 20
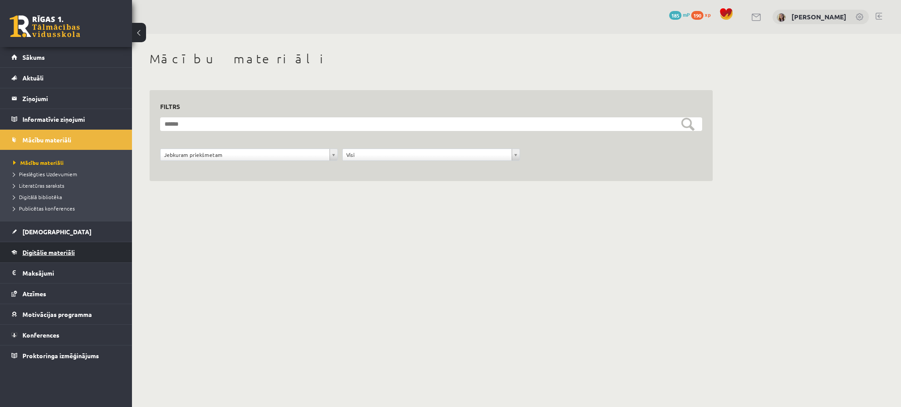
click at [53, 252] on span "Digitālie materiāli" at bounding box center [48, 253] width 52 height 8
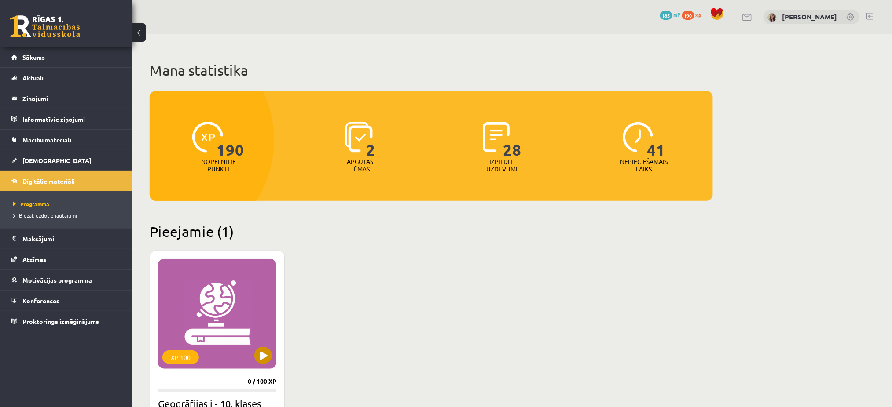
click at [256, 300] on div "XP 100" at bounding box center [217, 314] width 118 height 110
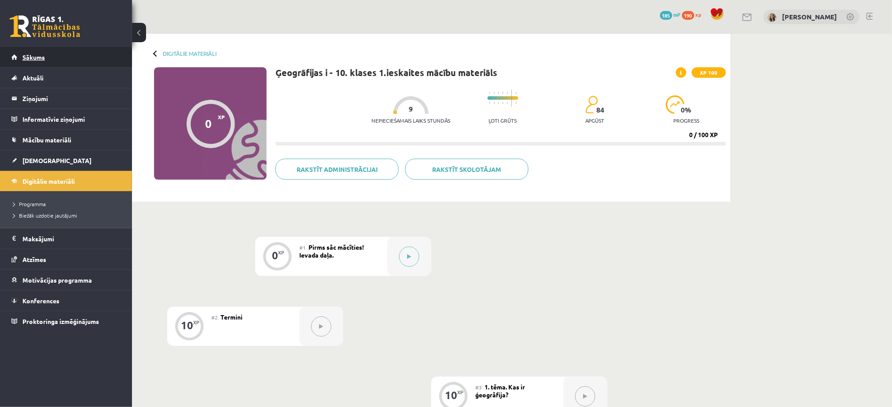
click at [27, 63] on link "Sākums" at bounding box center [66, 57] width 110 height 20
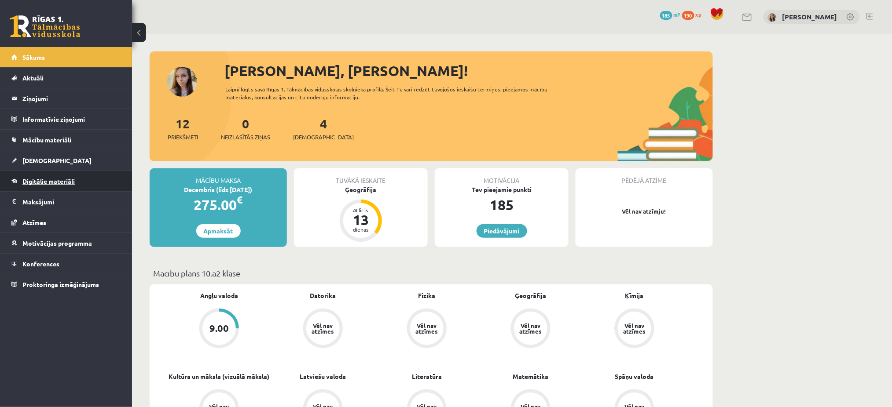
click at [44, 183] on span "Digitālie materiāli" at bounding box center [48, 181] width 52 height 8
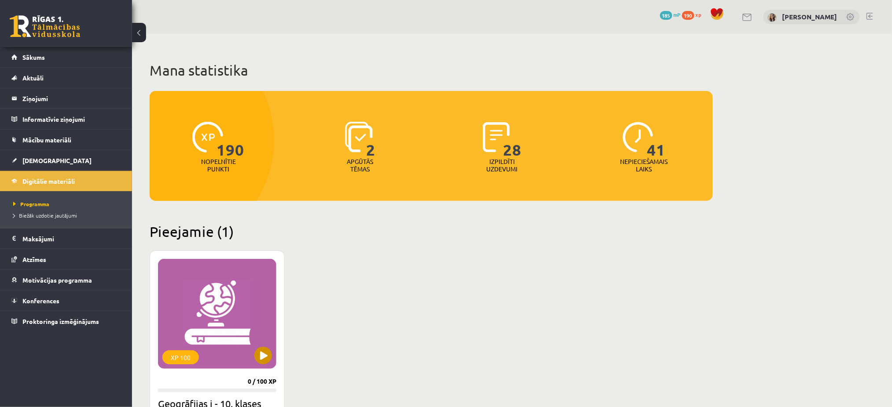
click at [229, 359] on div "XP 100" at bounding box center [217, 314] width 118 height 110
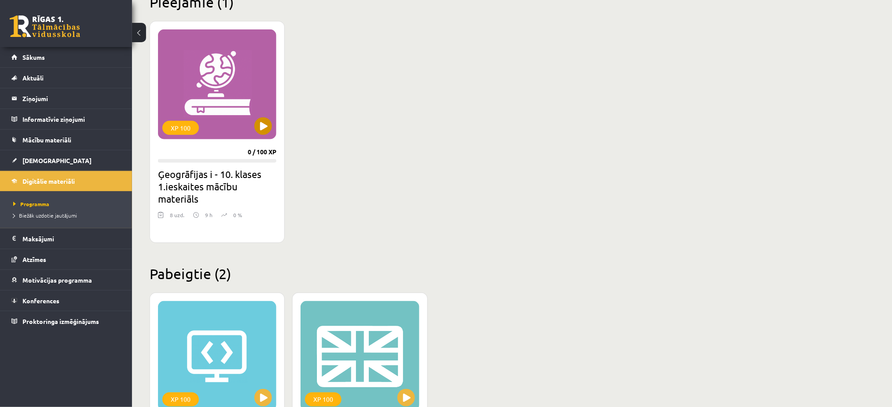
scroll to position [237, 0]
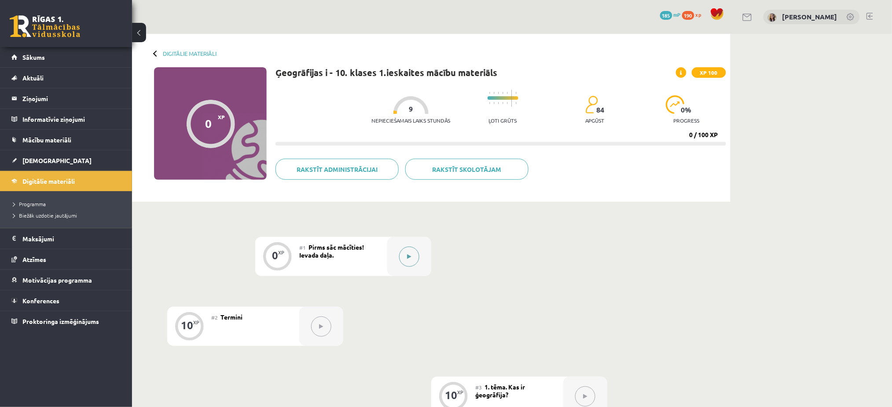
click at [410, 257] on icon at bounding box center [409, 256] width 4 height 5
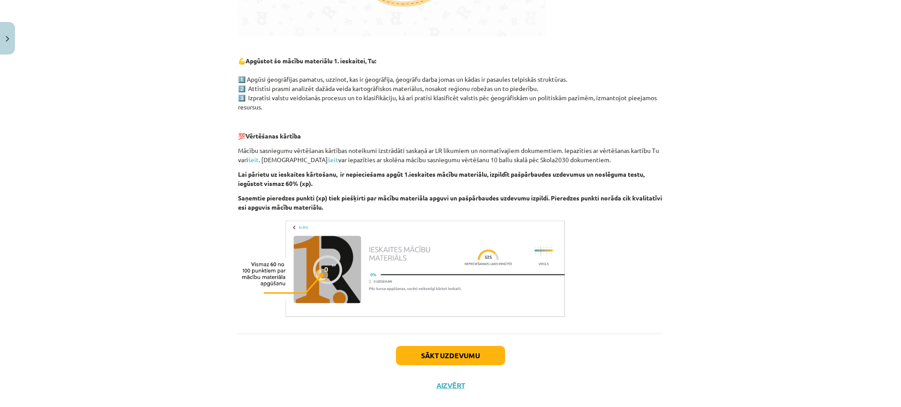
scroll to position [419, 0]
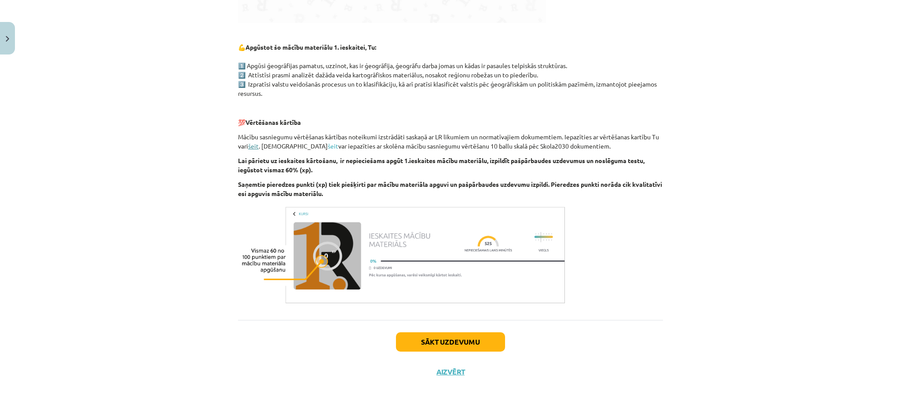
click at [250, 146] on link "šeit" at bounding box center [253, 146] width 11 height 8
click at [328, 145] on link "šeit" at bounding box center [333, 146] width 11 height 8
click at [453, 342] on button "Sākt uzdevumu" at bounding box center [450, 342] width 109 height 19
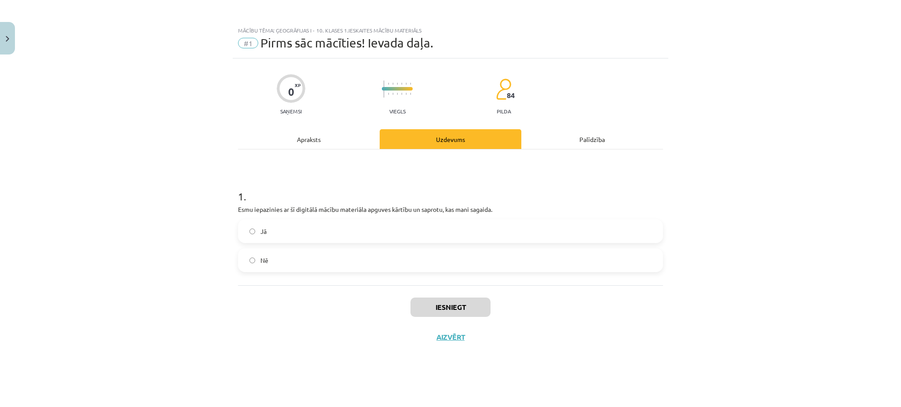
click at [246, 232] on label "Jā" at bounding box center [450, 231] width 423 height 22
click at [424, 304] on button "Iesniegt" at bounding box center [450, 307] width 80 height 19
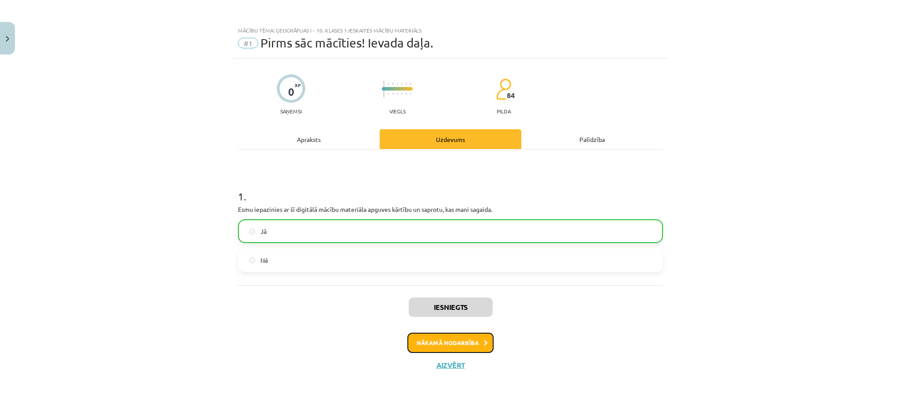
click at [443, 347] on button "Nākamā nodarbība" at bounding box center [450, 343] width 86 height 20
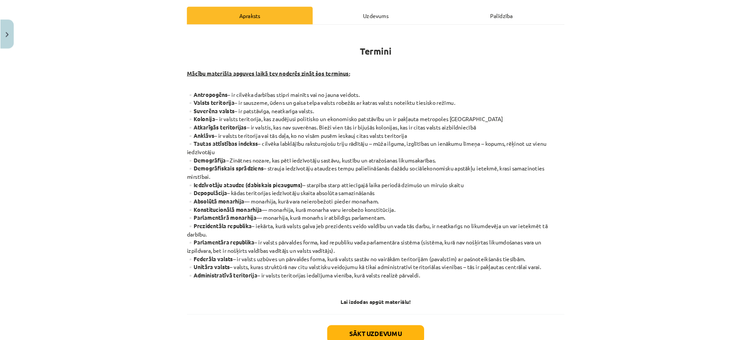
scroll to position [122, 0]
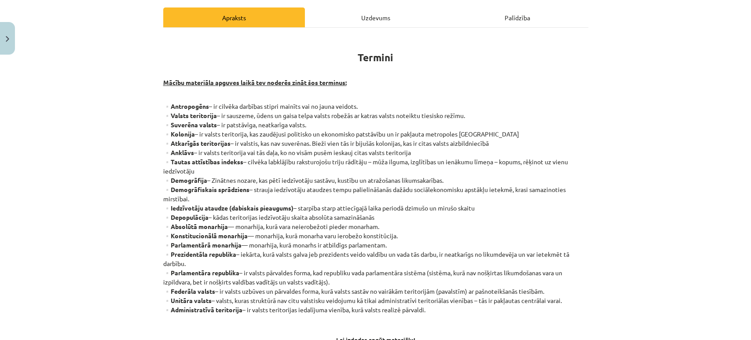
click at [622, 150] on div "Mācību tēma: Ģeogrāfijas i - 10. klases 1.ieskaites mācību materiāls #2 Termini…" at bounding box center [375, 170] width 751 height 340
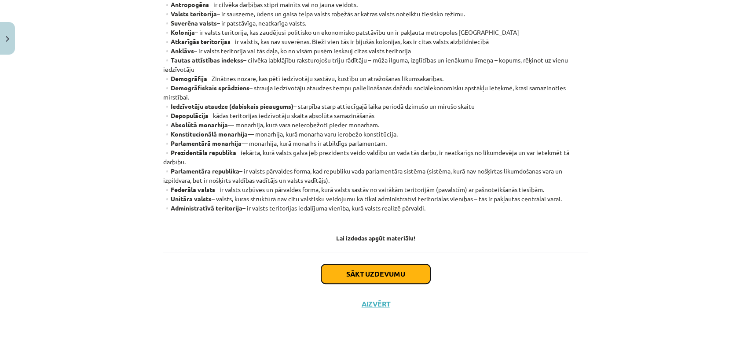
click at [398, 275] on button "Sākt uzdevumu" at bounding box center [375, 273] width 109 height 19
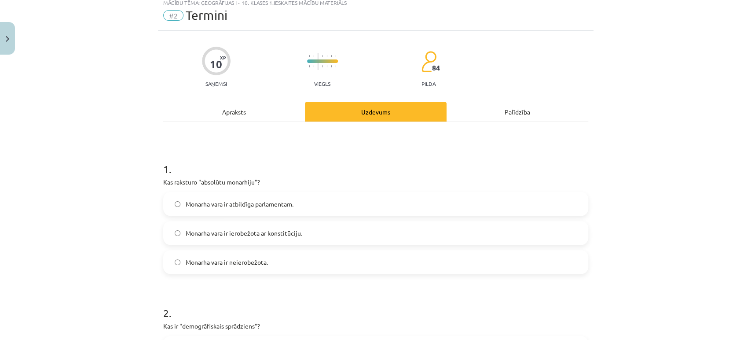
scroll to position [22, 0]
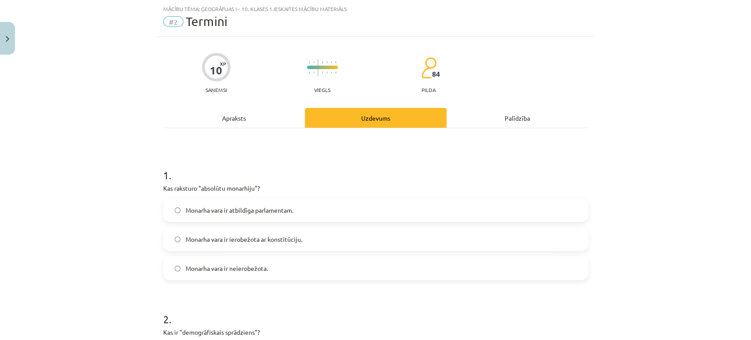
click at [165, 269] on label "Monarha vara ir neierobežota." at bounding box center [375, 268] width 423 height 22
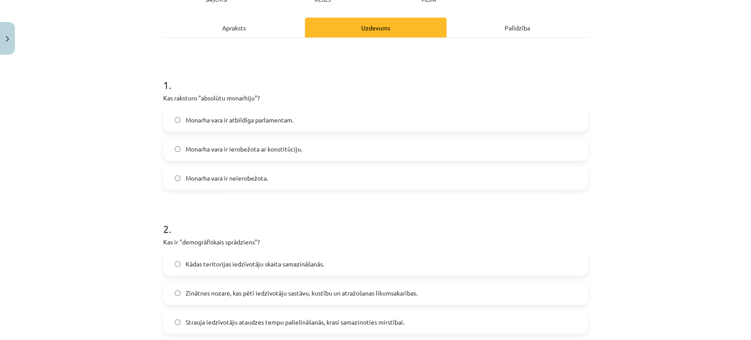
scroll to position [176, 0]
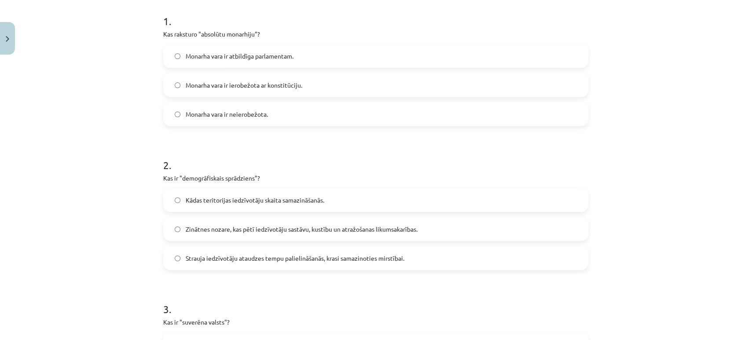
click at [174, 263] on label "Strauja iedzīvotāju ataudzes tempu palielināšanās, krasi samazinoties mirstībai." at bounding box center [375, 258] width 423 height 22
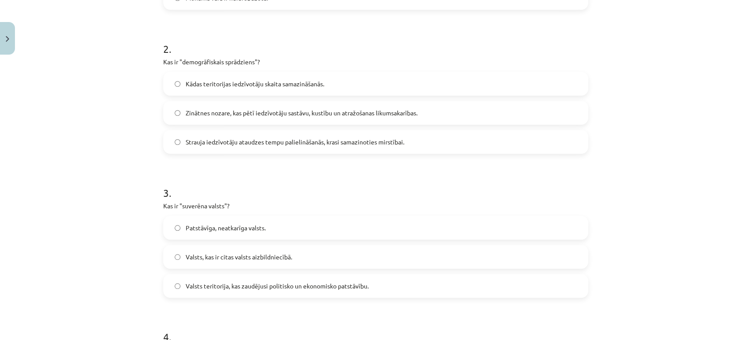
scroll to position [349, 0]
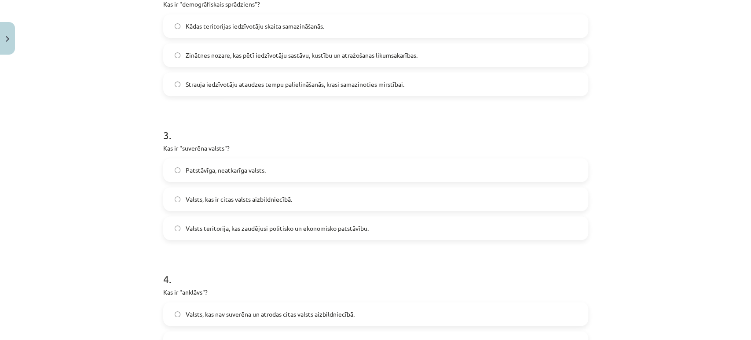
click at [169, 175] on label "Patstāvīga, neatkarīga valsts." at bounding box center [375, 170] width 423 height 22
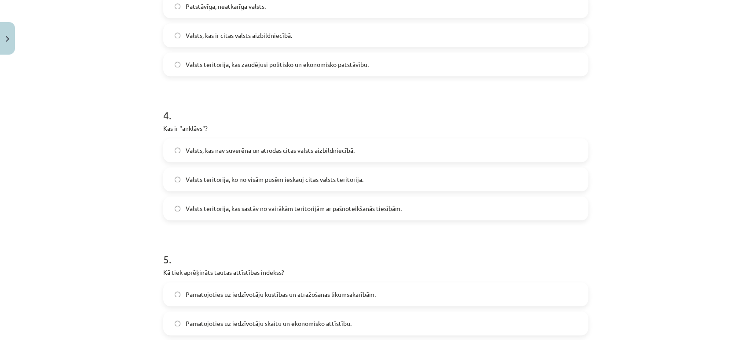
scroll to position [514, 0]
click at [172, 185] on label "Valsts teritorija, ko no visām pusēm ieskauj citas valsts teritorija." at bounding box center [375, 178] width 423 height 22
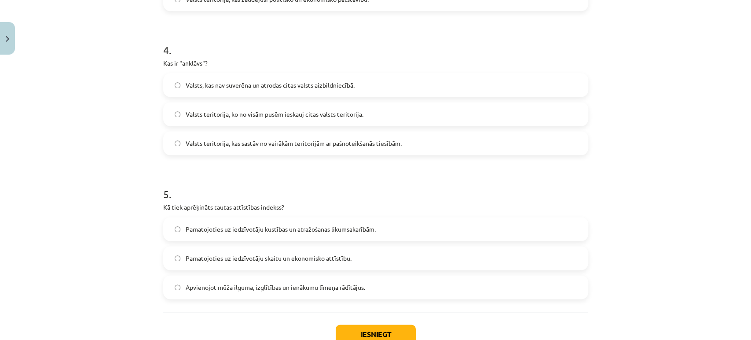
scroll to position [619, 0]
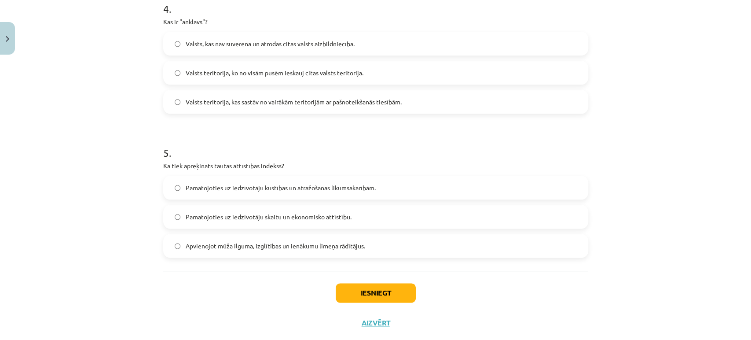
click at [169, 249] on label "Apvienojot mūža ilguma, izglītības un ienākumu līmeņa rādītājus." at bounding box center [375, 245] width 423 height 22
click at [348, 291] on button "Iesniegt" at bounding box center [376, 292] width 80 height 19
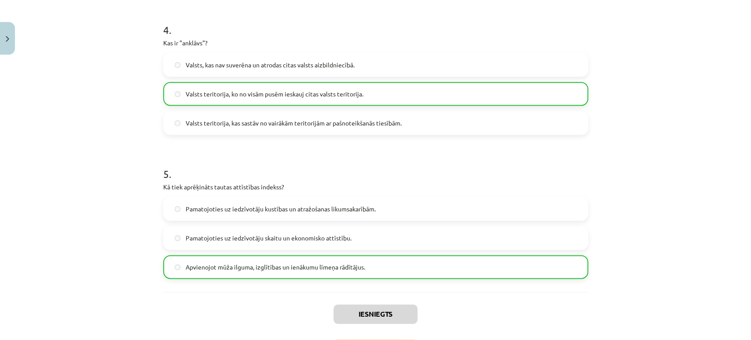
scroll to position [666, 0]
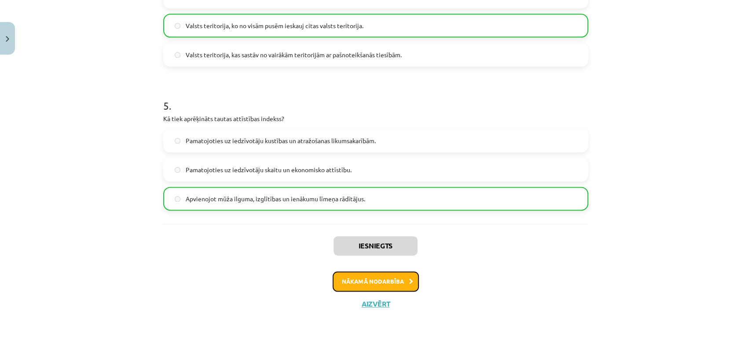
click at [370, 282] on button "Nākamā nodarbība" at bounding box center [376, 281] width 86 height 20
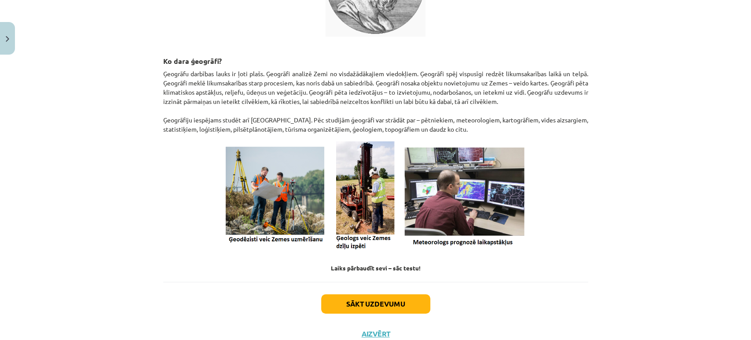
scroll to position [346, 0]
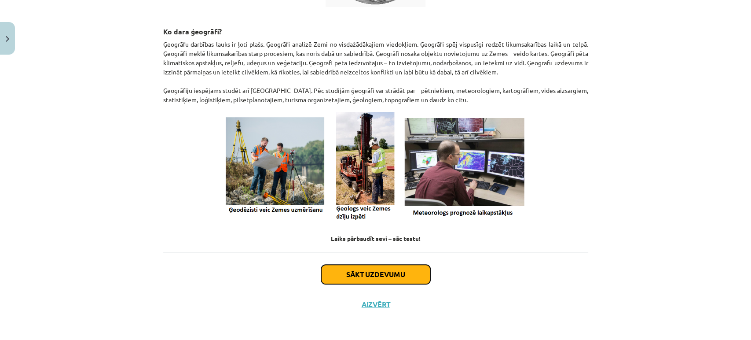
click at [377, 274] on button "Sākt uzdevumu" at bounding box center [375, 273] width 109 height 19
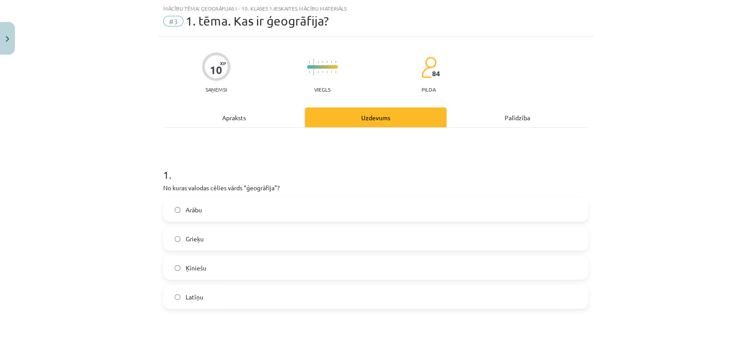
scroll to position [22, 0]
click at [236, 121] on div "Apraksts" at bounding box center [234, 118] width 142 height 20
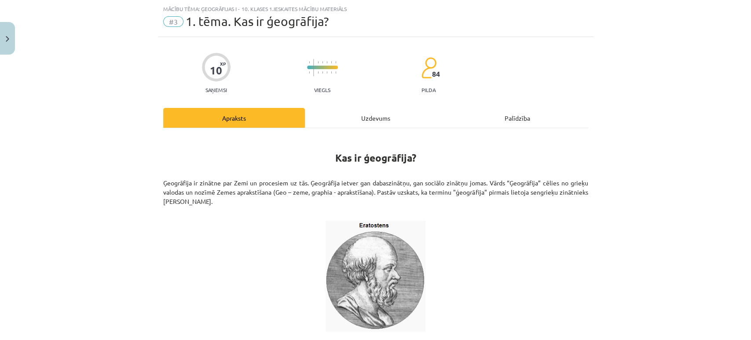
click at [340, 113] on div "Uzdevums" at bounding box center [376, 118] width 142 height 20
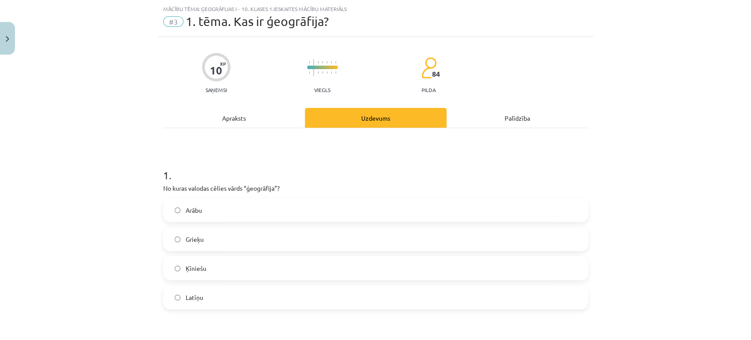
click at [176, 234] on label "Grieķu" at bounding box center [375, 239] width 423 height 22
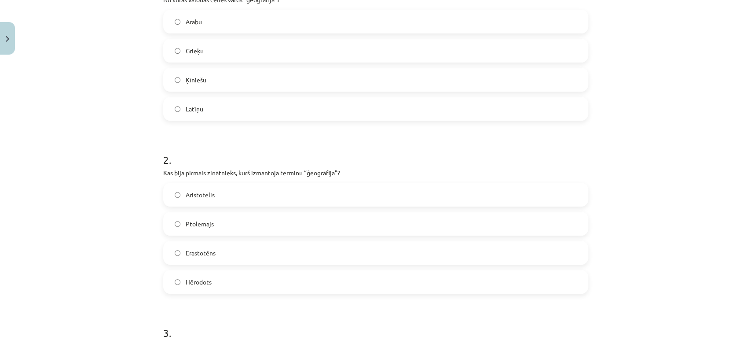
scroll to position [211, 0]
click at [176, 253] on label "Erastotēns" at bounding box center [375, 252] width 423 height 22
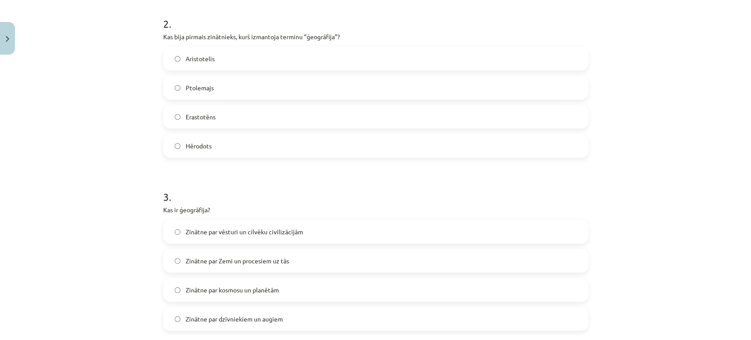
scroll to position [386, 0]
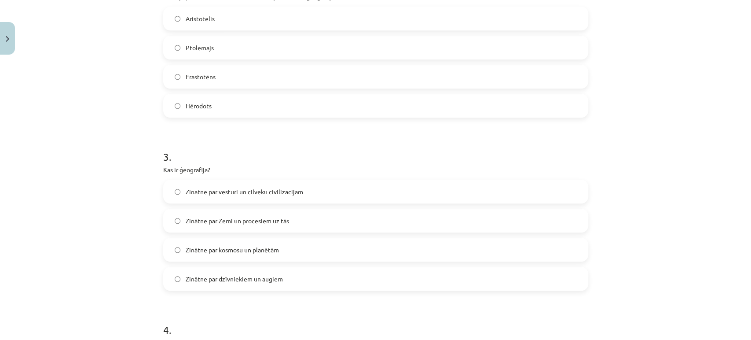
click at [169, 218] on label "Zinātne par Zemi un procesiem uz tās" at bounding box center [375, 220] width 423 height 22
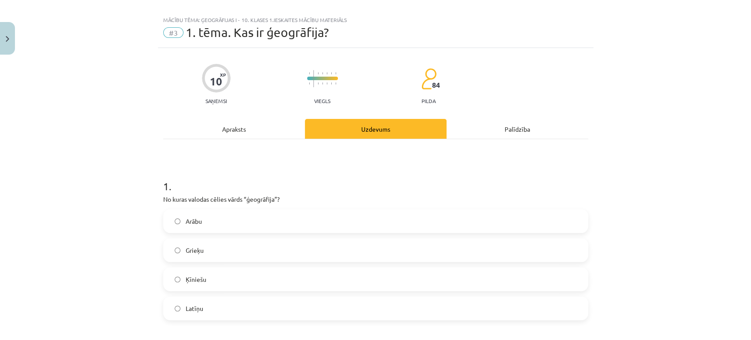
scroll to position [0, 0]
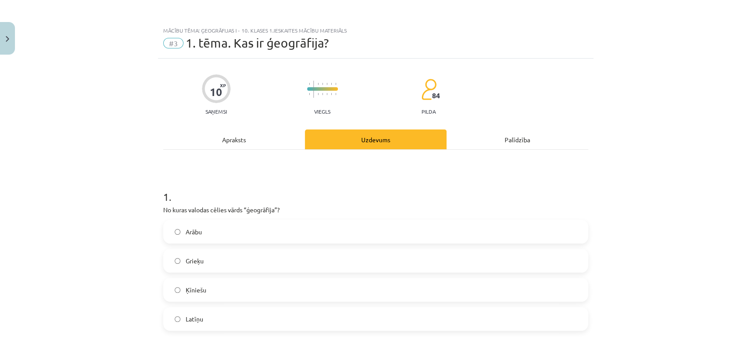
click at [217, 147] on div "Apraksts" at bounding box center [234, 139] width 142 height 20
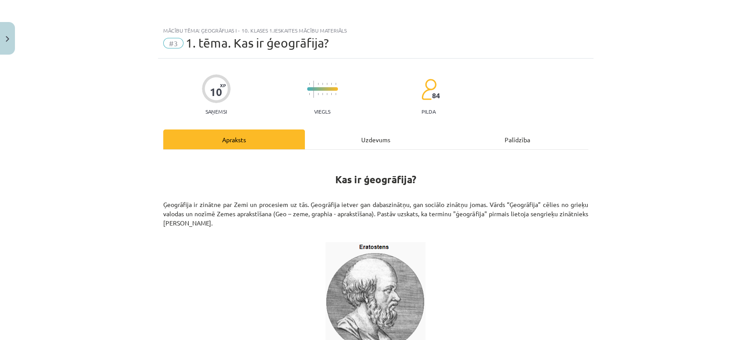
click at [373, 142] on div "Uzdevums" at bounding box center [376, 139] width 142 height 20
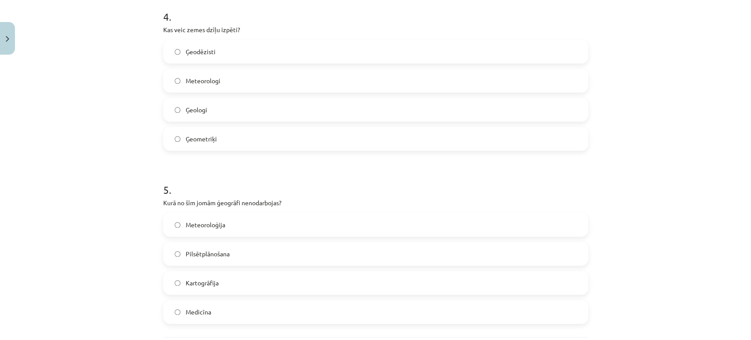
scroll to position [775, 0]
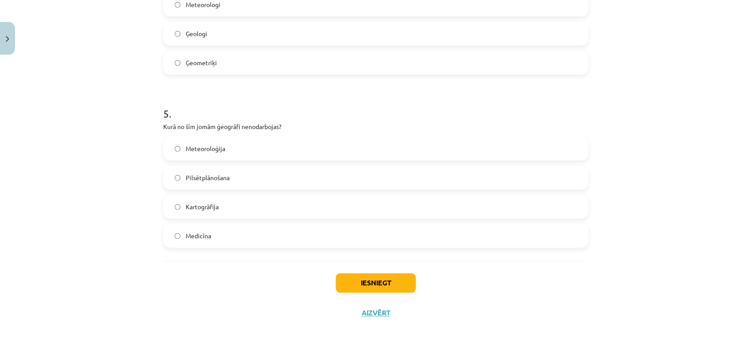
click at [173, 230] on label "Medicīna" at bounding box center [375, 235] width 423 height 22
click at [358, 277] on button "Iesniegt" at bounding box center [376, 282] width 80 height 19
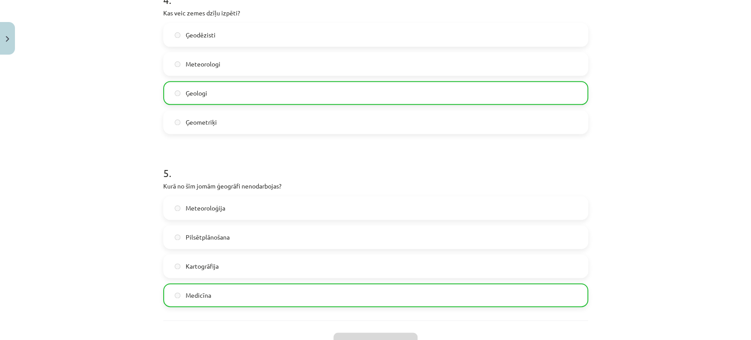
scroll to position [812, 0]
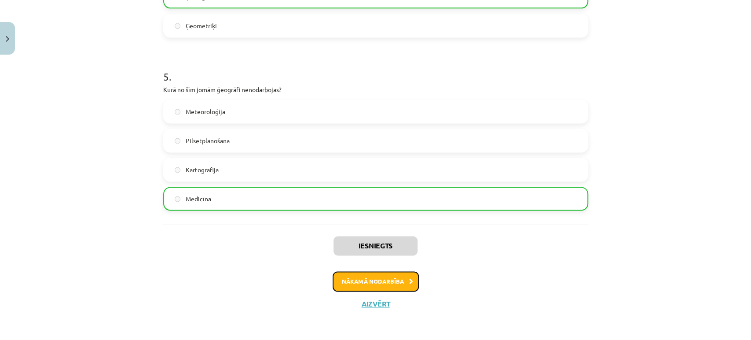
click at [389, 279] on button "Nākamā nodarbība" at bounding box center [376, 281] width 86 height 20
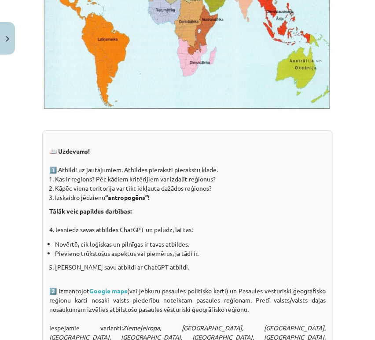
scroll to position [784, 0]
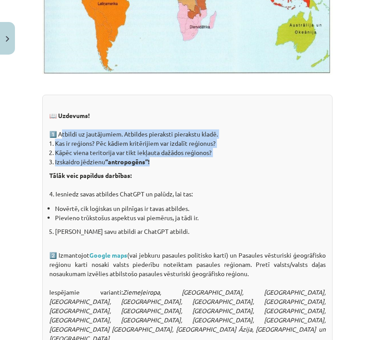
drag, startPoint x: 174, startPoint y: 159, endPoint x: 59, endPoint y: 133, distance: 117.8
click at [59, 133] on div "📖 Uzdevums! 1️⃣ Atbildi uz jautājumiem. Atbildes pieraksti pierakstu kladē. Kas…" at bounding box center [187, 310] width 290 height 431
copy div "Atbildi uz jautājumiem. Atbildes pieraksti pierakstu kladē. Kas ir reģions? Pēc…"
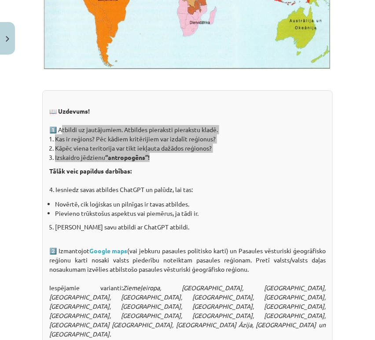
scroll to position [810, 0]
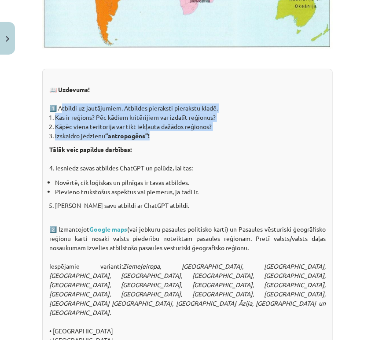
click at [293, 125] on li "Kāpēc viena teritorija var tikt iekļauta dažādos reģionos?" at bounding box center [190, 126] width 271 height 9
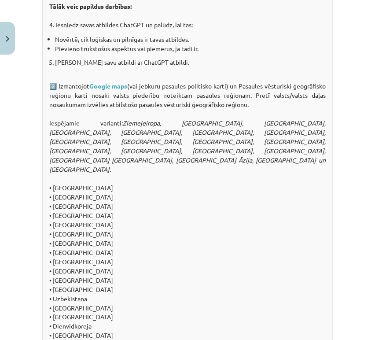
scroll to position [1076, 0]
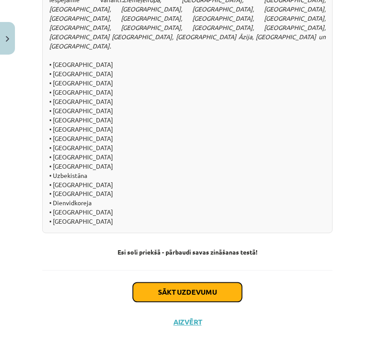
click at [151, 282] on button "Sākt uzdevumu" at bounding box center [187, 291] width 109 height 19
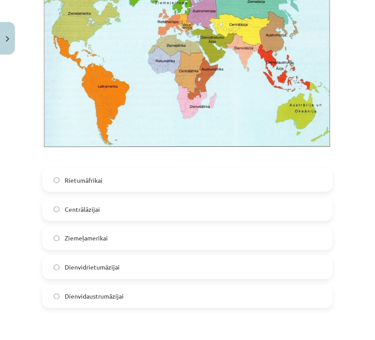
scroll to position [1036, 0]
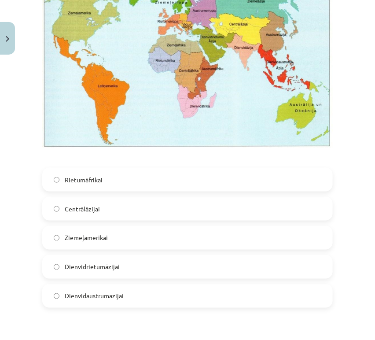
click at [59, 285] on label "Dienvidaustrumāzijai" at bounding box center [187, 296] width 289 height 22
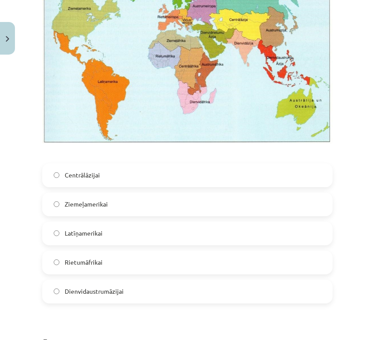
scroll to position [1436, 0]
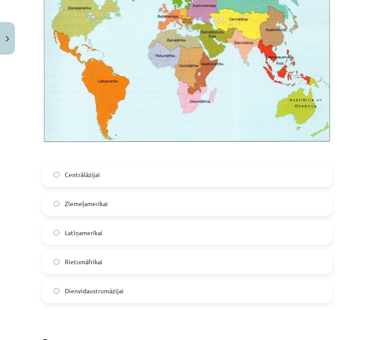
click at [60, 251] on label "Rietumāfrikai" at bounding box center [187, 262] width 289 height 22
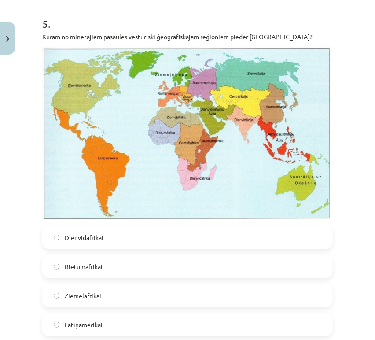
scroll to position [1859, 0]
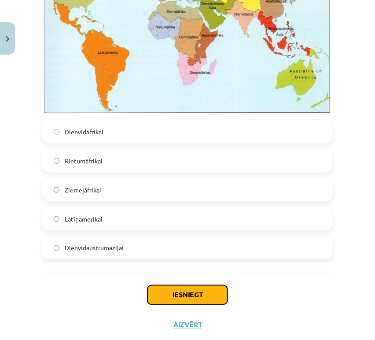
click at [156, 285] on button "Iesniegt" at bounding box center [187, 294] width 80 height 19
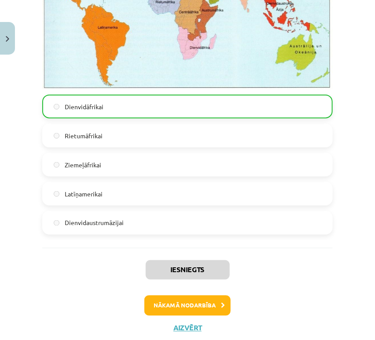
scroll to position [1887, 0]
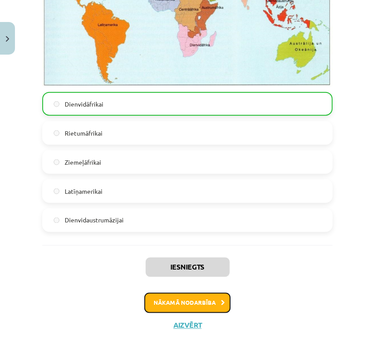
click at [147, 293] on button "Nākamā nodarbība" at bounding box center [187, 303] width 86 height 20
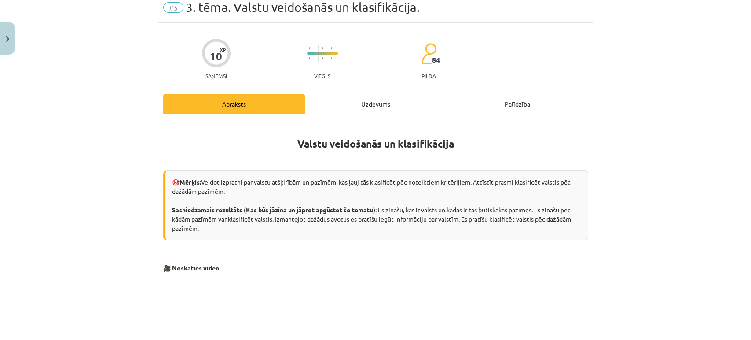
scroll to position [0, 0]
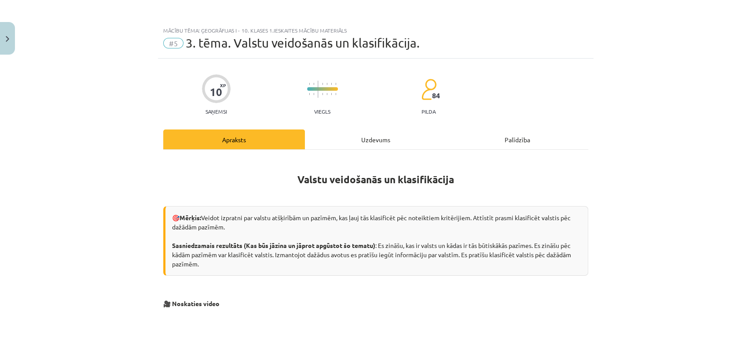
click at [347, 137] on div "Uzdevums" at bounding box center [376, 139] width 142 height 20
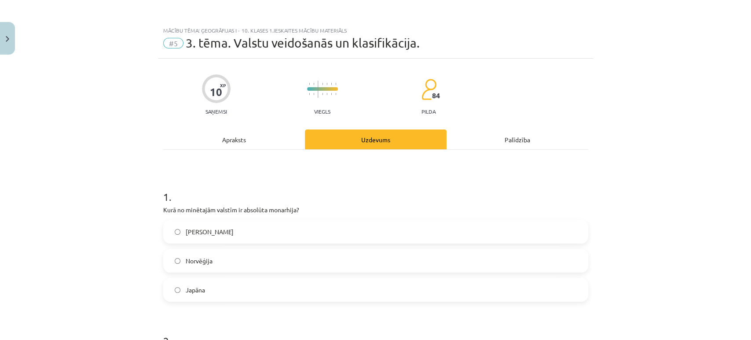
scroll to position [22, 0]
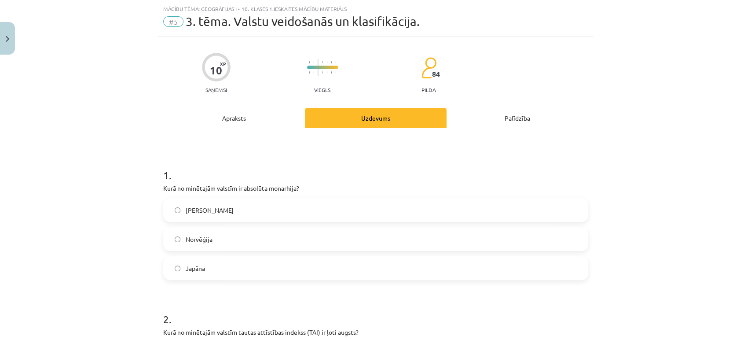
click at [225, 110] on div "Apraksts" at bounding box center [234, 118] width 142 height 20
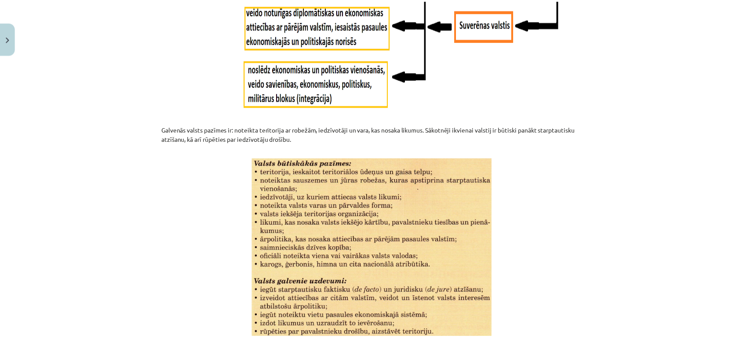
scroll to position [1137, 0]
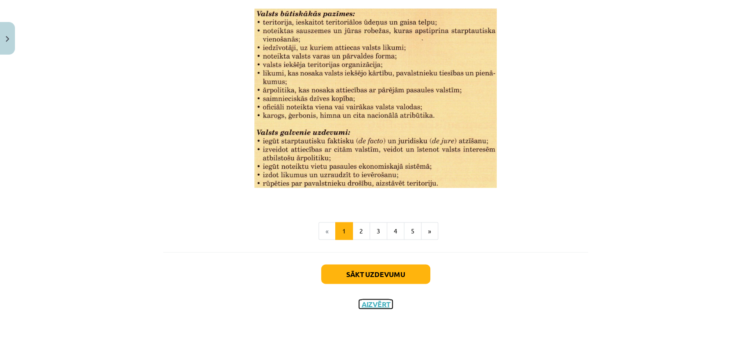
click at [369, 304] on button "Aizvērt" at bounding box center [375, 304] width 33 height 9
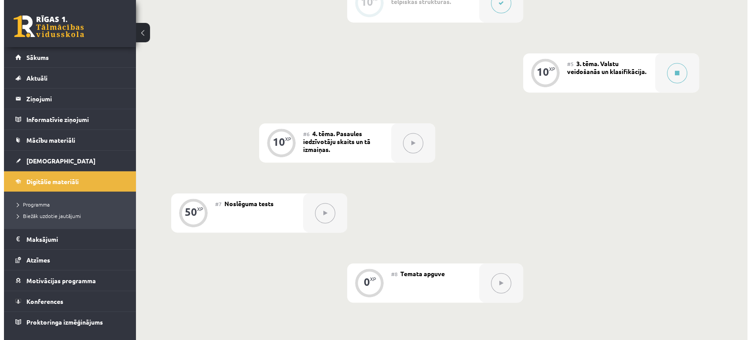
scroll to position [463, 0]
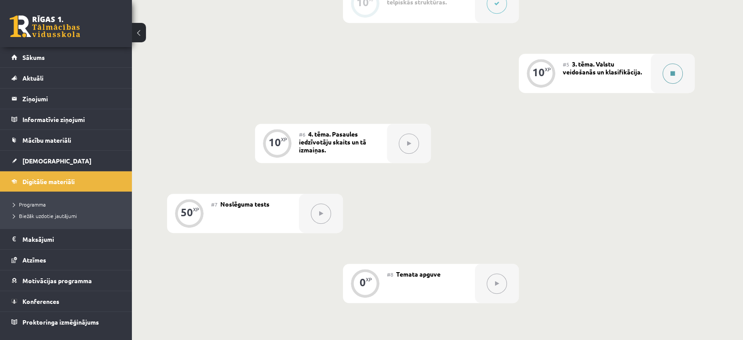
click at [665, 73] on button at bounding box center [673, 73] width 20 height 20
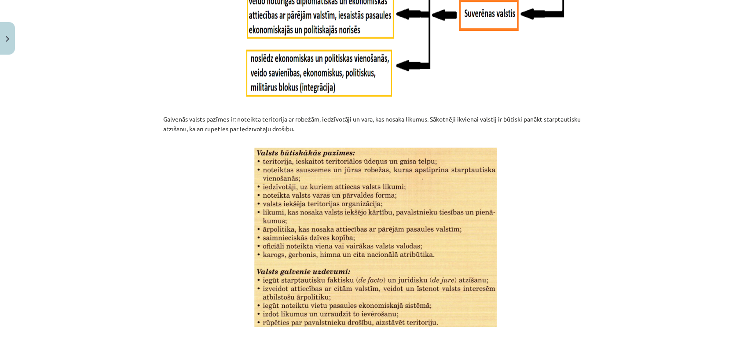
scroll to position [999, 0]
click at [670, 70] on div "Mācību tēma: Ģeogrāfijas i - 10. klases 1.ieskaites mācību materiāls #5 3. tēma…" at bounding box center [375, 170] width 751 height 340
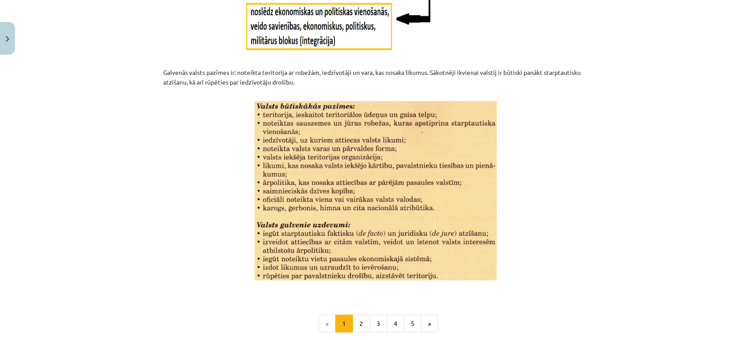
scroll to position [1064, 0]
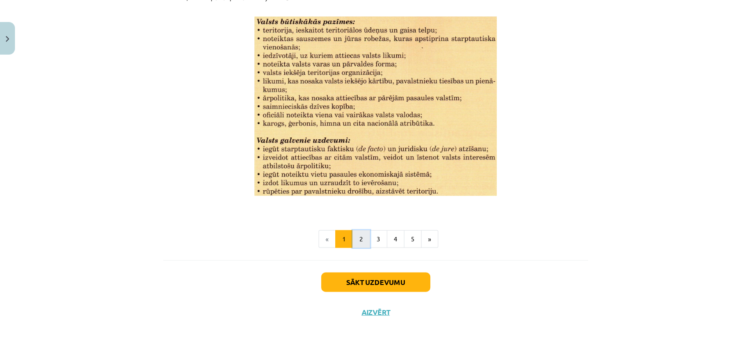
click at [356, 245] on button "2" at bounding box center [361, 239] width 18 height 18
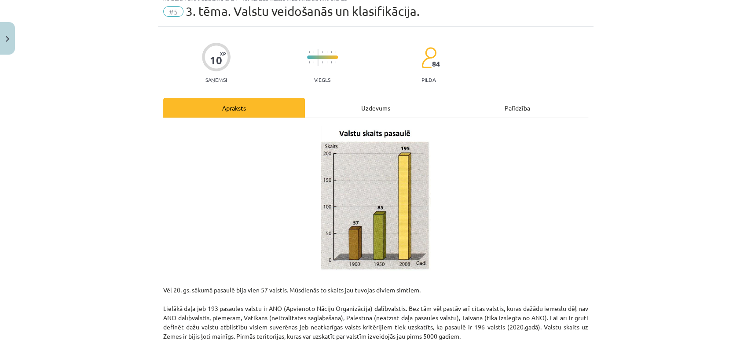
scroll to position [27, 0]
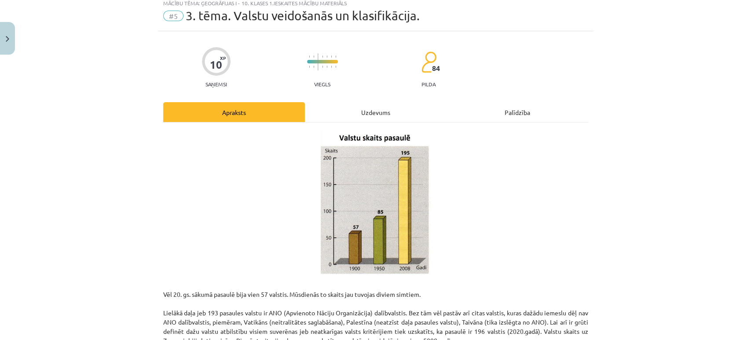
click at [367, 118] on div "Uzdevums" at bounding box center [376, 112] width 142 height 20
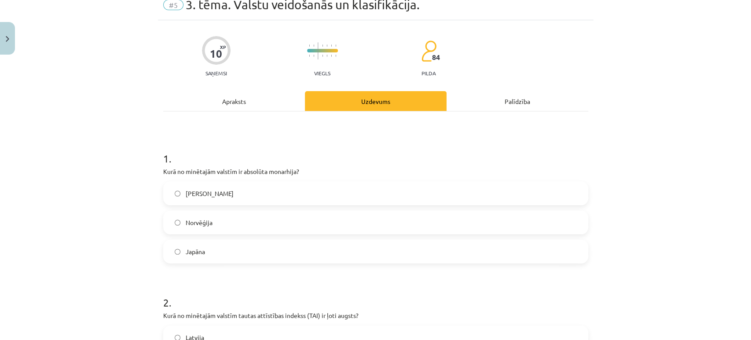
scroll to position [0, 0]
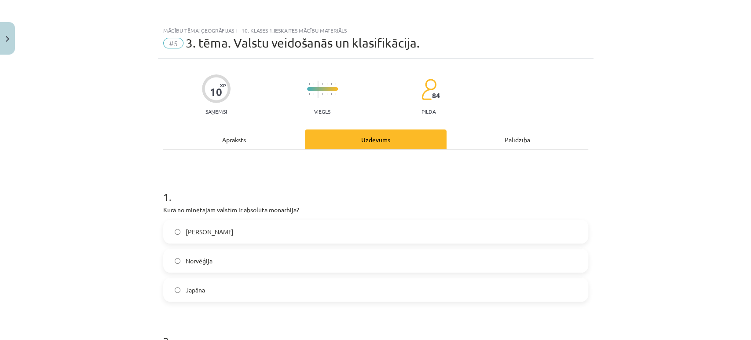
click at [245, 141] on div "Apraksts" at bounding box center [234, 139] width 142 height 20
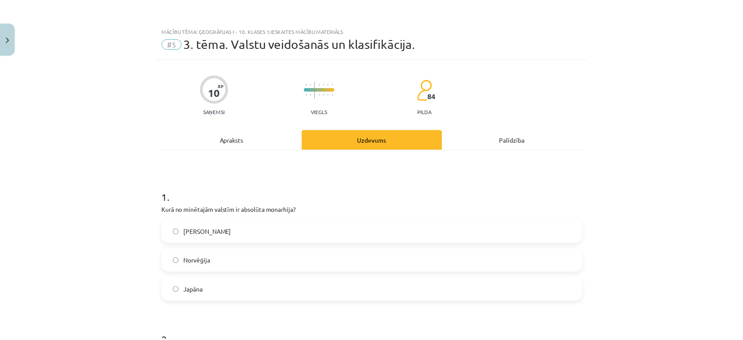
scroll to position [22, 0]
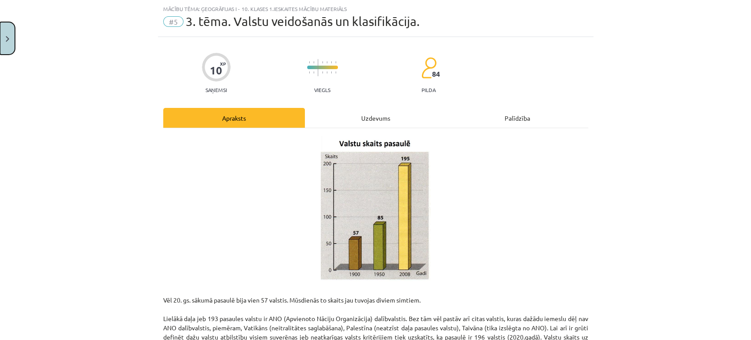
click at [4, 53] on button "Close" at bounding box center [7, 38] width 15 height 33
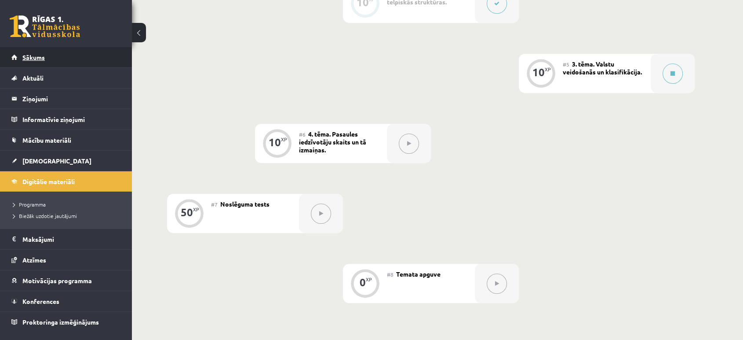
click at [30, 58] on span "Sākums" at bounding box center [33, 57] width 22 height 8
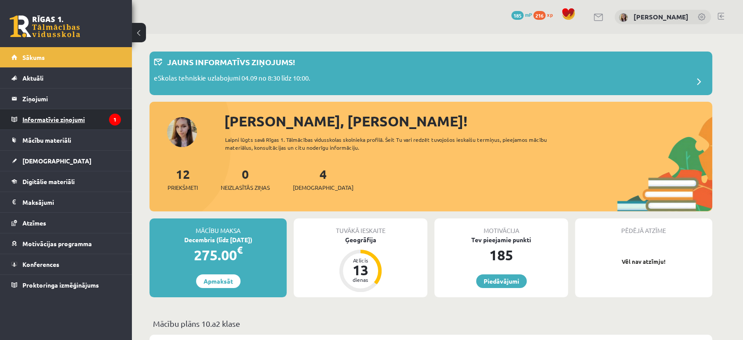
click at [61, 121] on legend "Informatīvie ziņojumi 1" at bounding box center [71, 119] width 99 height 20
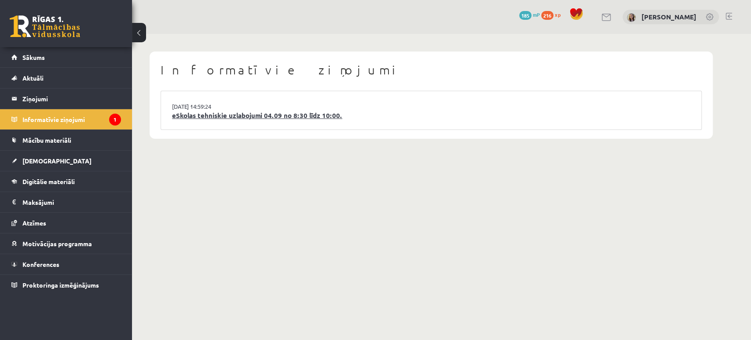
click at [318, 114] on link "eSkolas tehniskie uzlabojumi 04.09 no 8:30 līdz 10:00." at bounding box center [431, 115] width 518 height 10
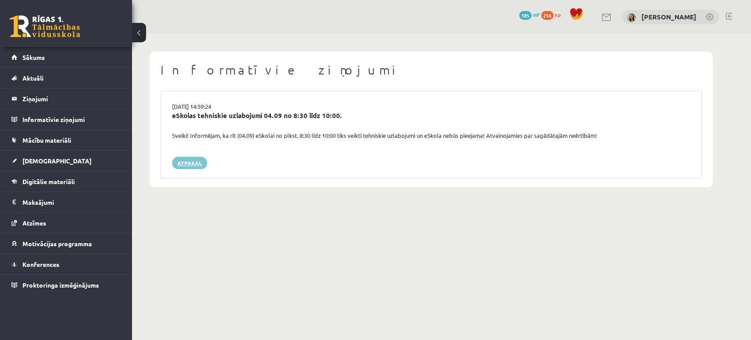
click at [200, 160] on link "Atpakaļ" at bounding box center [189, 163] width 35 height 12
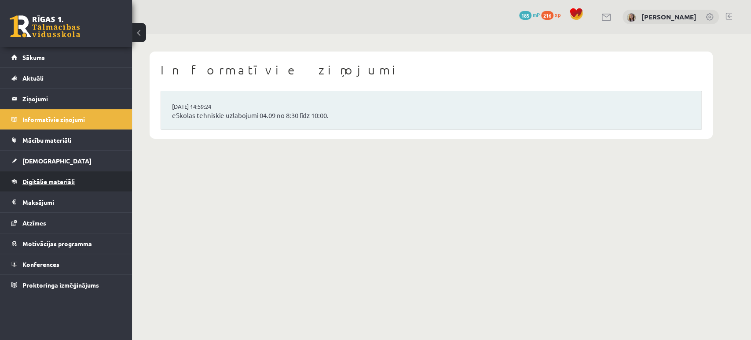
click at [34, 179] on span "Digitālie materiāli" at bounding box center [48, 181] width 52 height 8
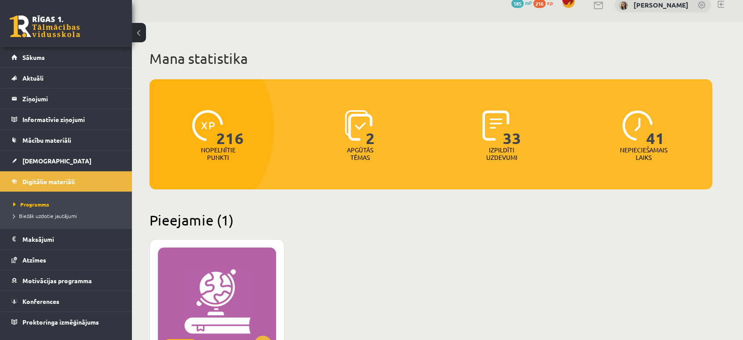
scroll to position [195, 0]
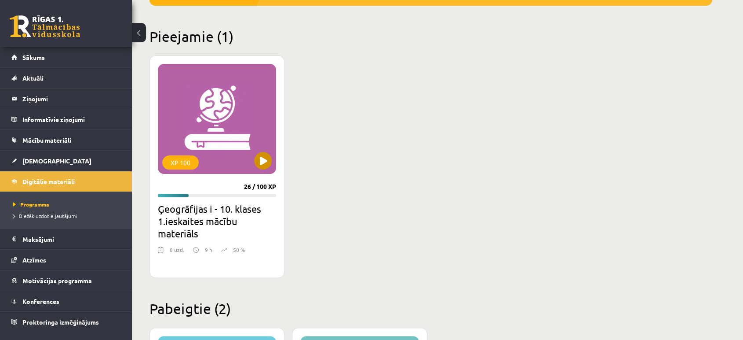
click at [216, 120] on div "XP 100" at bounding box center [217, 119] width 118 height 110
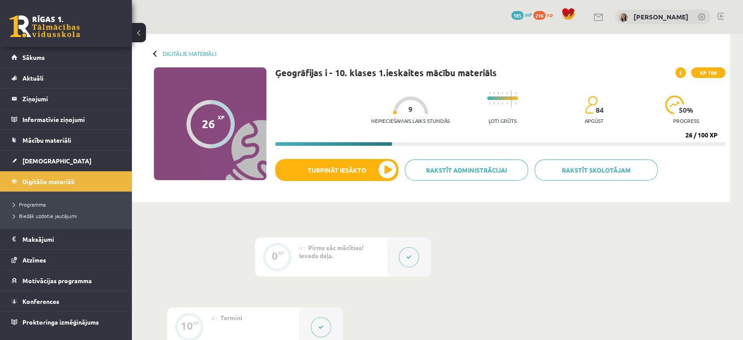
click at [684, 115] on div "50 % progress" at bounding box center [687, 111] width 42 height 33
